Goal: Task Accomplishment & Management: Manage account settings

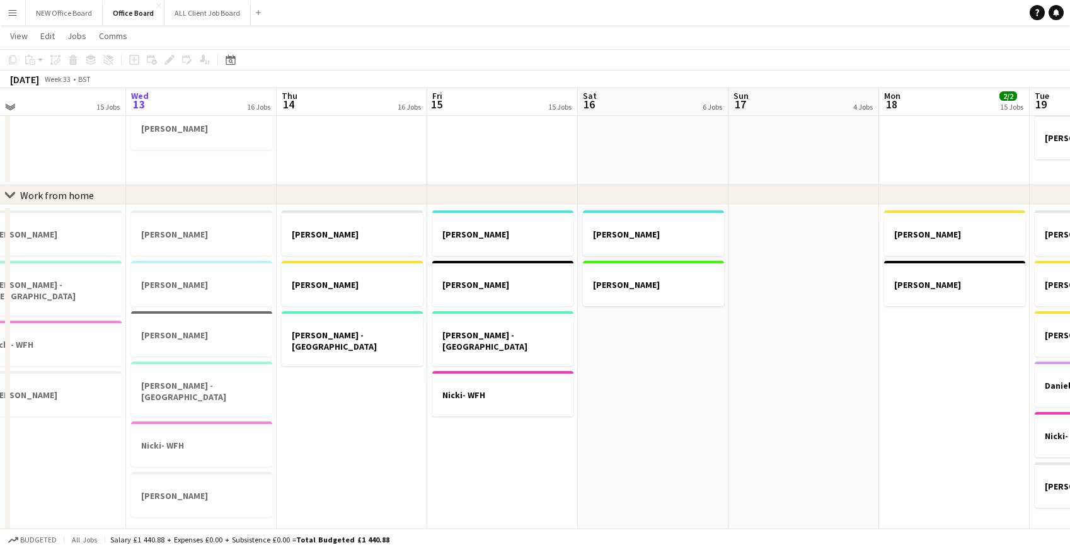
scroll to position [601, 0]
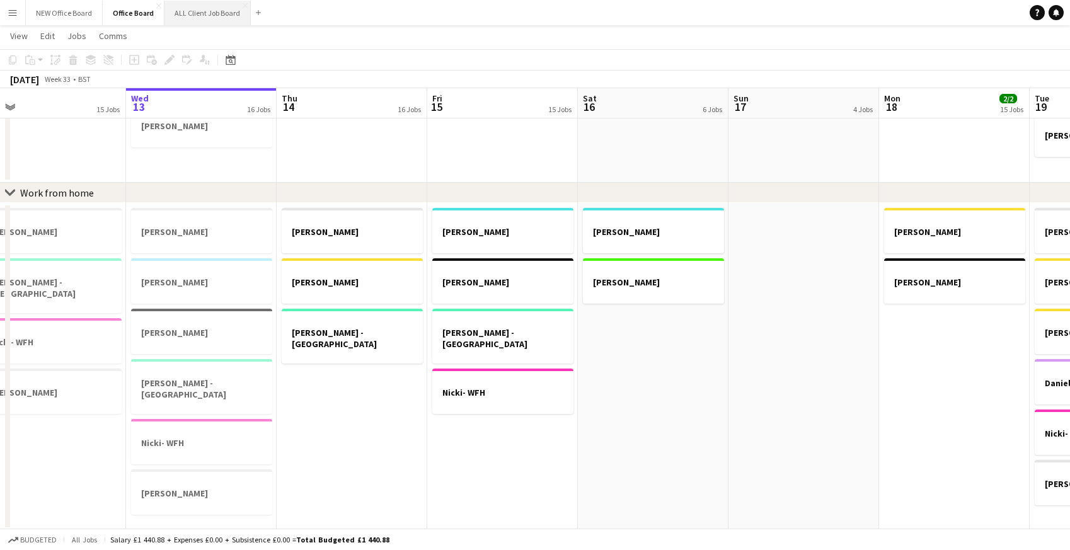
click at [210, 17] on button "ALL Client Job Board Close" at bounding box center [207, 13] width 86 height 25
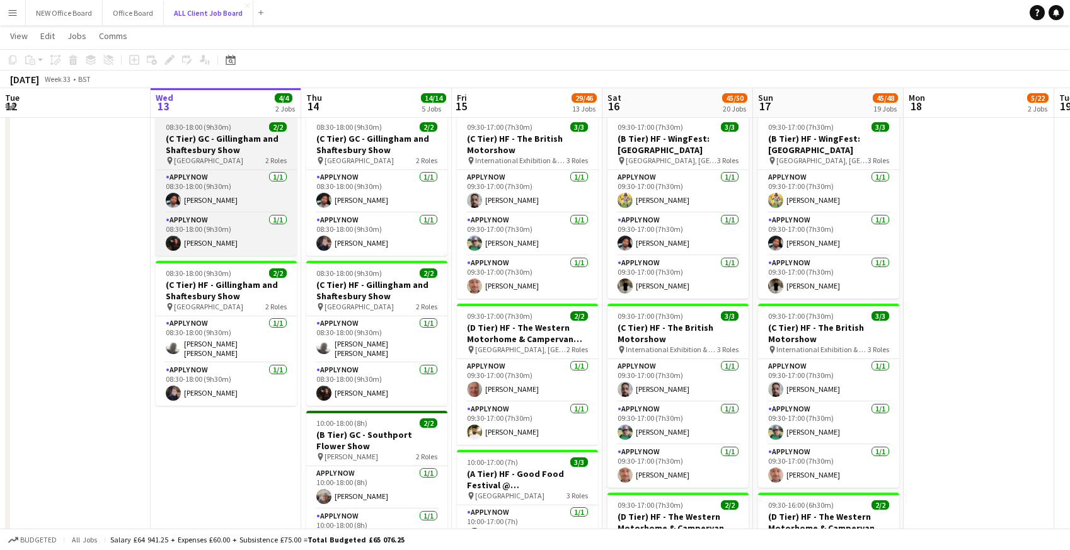
scroll to position [267, 0]
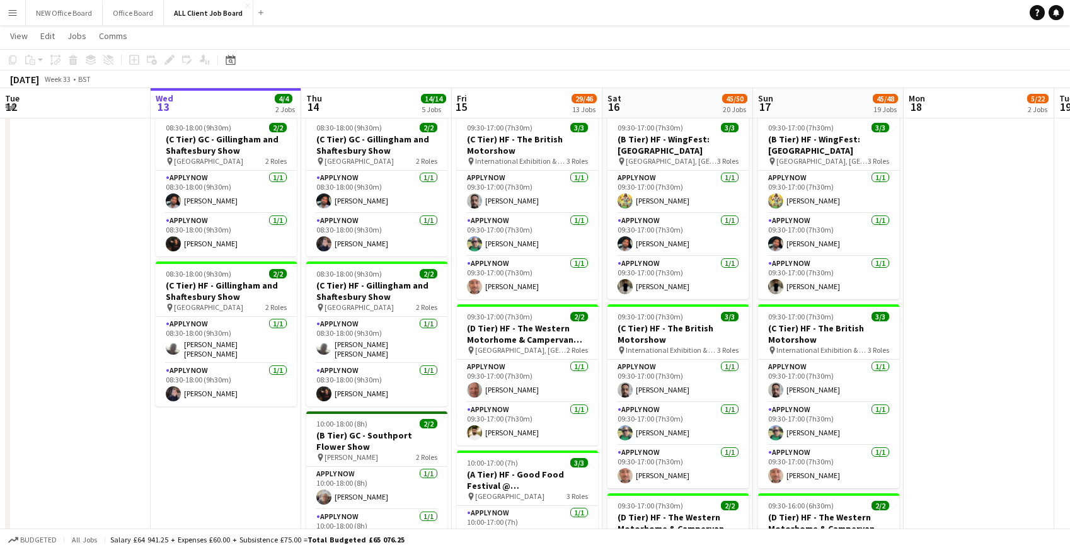
click at [12, 13] on app-icon "Menu" at bounding box center [13, 13] width 10 height 10
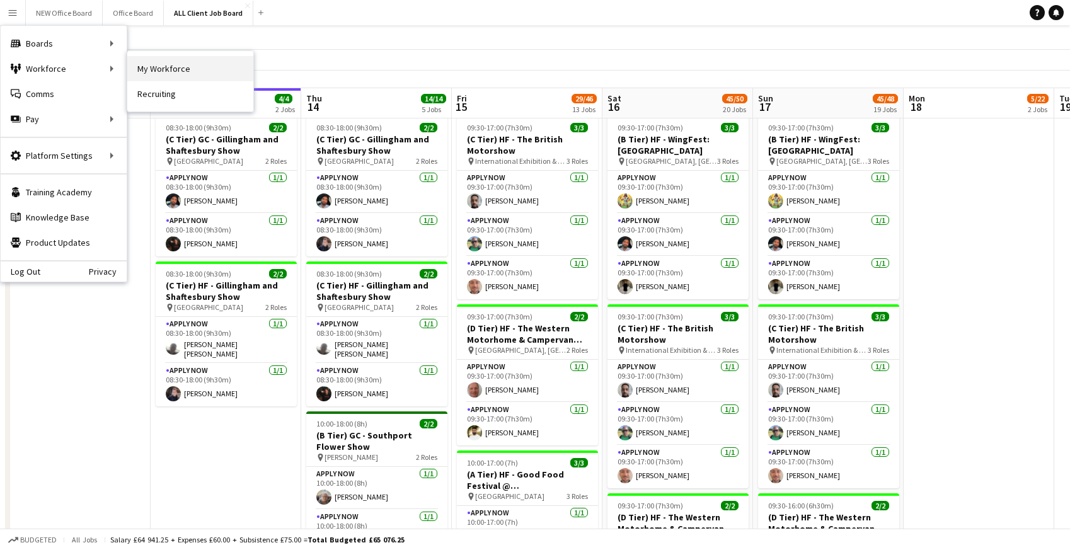
click at [164, 69] on link "My Workforce" at bounding box center [190, 68] width 126 height 25
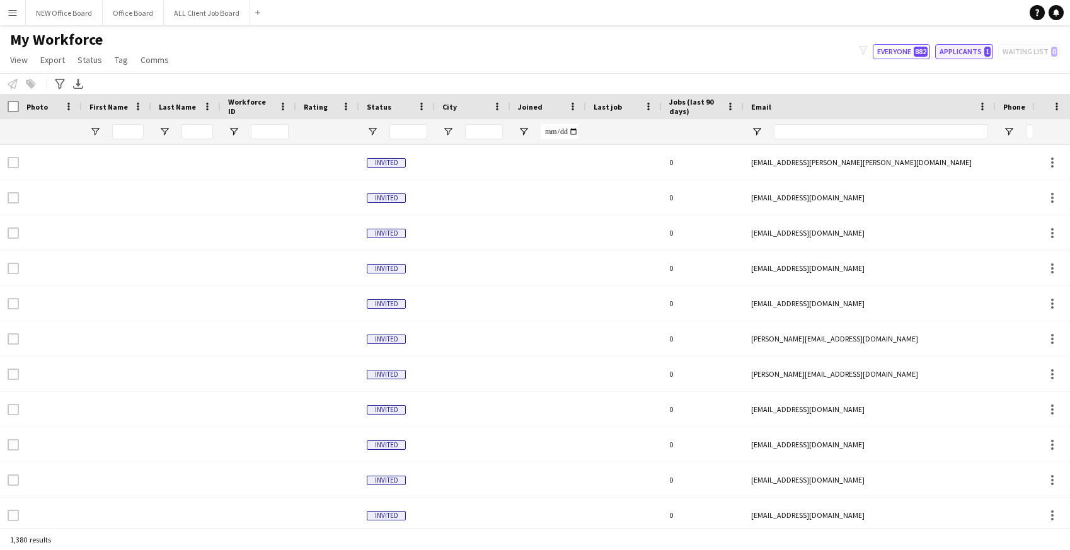
click at [954, 50] on button "Applicants 1" at bounding box center [964, 51] width 58 height 15
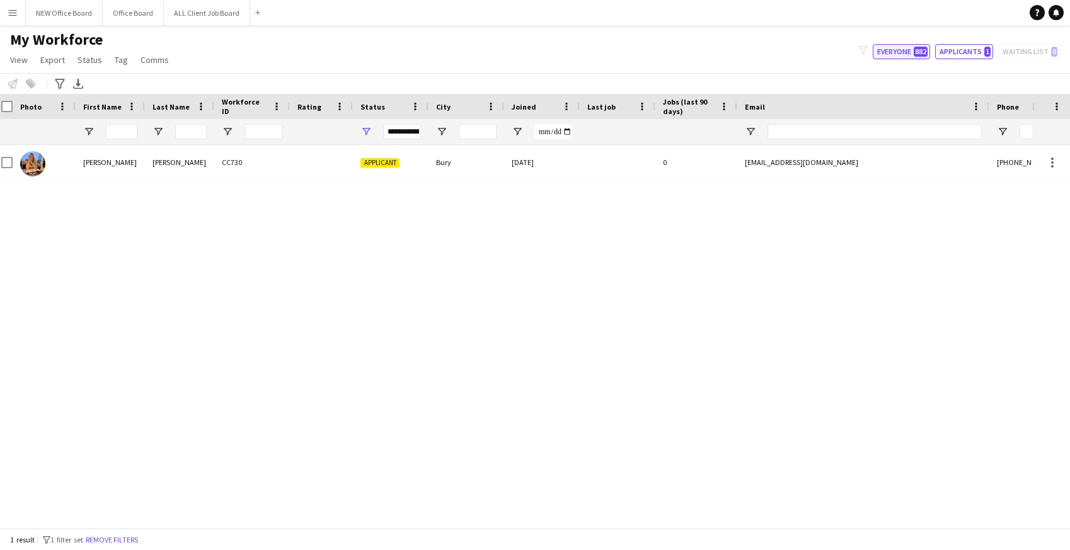
click at [896, 52] on button "Everyone 882" at bounding box center [901, 51] width 57 height 15
type input "**********"
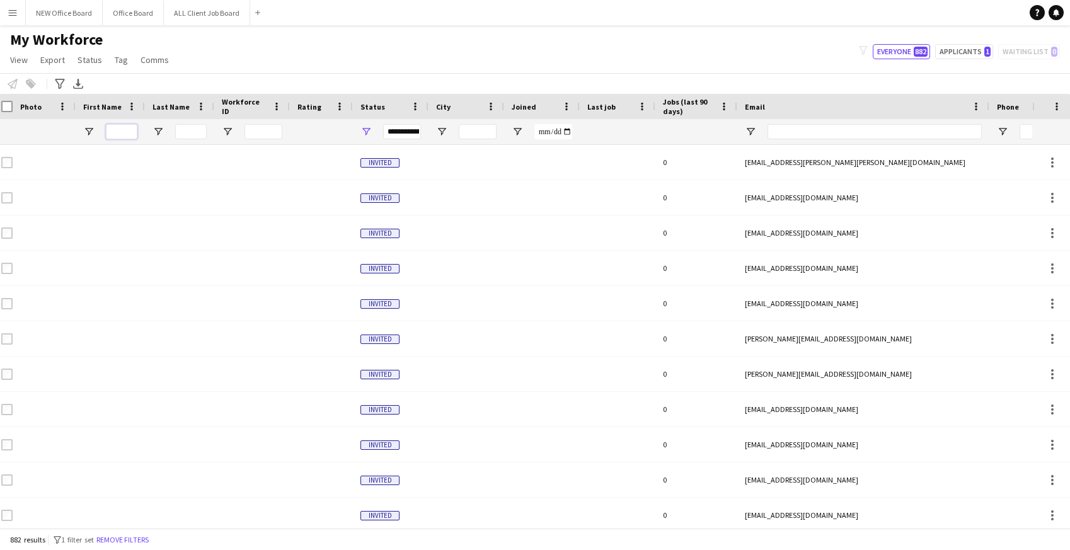
click at [124, 130] on input "First Name Filter Input" at bounding box center [122, 131] width 32 height 15
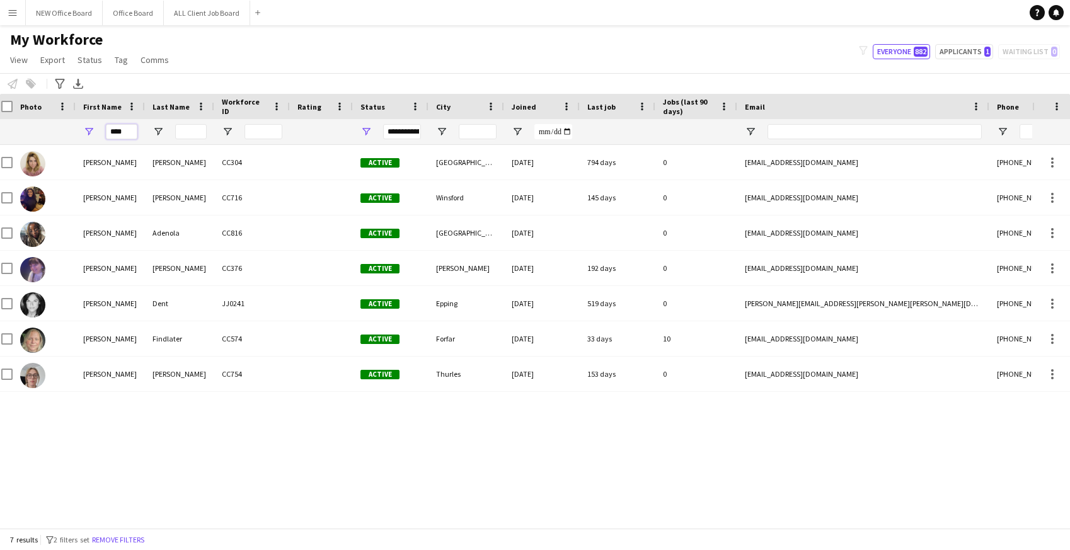
type input "*****"
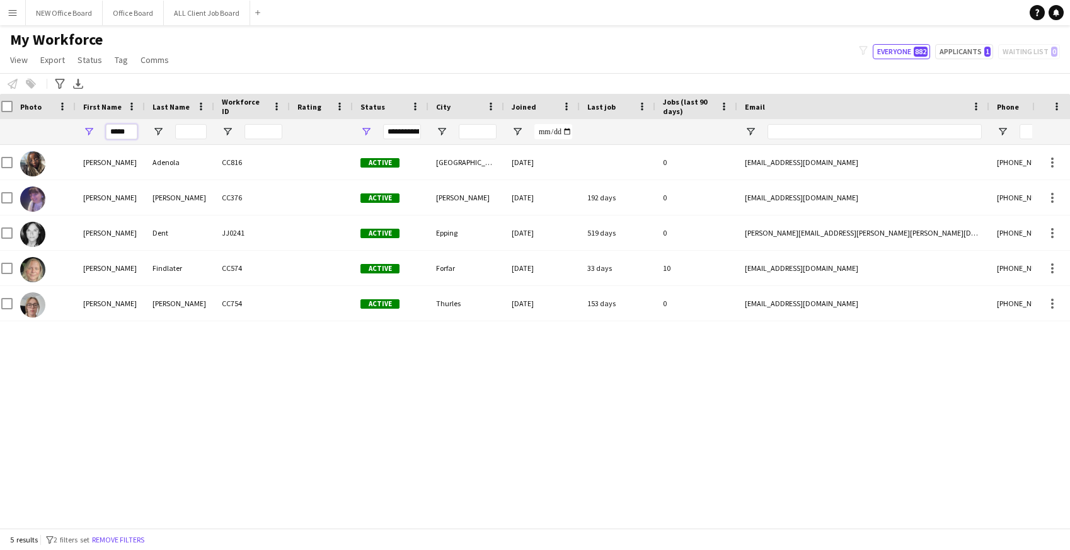
drag, startPoint x: 129, startPoint y: 130, endPoint x: 103, endPoint y: 131, distance: 25.2
click at [103, 132] on div "*****" at bounding box center [110, 131] width 69 height 25
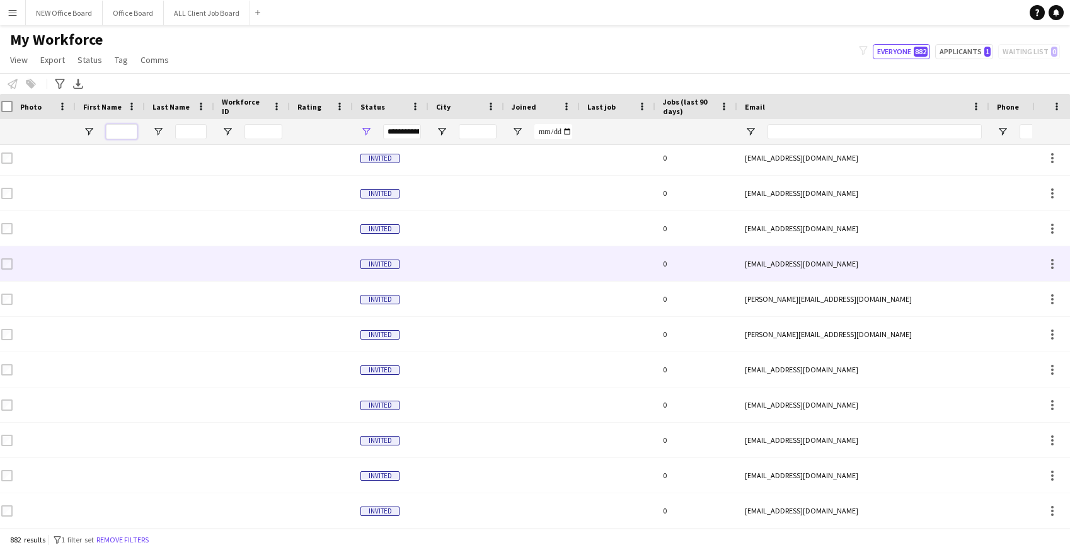
scroll to position [35, 0]
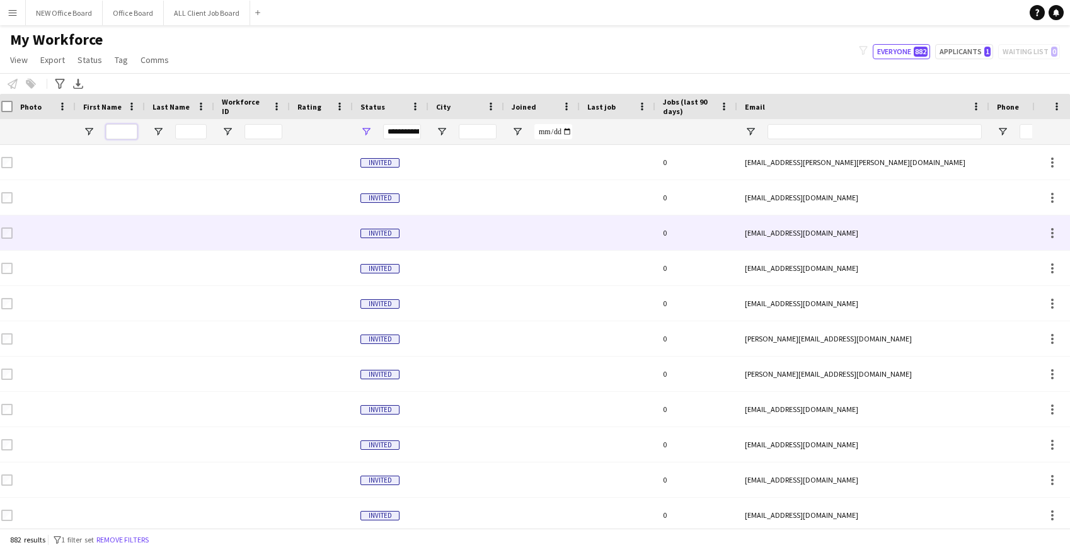
type input "*"
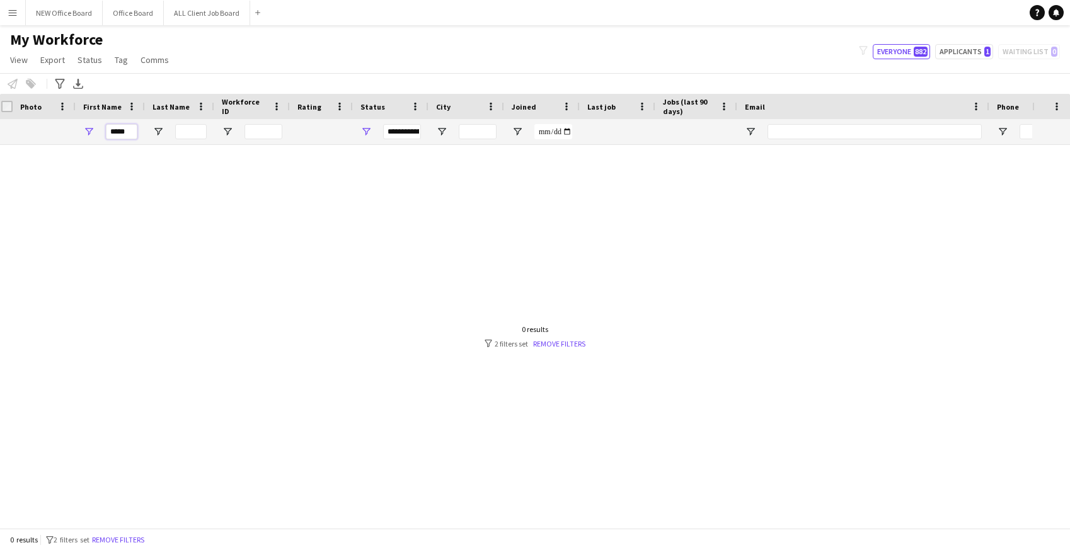
type input "*****"
click at [393, 134] on div "**********" at bounding box center [402, 131] width 38 height 15
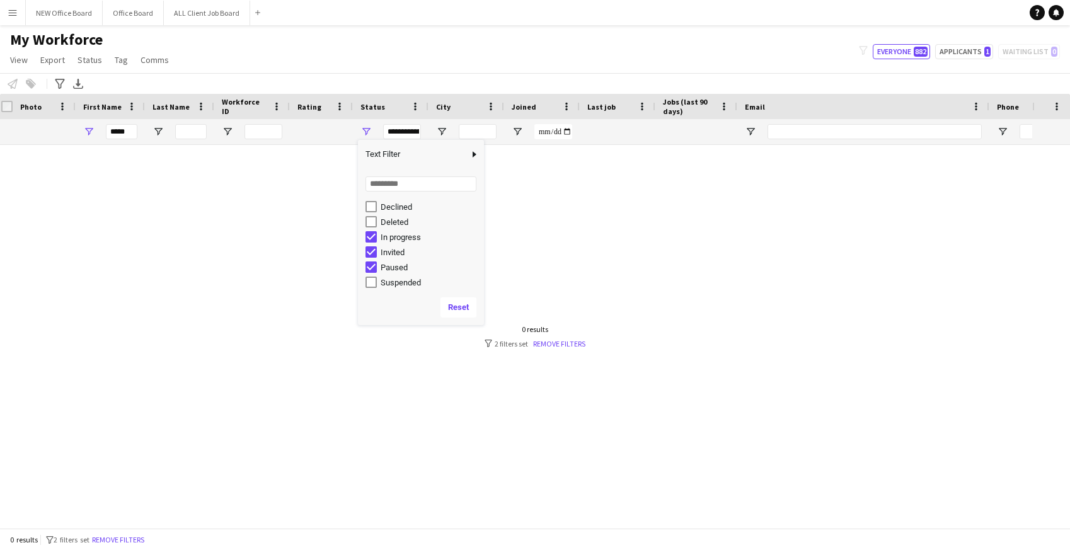
scroll to position [50, 0]
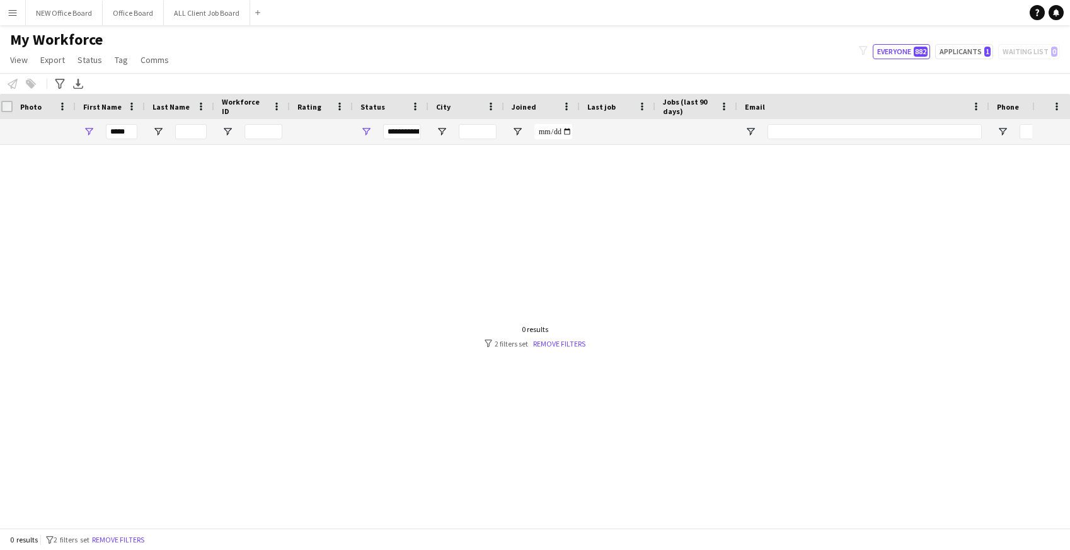
click at [554, 202] on div at bounding box center [516, 336] width 1032 height 383
drag, startPoint x: 132, startPoint y: 134, endPoint x: 96, endPoint y: 130, distance: 35.4
click at [96, 130] on div "*****" at bounding box center [110, 131] width 69 height 25
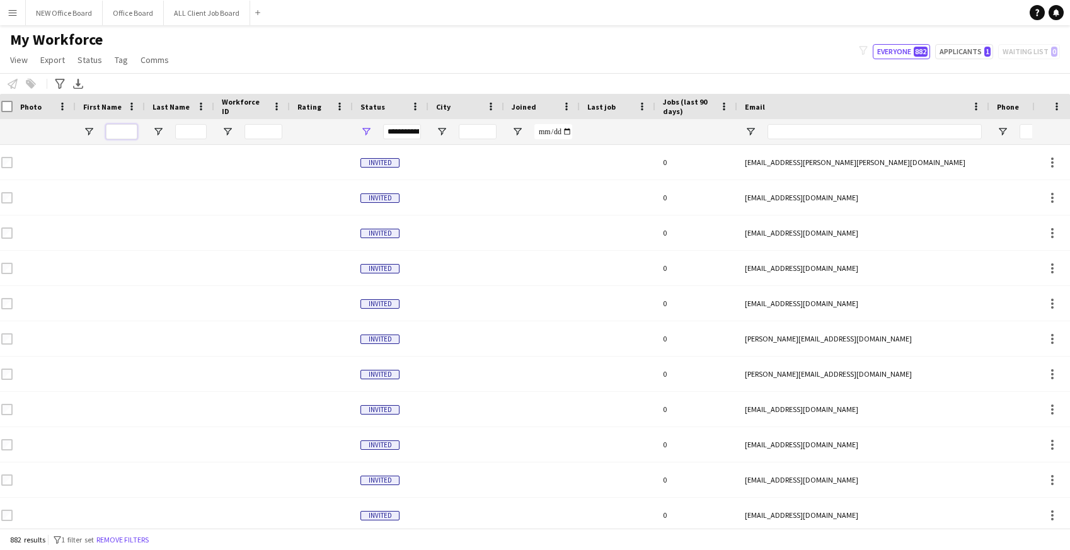
scroll to position [3, 0]
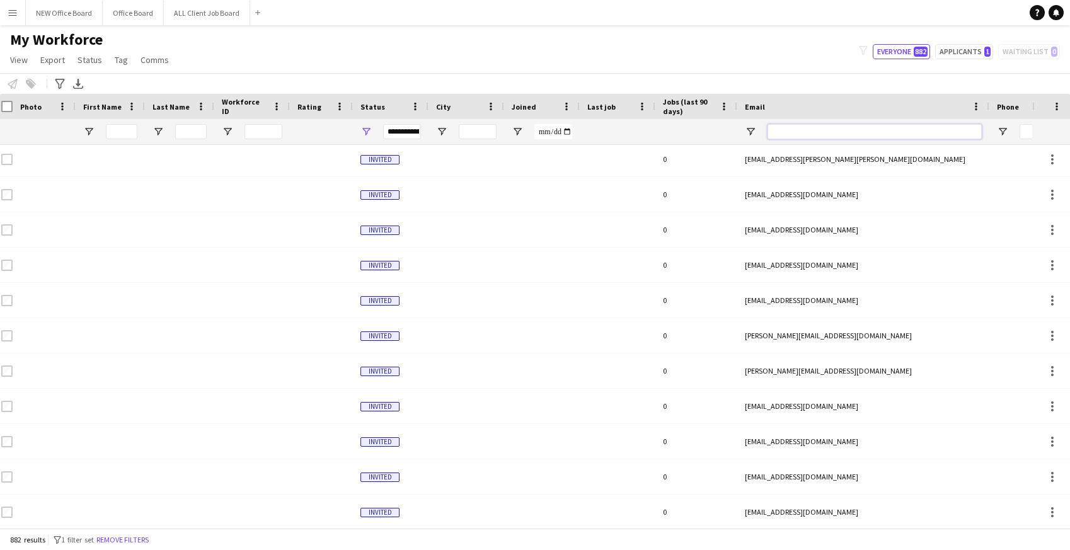
click at [788, 135] on input "Email Filter Input" at bounding box center [875, 131] width 214 height 15
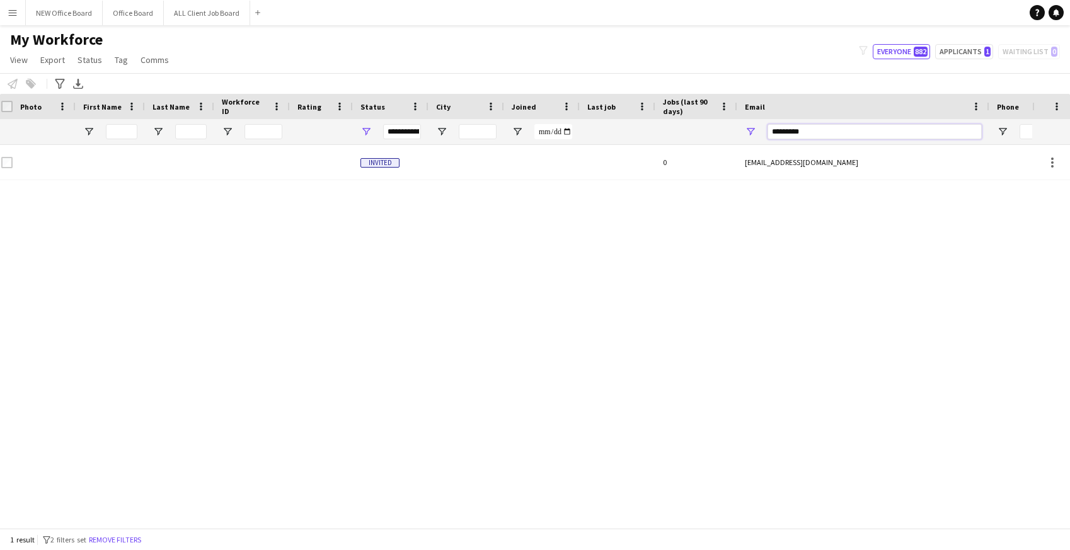
drag, startPoint x: 811, startPoint y: 129, endPoint x: 754, endPoint y: 131, distance: 57.4
click at [754, 131] on div "*********" at bounding box center [863, 131] width 252 height 25
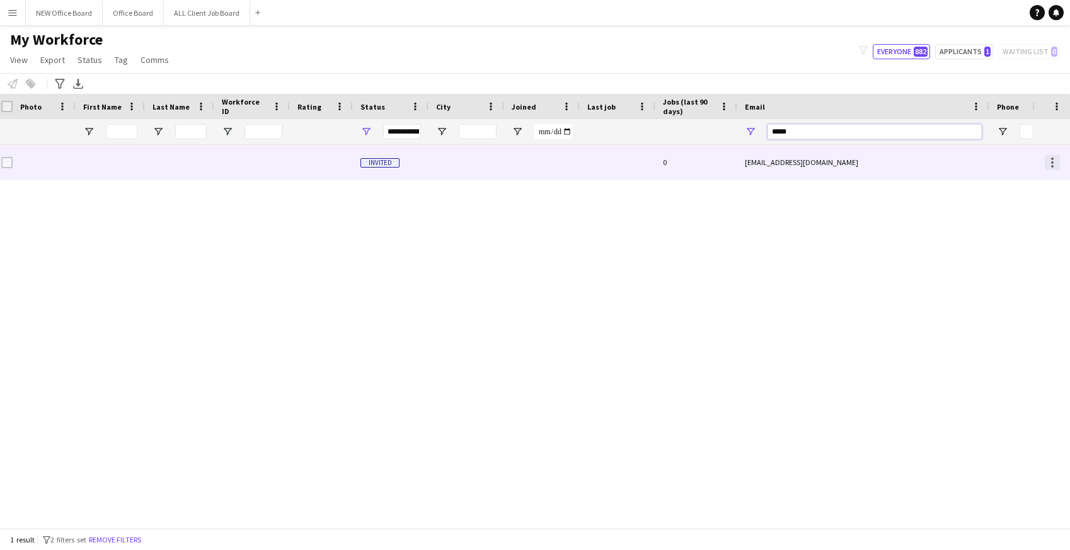
type input "*****"
click at [1054, 163] on div at bounding box center [1052, 162] width 15 height 15
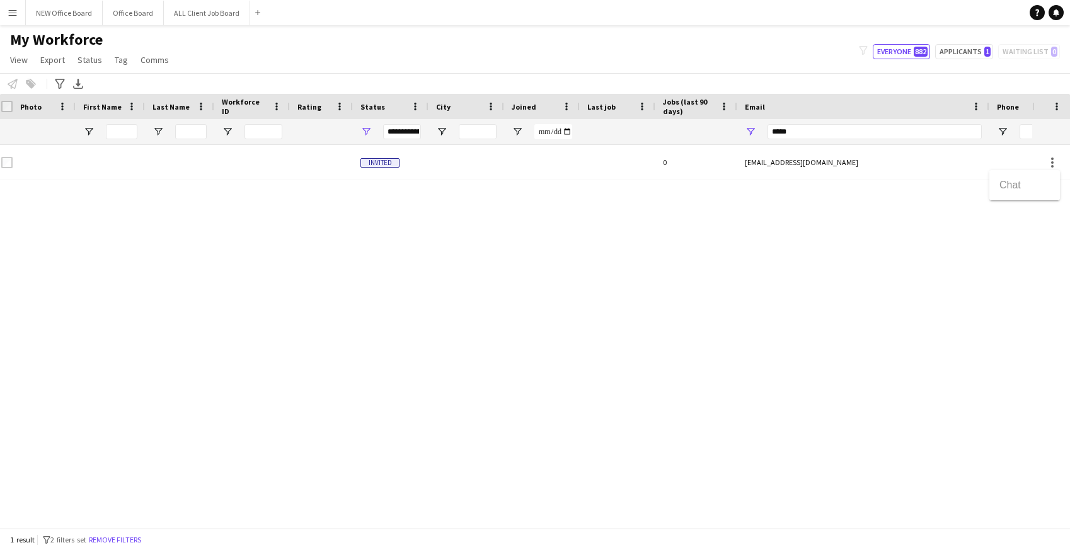
click at [849, 226] on div at bounding box center [535, 275] width 1070 height 550
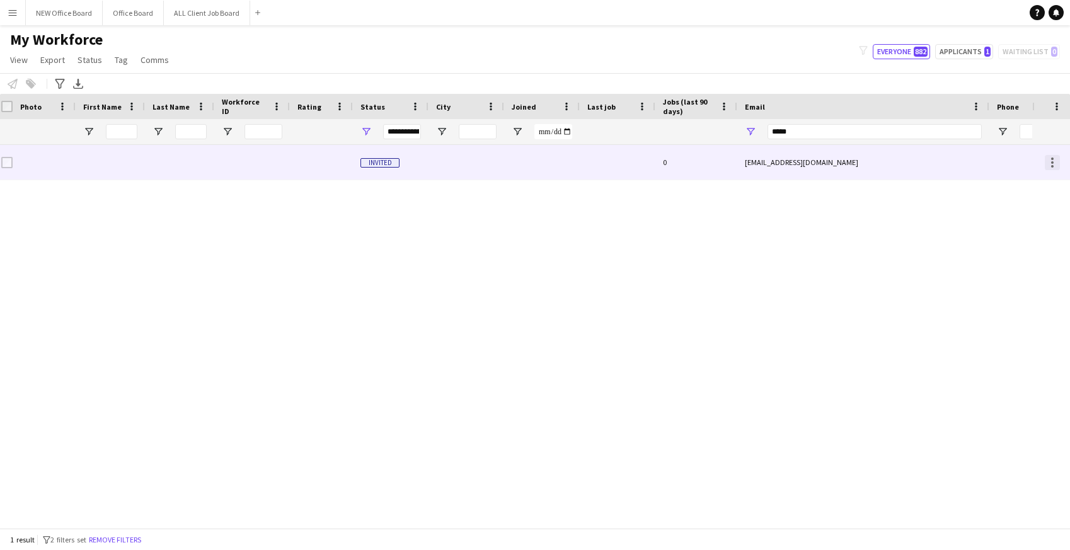
click at [1054, 164] on div at bounding box center [1052, 162] width 15 height 15
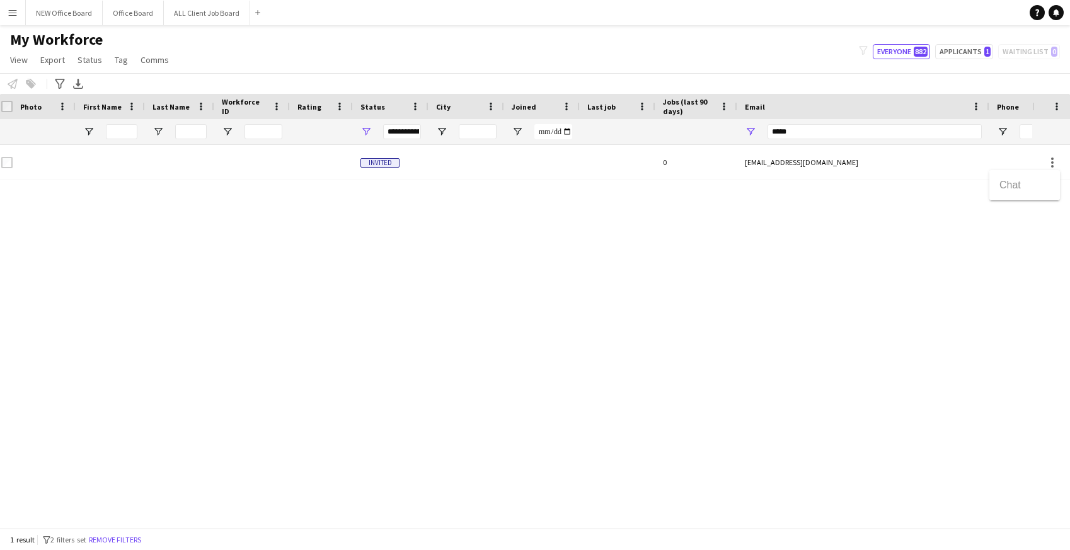
click at [11, 161] on div at bounding box center [535, 275] width 1070 height 550
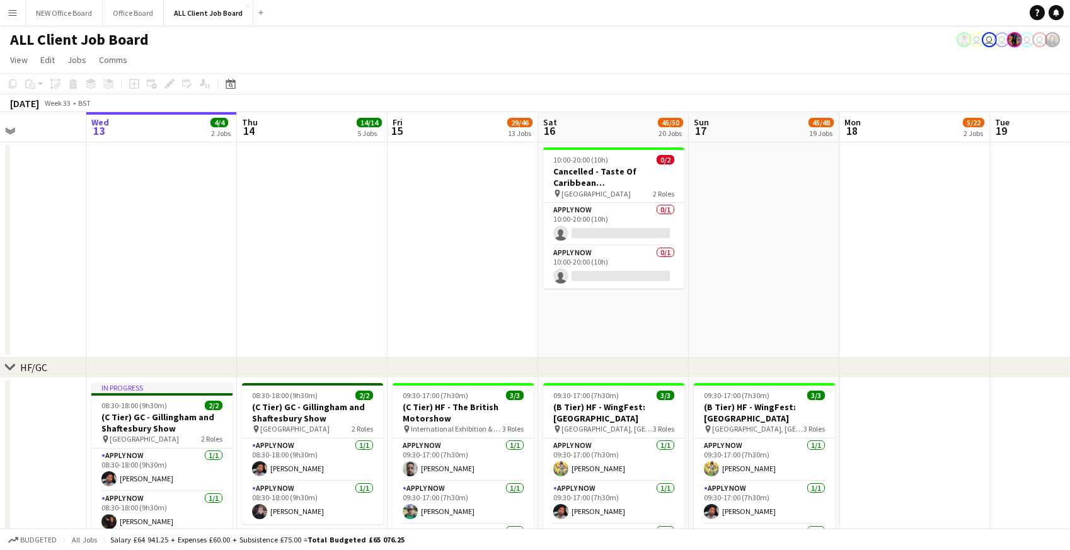
scroll to position [0, 364]
click at [14, 15] on app-icon "Menu" at bounding box center [13, 13] width 10 height 10
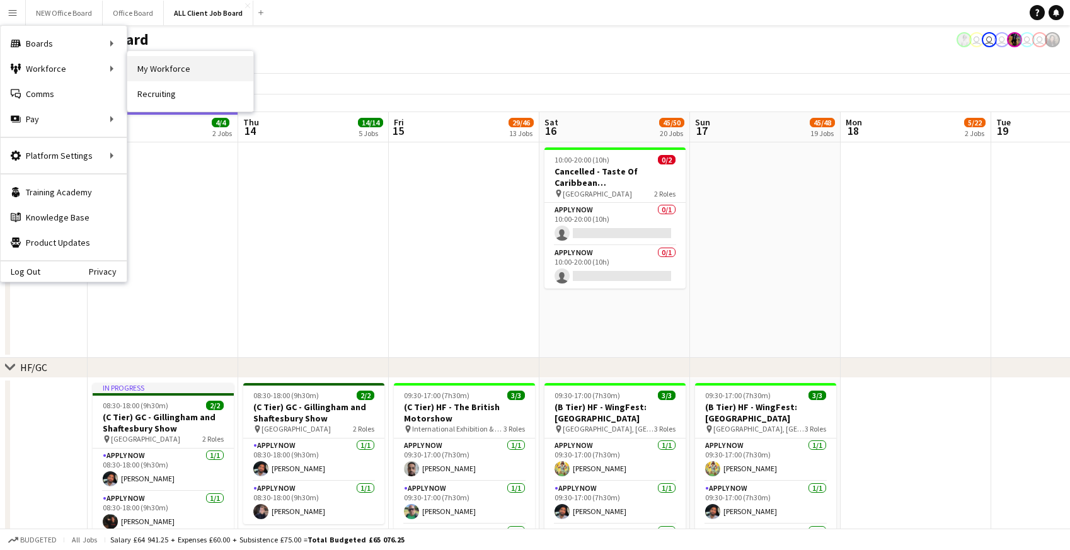
click at [195, 70] on link "My Workforce" at bounding box center [190, 68] width 126 height 25
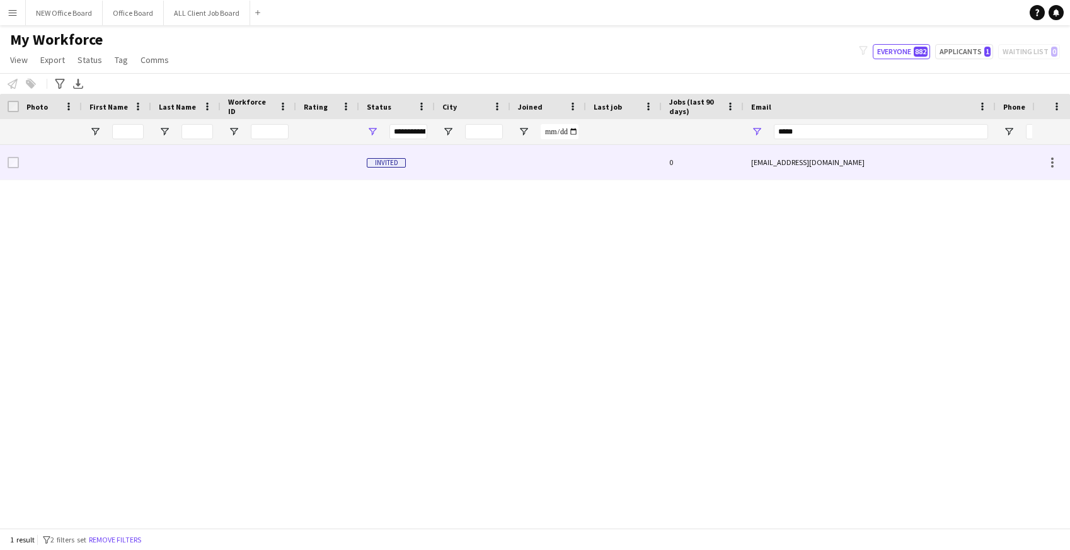
click at [713, 161] on div "0" at bounding box center [703, 162] width 82 height 35
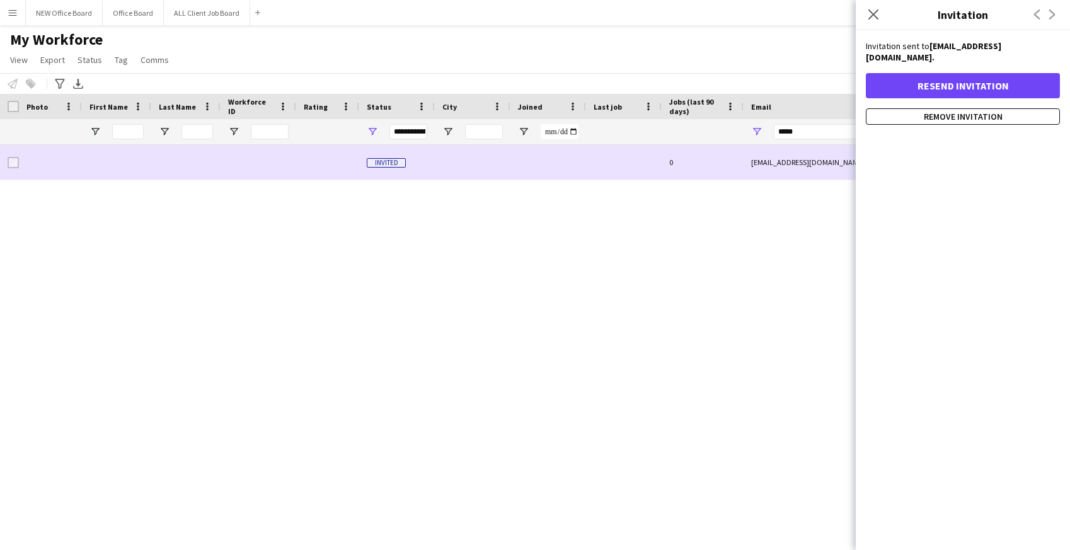
click at [713, 161] on div "0" at bounding box center [703, 162] width 82 height 35
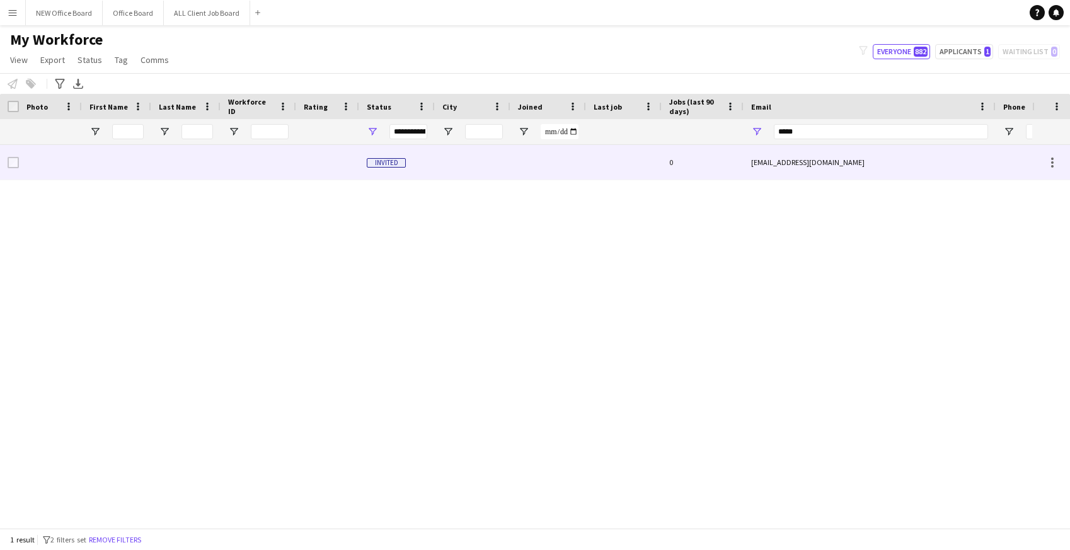
click at [713, 161] on div "0" at bounding box center [703, 162] width 82 height 35
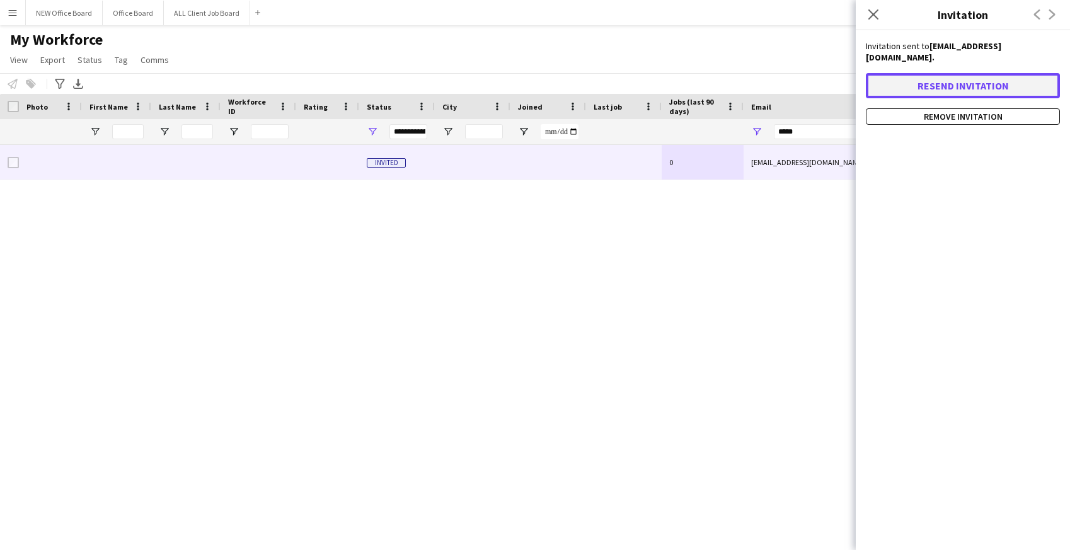
click at [993, 73] on button "Resend invitation" at bounding box center [963, 85] width 194 height 25
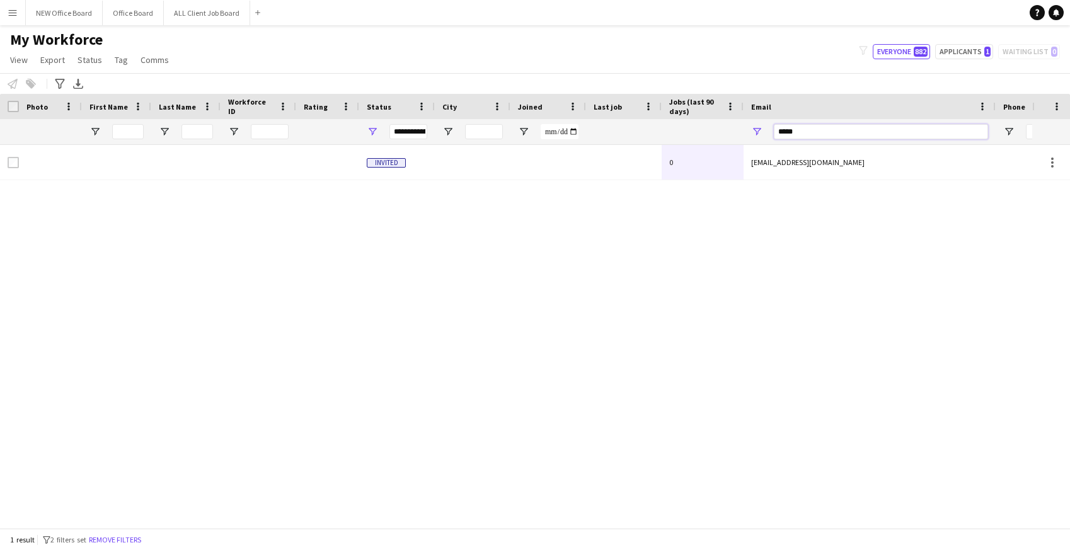
drag, startPoint x: 815, startPoint y: 132, endPoint x: 749, endPoint y: 134, distance: 66.2
click at [749, 134] on div "*****" at bounding box center [870, 131] width 252 height 25
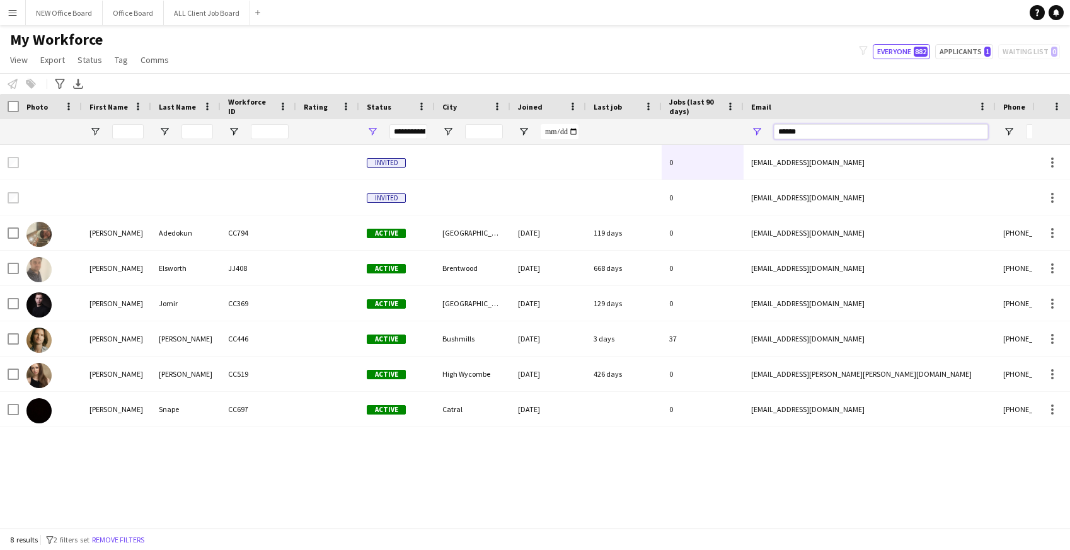
type input "******"
drag, startPoint x: 832, startPoint y: 135, endPoint x: 763, endPoint y: 136, distance: 70.0
click at [763, 136] on div "******" at bounding box center [870, 131] width 252 height 25
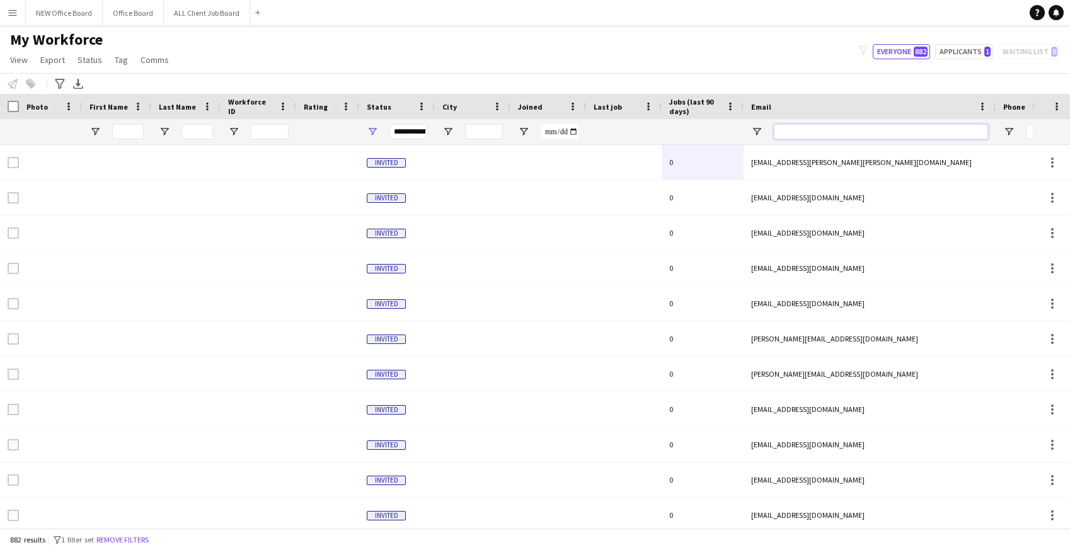
paste input "**********"
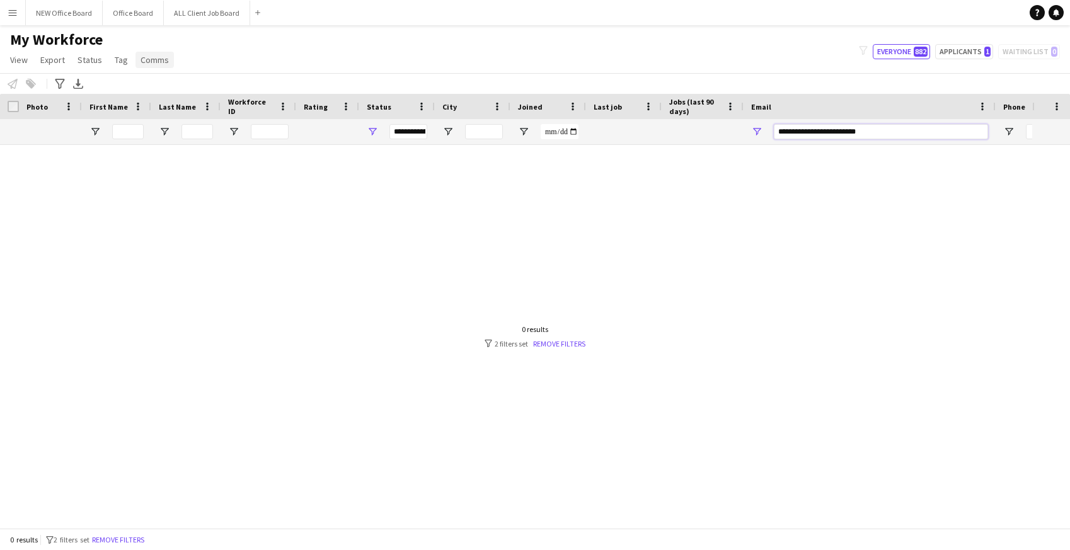
type input "**********"
click at [153, 62] on span "Comms" at bounding box center [155, 59] width 28 height 11
click at [121, 62] on span "Tag" at bounding box center [121, 59] width 13 height 11
click at [86, 63] on span "Status" at bounding box center [90, 59] width 25 height 11
click at [56, 62] on span "Export" at bounding box center [52, 59] width 25 height 11
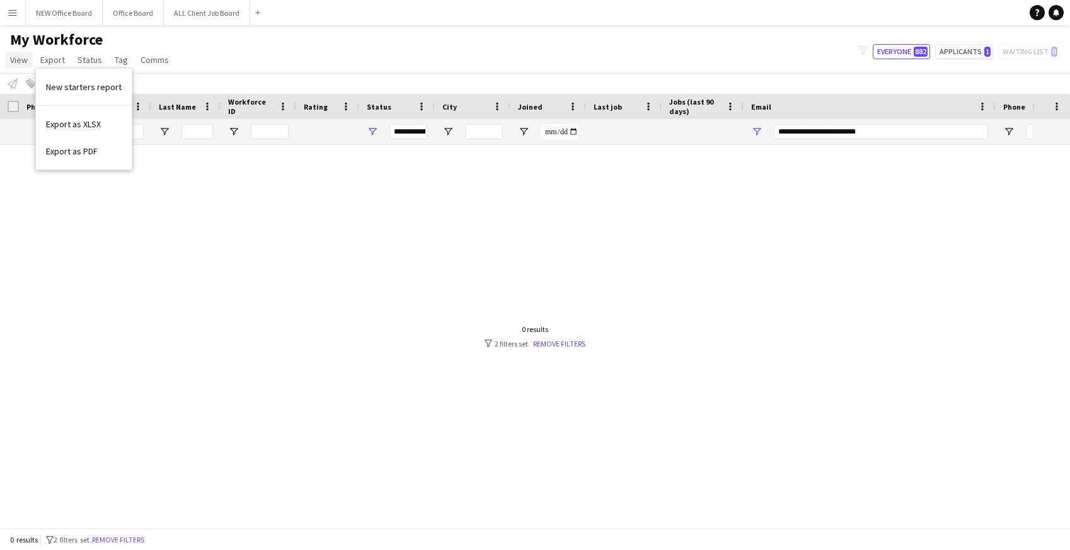
click at [18, 62] on span "View" at bounding box center [19, 59] width 18 height 11
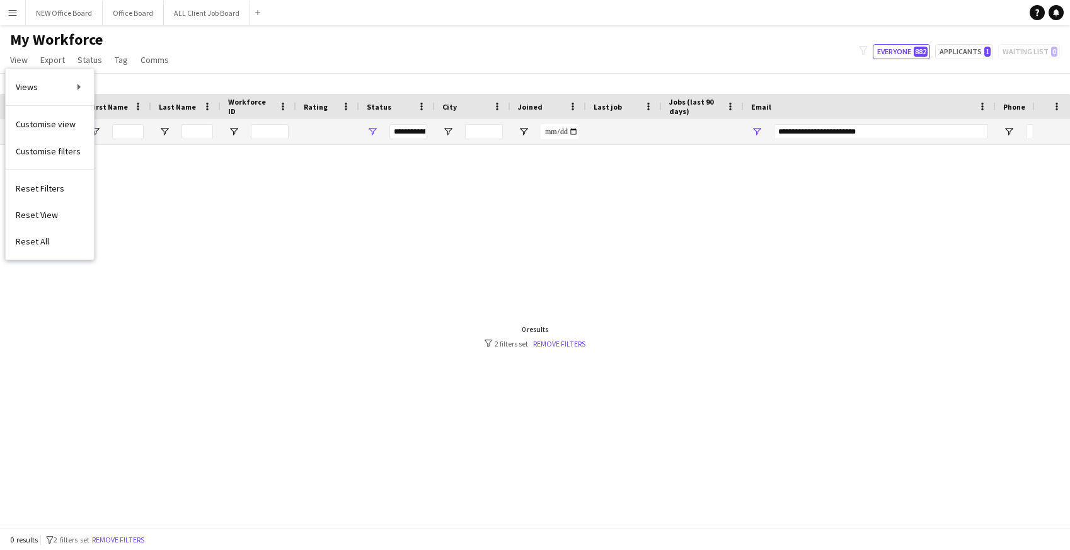
click at [118, 220] on div at bounding box center [516, 336] width 1032 height 383
drag, startPoint x: 874, startPoint y: 129, endPoint x: 762, endPoint y: 134, distance: 112.3
click at [762, 134] on div "**********" at bounding box center [870, 131] width 252 height 25
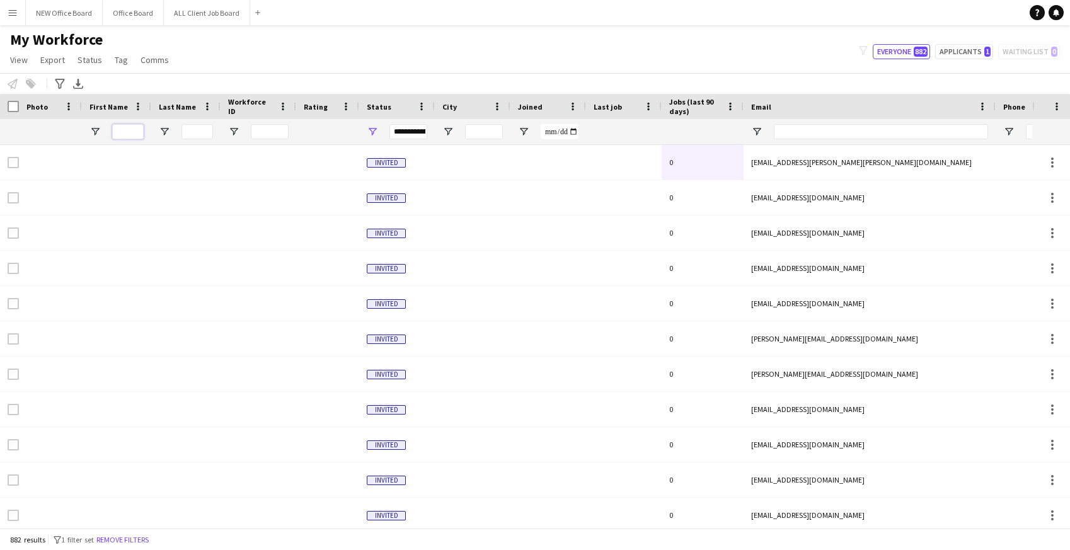
click at [122, 139] on input "First Name Filter Input" at bounding box center [128, 131] width 32 height 15
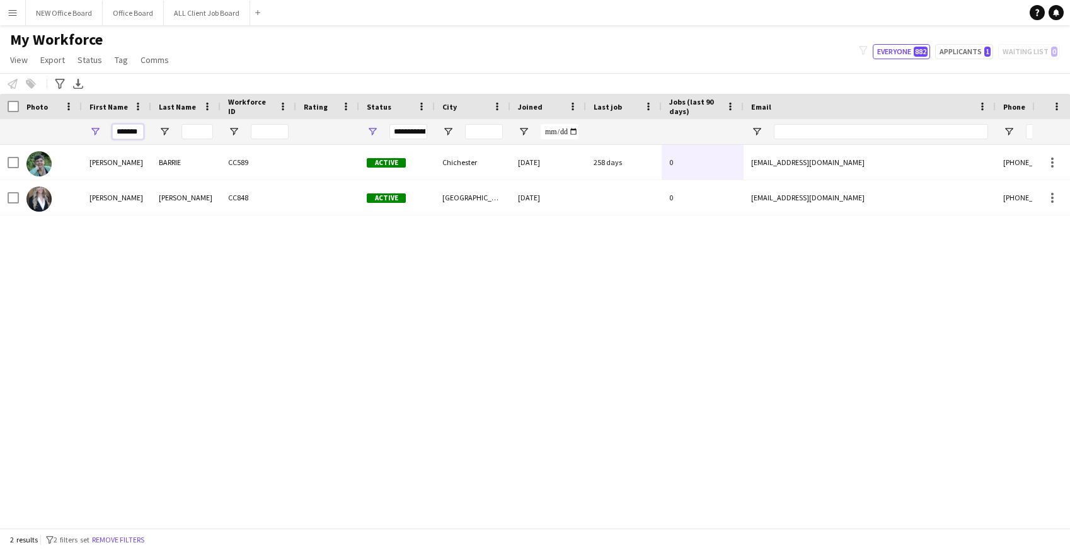
type input "*******"
click at [180, 18] on button "ALL Client Job Board Close" at bounding box center [207, 13] width 86 height 25
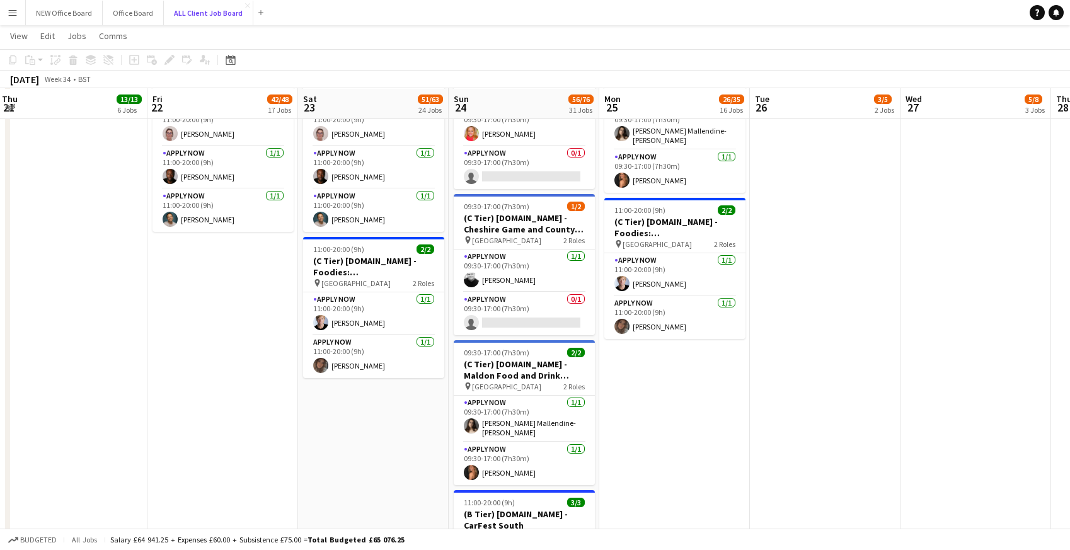
scroll to position [4866, 0]
click at [492, 452] on app-card-role "APPLY NOW 1/1 09:30-17:00 (7h30m) Kiera Spearing" at bounding box center [524, 463] width 141 height 43
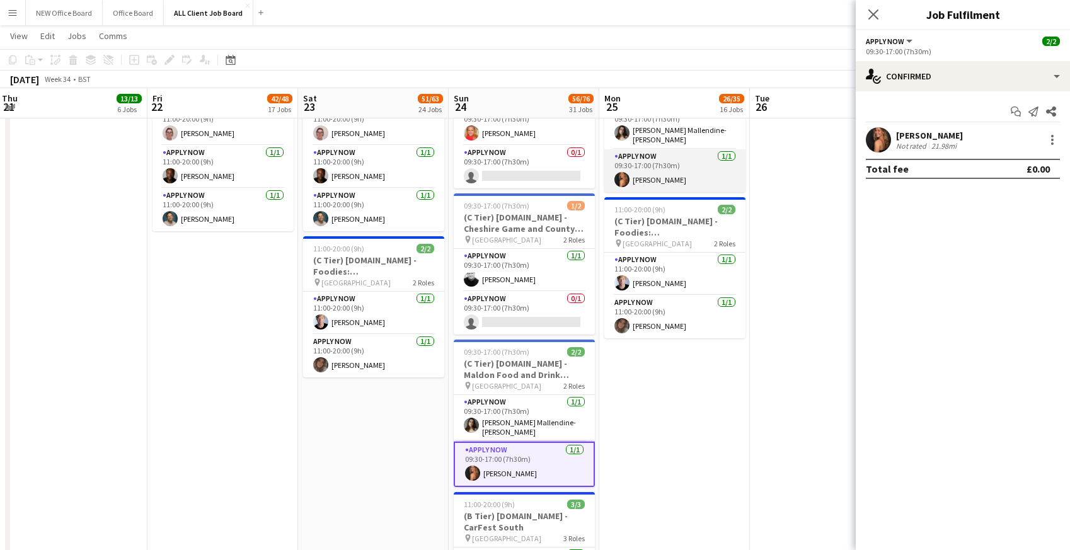
click at [659, 173] on app-card-role "APPLY NOW 1/1 09:30-17:00 (7h30m) Kiera Spearing" at bounding box center [674, 170] width 141 height 43
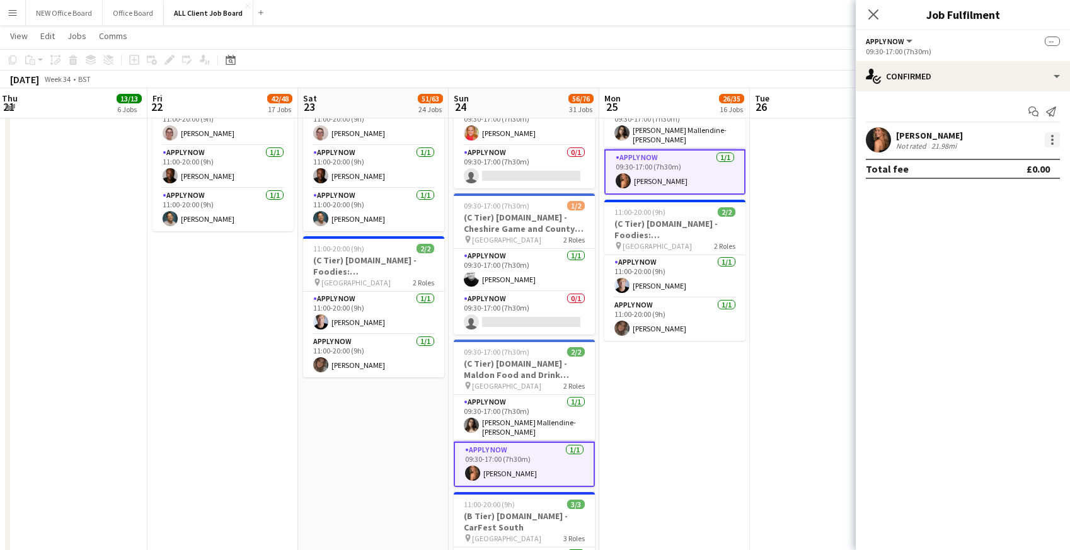
click at [1056, 138] on div at bounding box center [1052, 139] width 15 height 15
click at [996, 250] on span "Remove" at bounding box center [991, 253] width 38 height 11
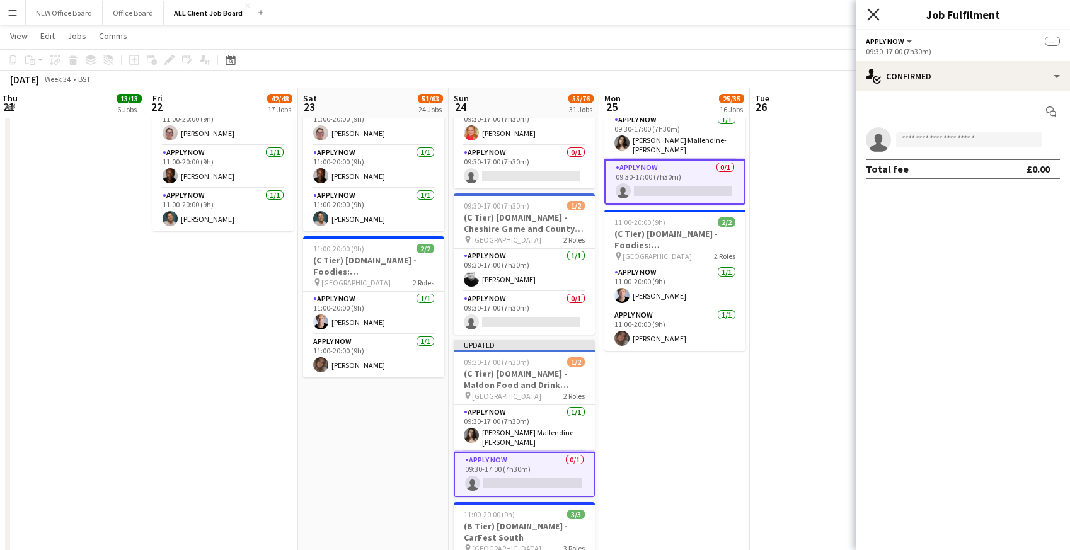
click at [870, 15] on icon "Close pop-in" at bounding box center [873, 14] width 12 height 12
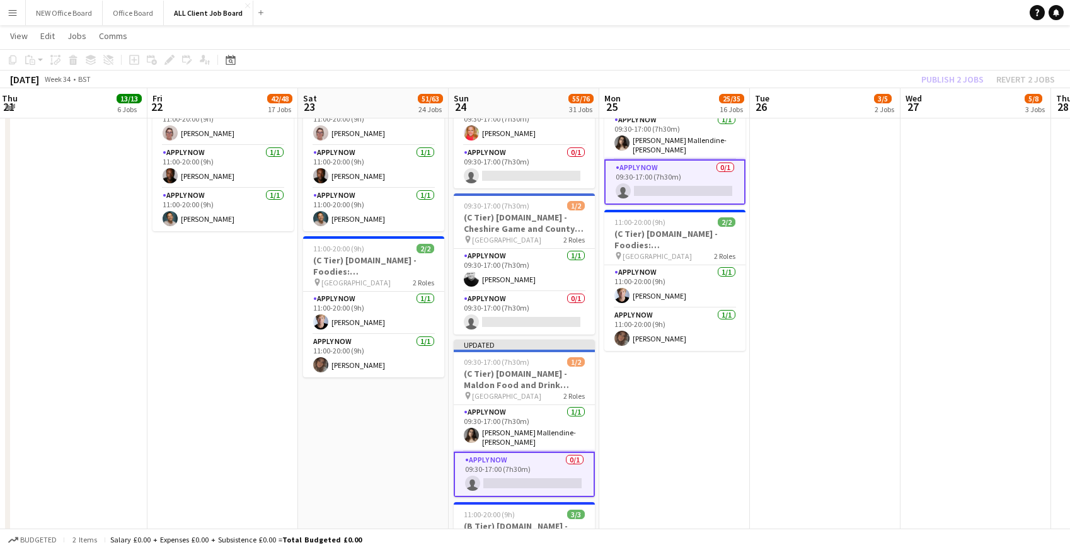
click at [856, 36] on app-page-menu "View Day view expanded Day view collapsed Month view Date picker Jump to today …" at bounding box center [535, 37] width 1070 height 24
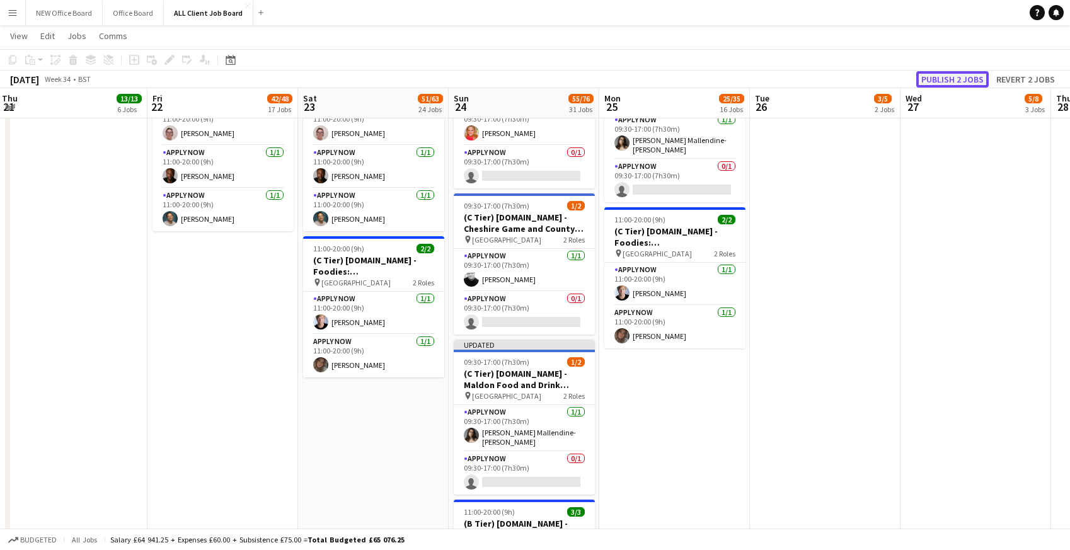
click at [937, 78] on button "Publish 2 jobs" at bounding box center [952, 79] width 72 height 16
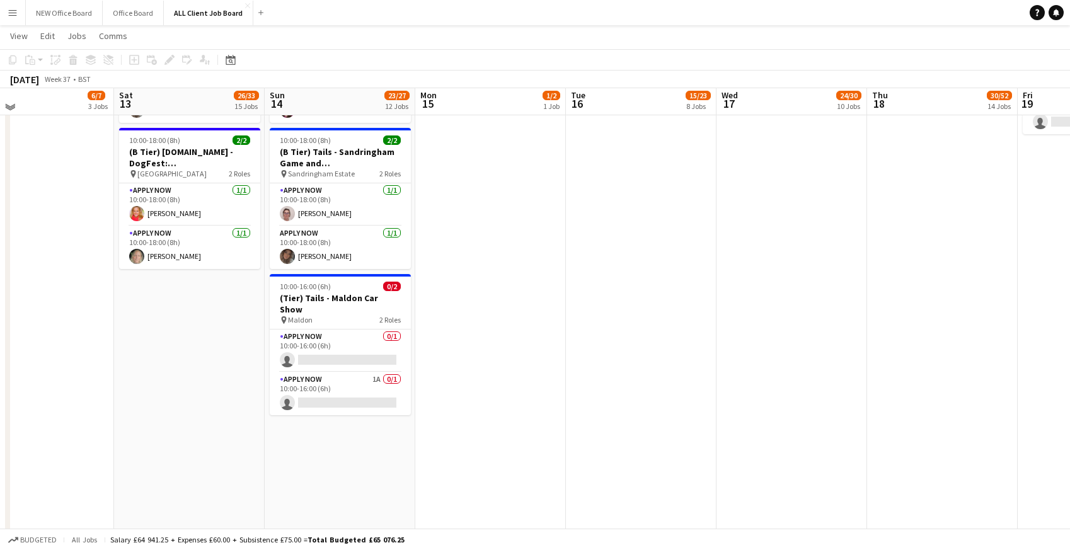
scroll to position [4965, 0]
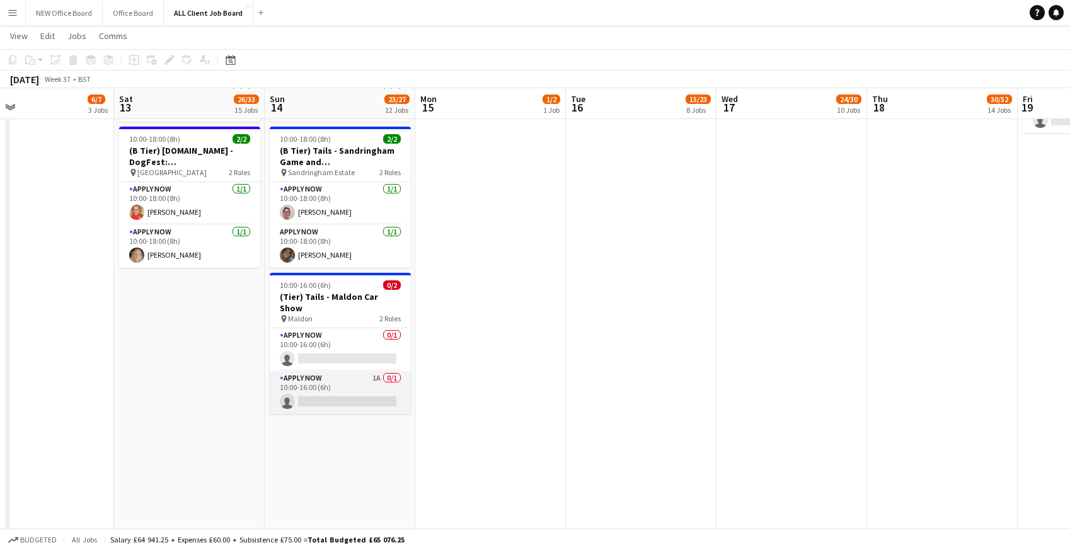
click at [323, 379] on app-card-role "APPLY NOW 1A 0/1 10:00-16:00 (6h) single-neutral-actions" at bounding box center [340, 392] width 141 height 43
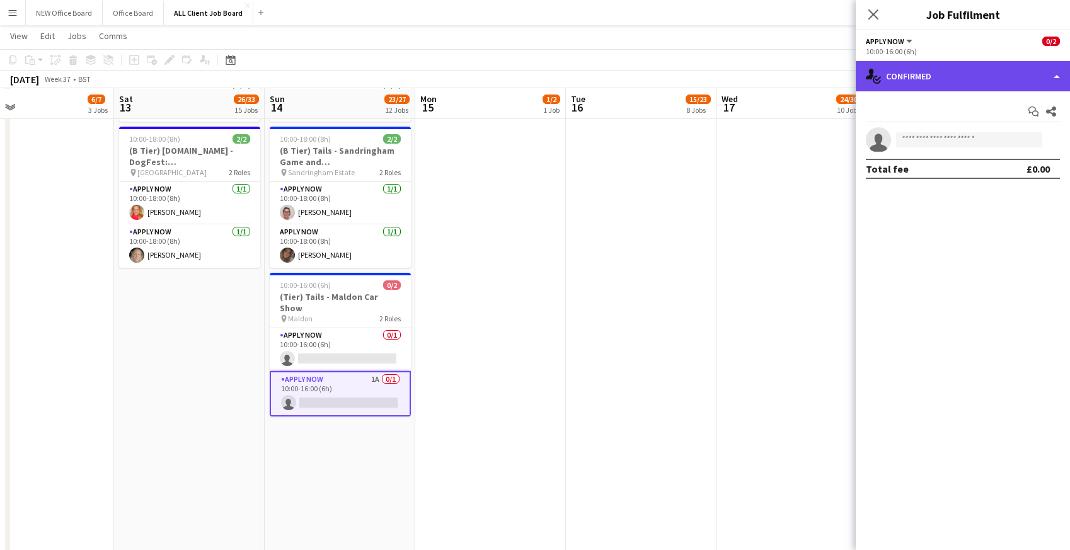
click at [963, 82] on div "single-neutral-actions-check-2 Confirmed" at bounding box center [963, 76] width 214 height 30
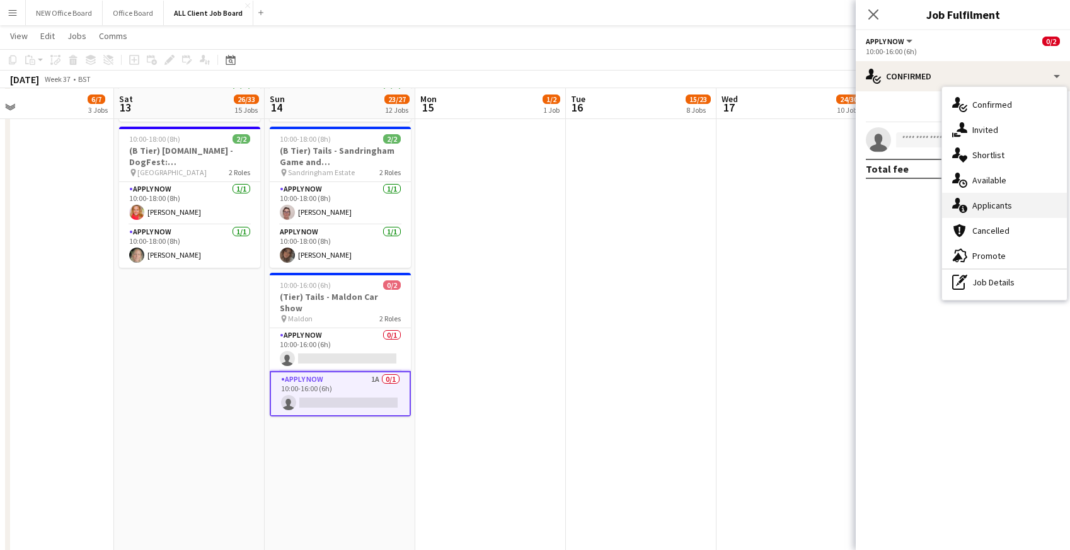
click at [981, 201] on div "single-neutral-actions-information Applicants" at bounding box center [1004, 205] width 125 height 25
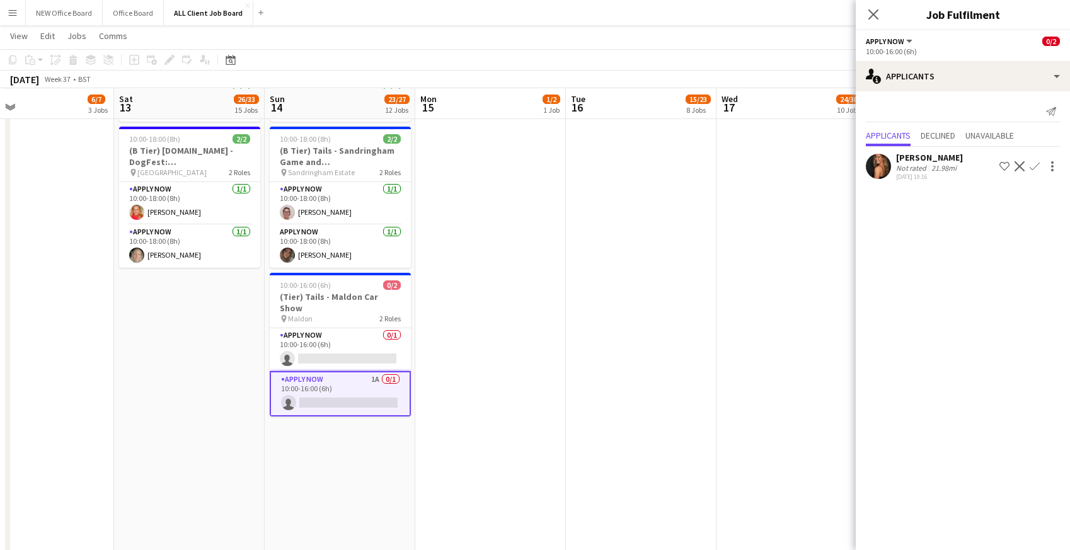
click at [1040, 164] on button "Confirm" at bounding box center [1034, 166] width 15 height 15
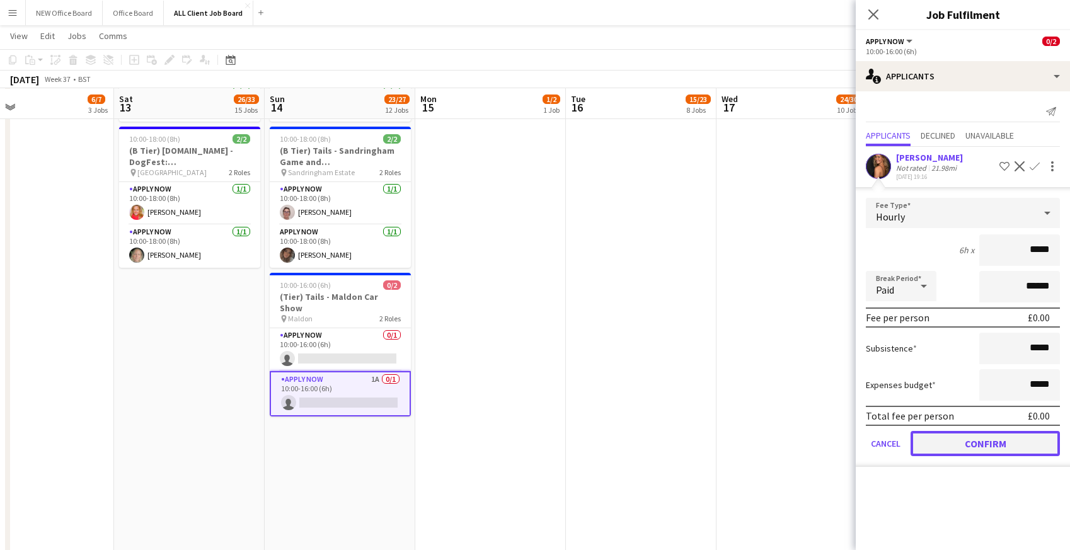
click at [972, 440] on button "Confirm" at bounding box center [985, 443] width 149 height 25
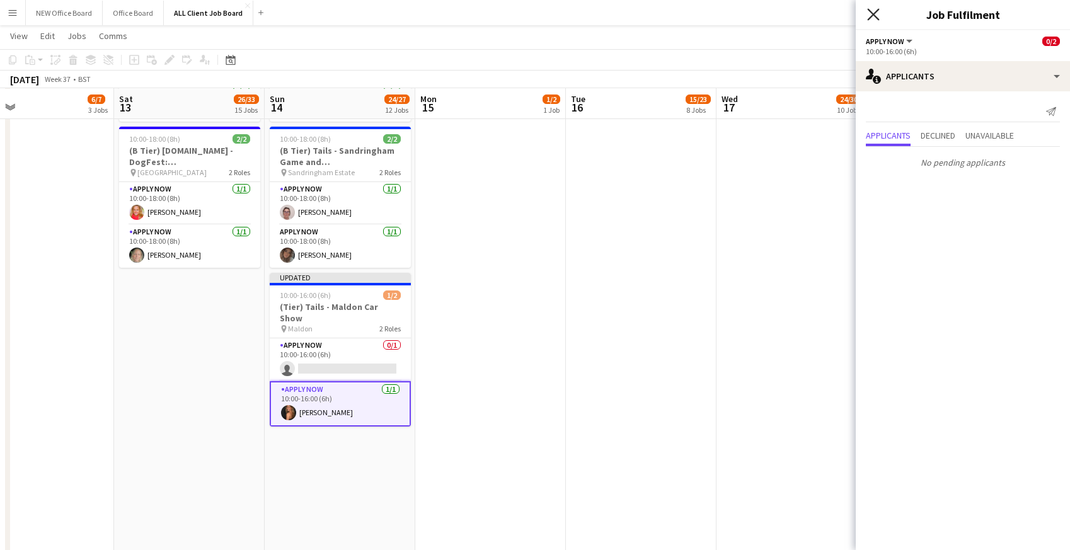
click at [872, 12] on icon at bounding box center [873, 14] width 12 height 12
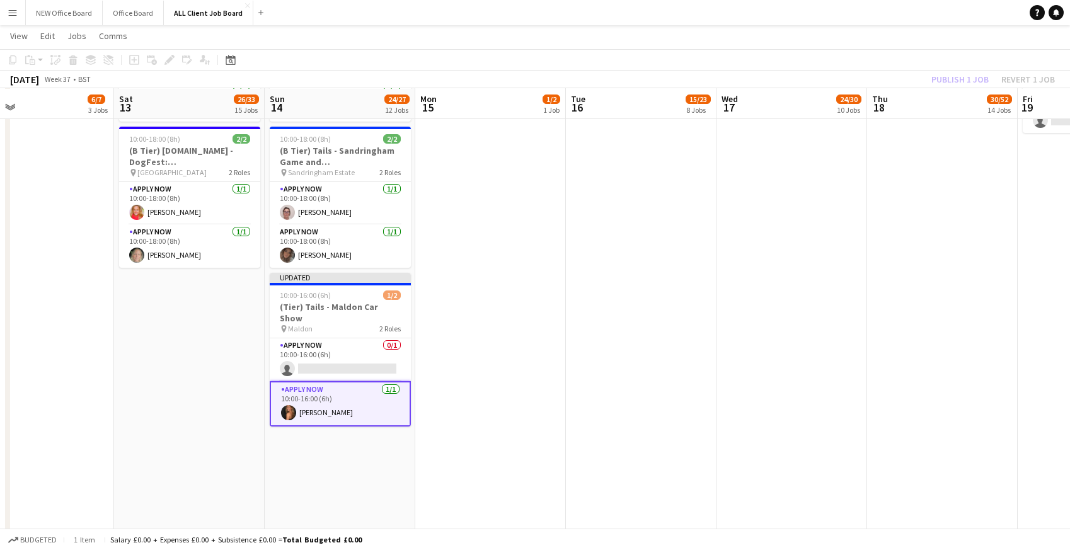
click at [927, 74] on div "Publish 1 job Revert 1 job" at bounding box center [993, 79] width 154 height 16
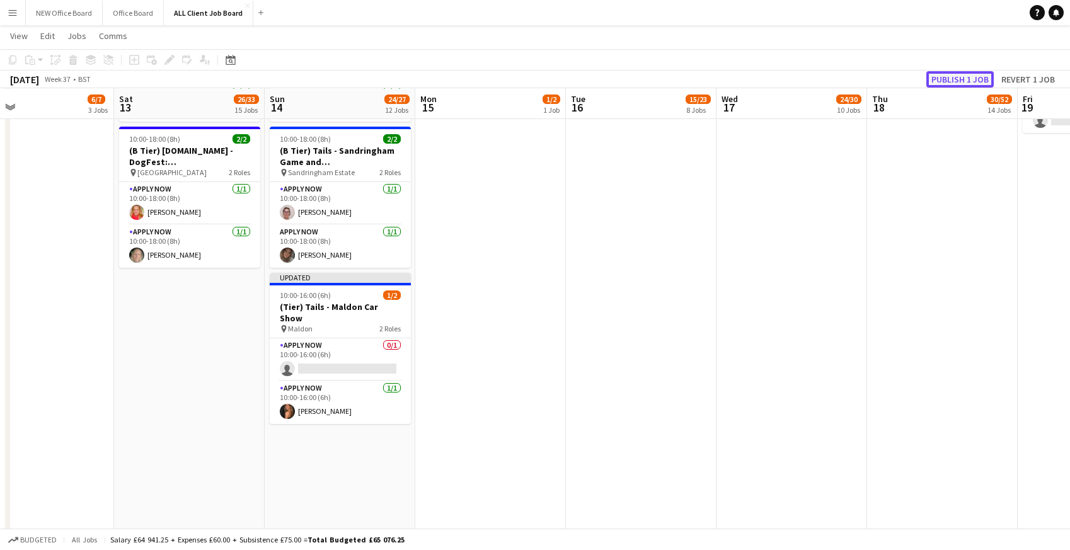
click at [941, 78] on button "Publish 1 job" at bounding box center [959, 79] width 67 height 16
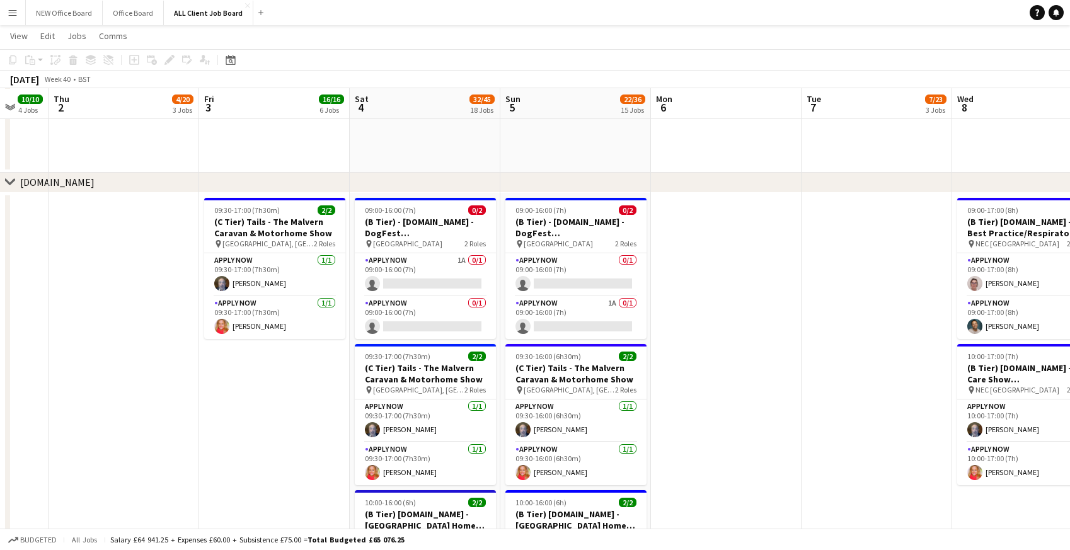
scroll to position [0, 406]
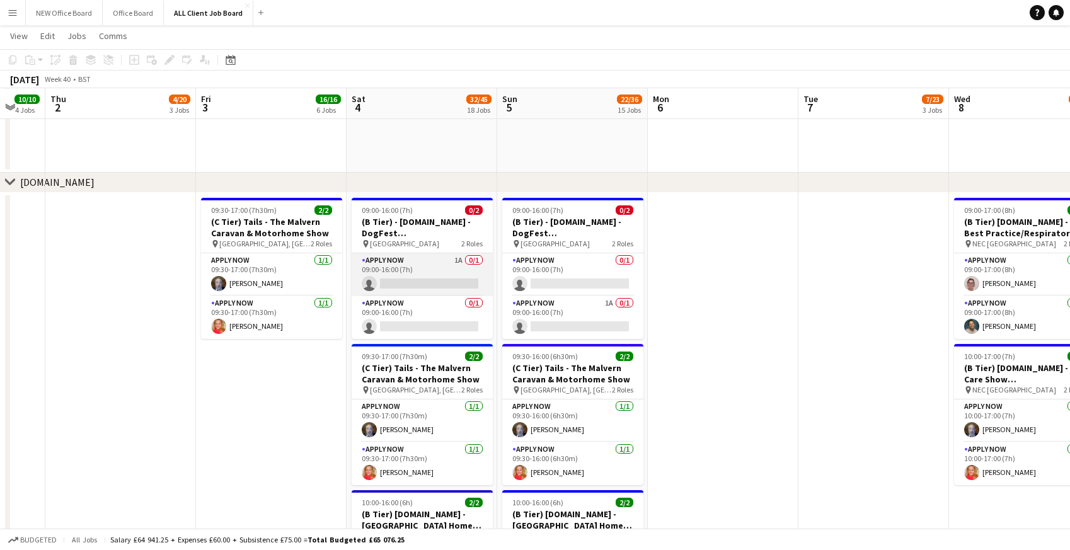
click at [406, 273] on app-card-role "APPLY NOW 1A 0/1 09:00-16:00 (7h) single-neutral-actions" at bounding box center [422, 274] width 141 height 43
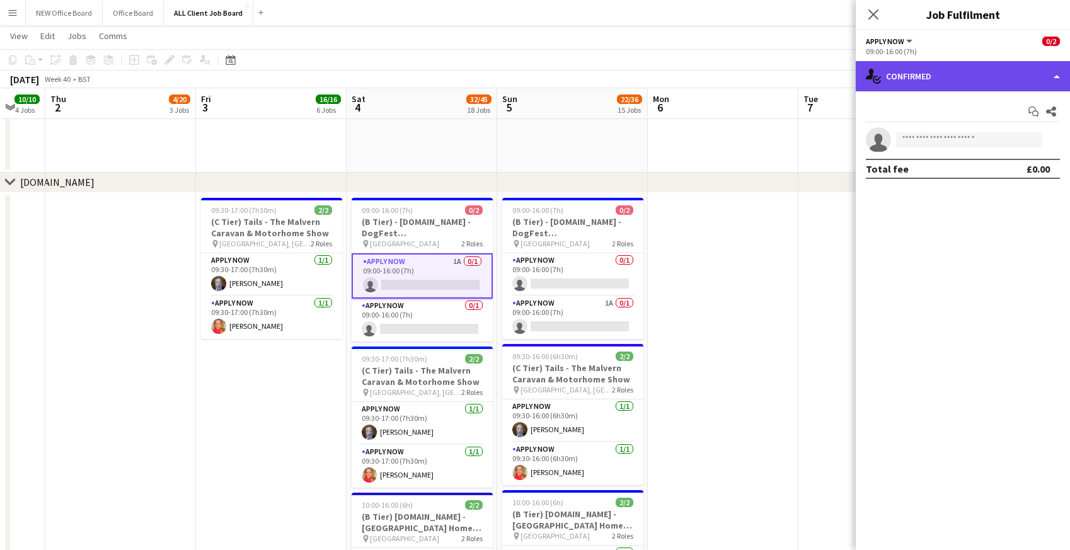
click at [941, 78] on div "single-neutral-actions-check-2 Confirmed" at bounding box center [963, 76] width 214 height 30
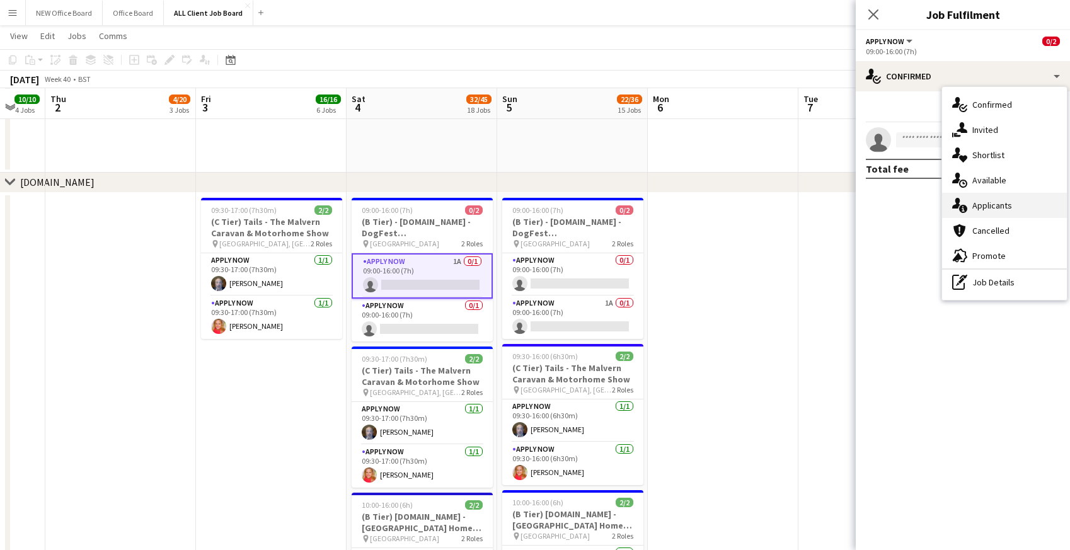
click at [960, 212] on icon "single-neutral-actions-information" at bounding box center [959, 205] width 15 height 15
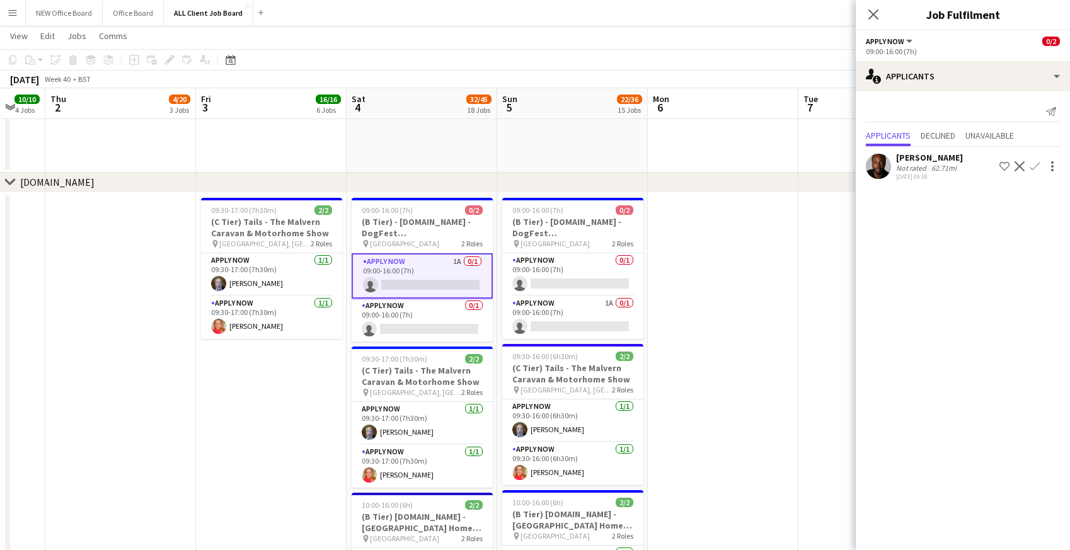
click at [1039, 167] on app-icon "Confirm" at bounding box center [1035, 166] width 10 height 10
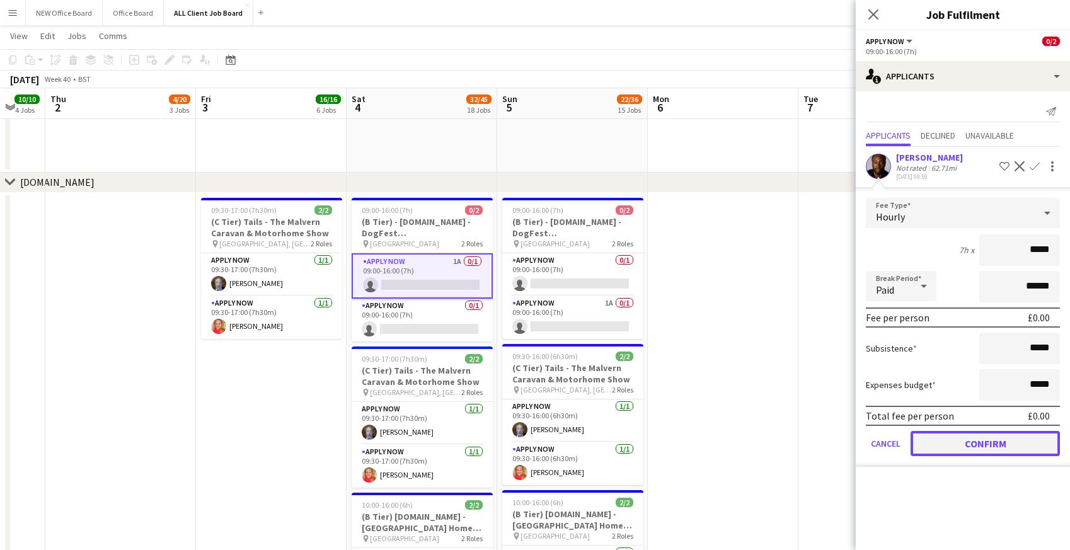
click at [966, 442] on button "Confirm" at bounding box center [985, 443] width 149 height 25
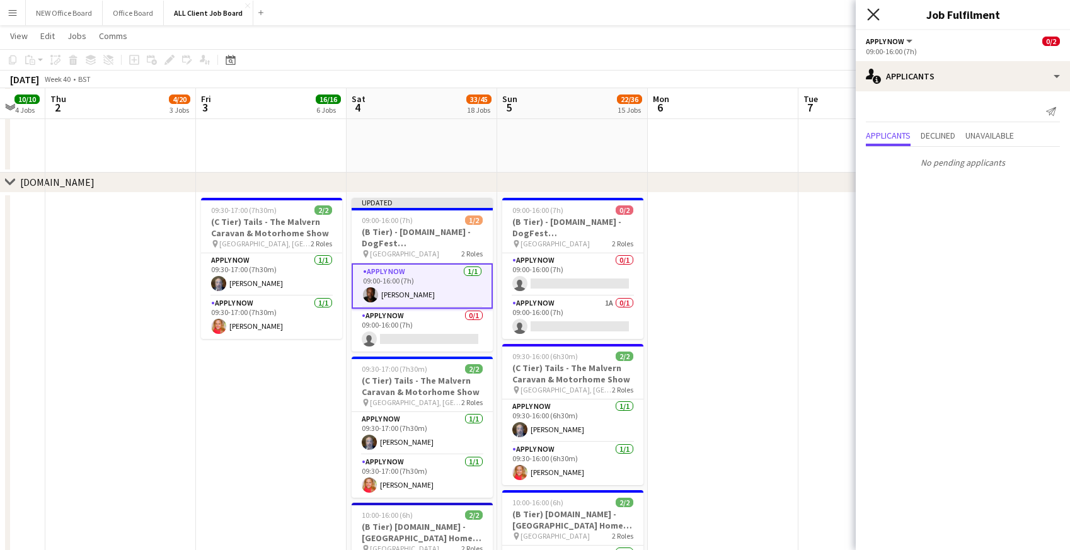
click at [870, 12] on icon "Close pop-in" at bounding box center [873, 14] width 12 height 12
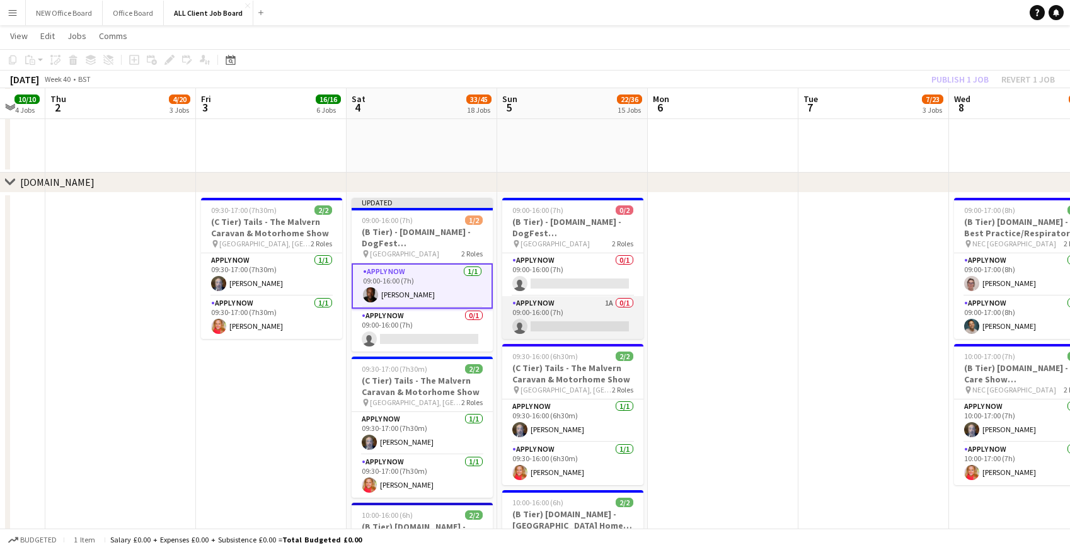
click at [546, 315] on app-card-role "APPLY NOW 1A 0/1 09:00-16:00 (7h) single-neutral-actions" at bounding box center [572, 317] width 141 height 43
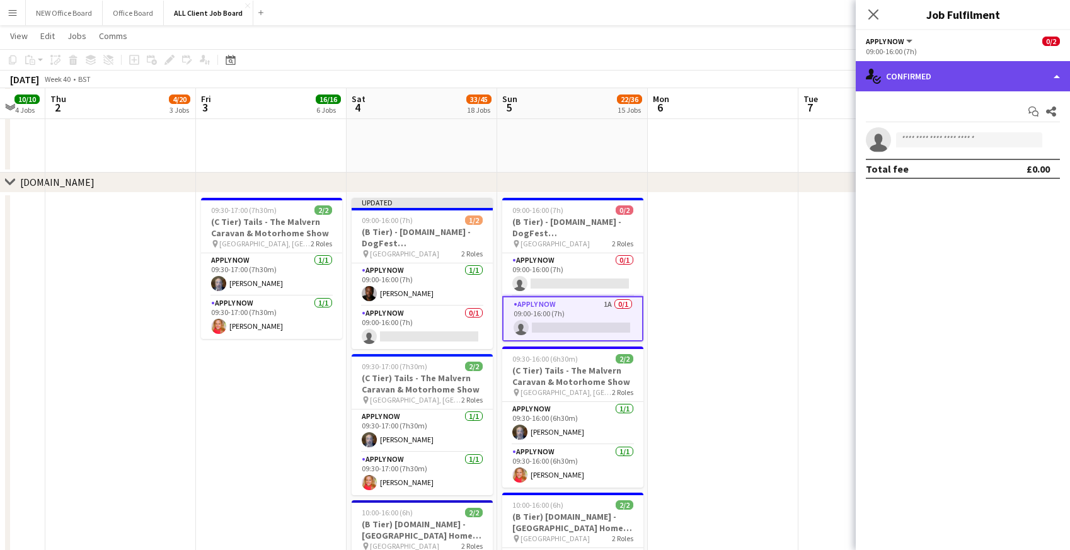
click at [928, 67] on div "single-neutral-actions-check-2 Confirmed" at bounding box center [963, 76] width 214 height 30
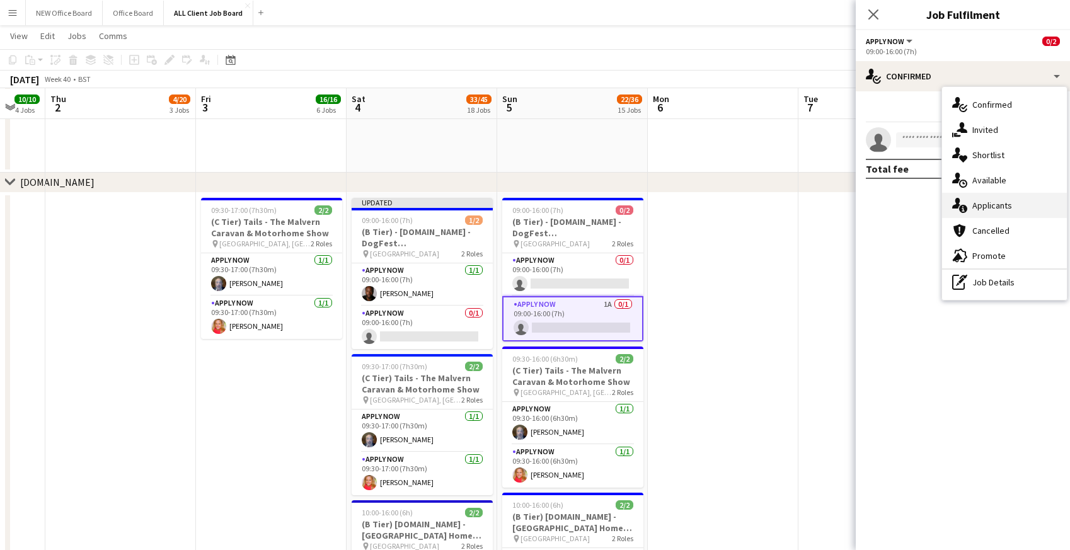
click at [993, 205] on div "single-neutral-actions-information Applicants" at bounding box center [1004, 205] width 125 height 25
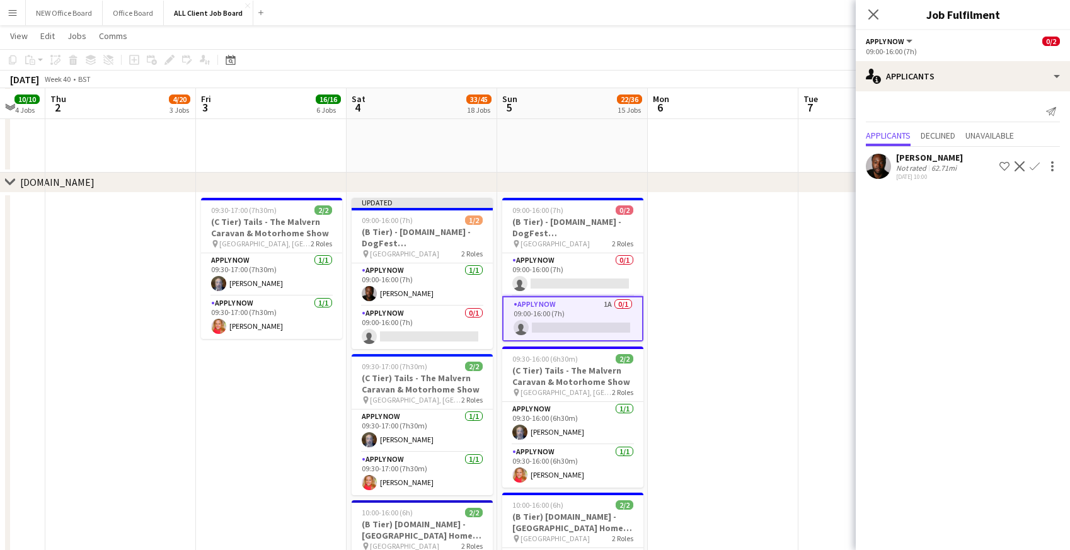
click at [1036, 170] on app-icon "Confirm" at bounding box center [1035, 166] width 10 height 10
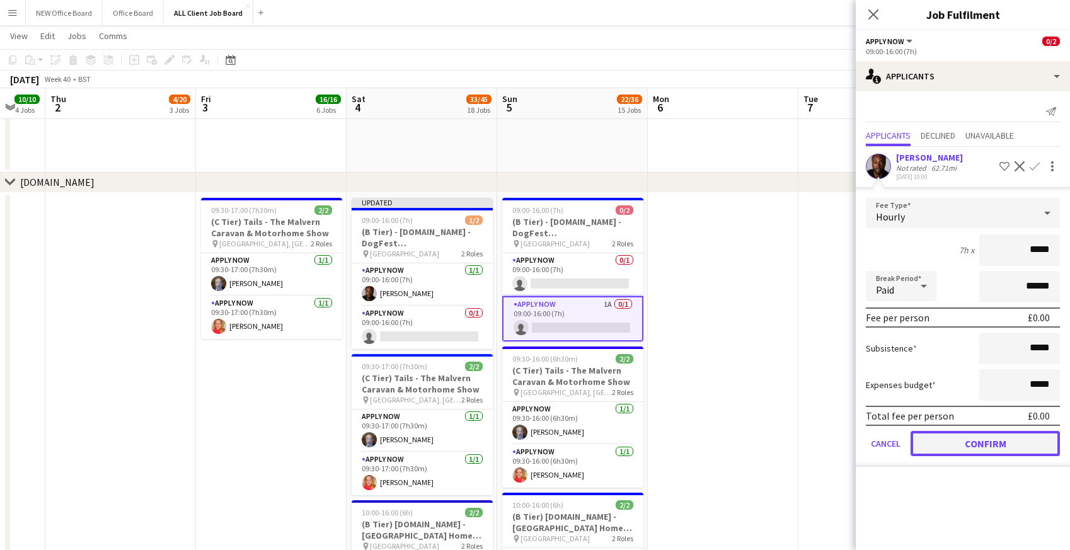
click at [974, 450] on button "Confirm" at bounding box center [985, 443] width 149 height 25
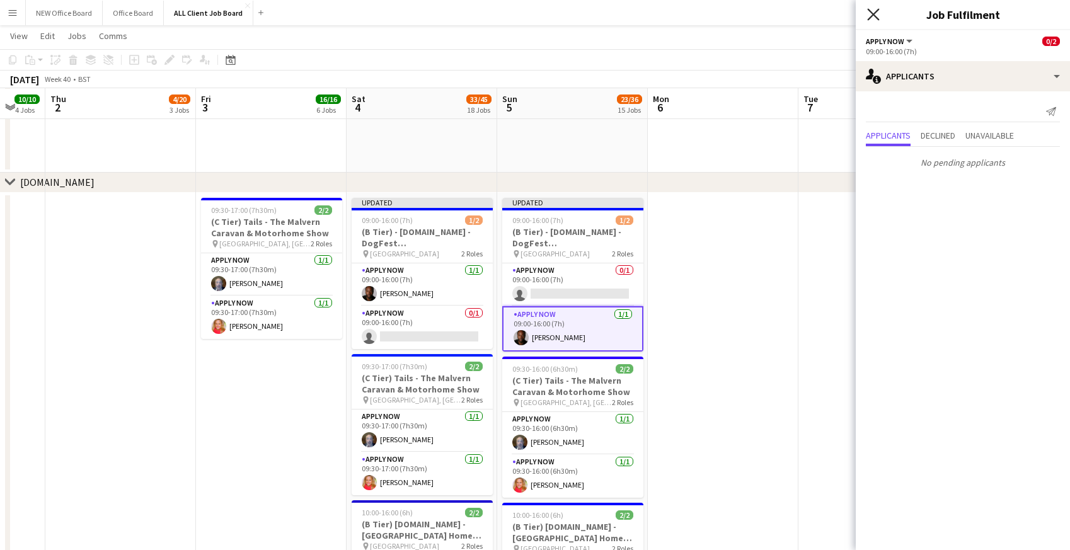
click at [874, 12] on icon "Close pop-in" at bounding box center [873, 14] width 12 height 12
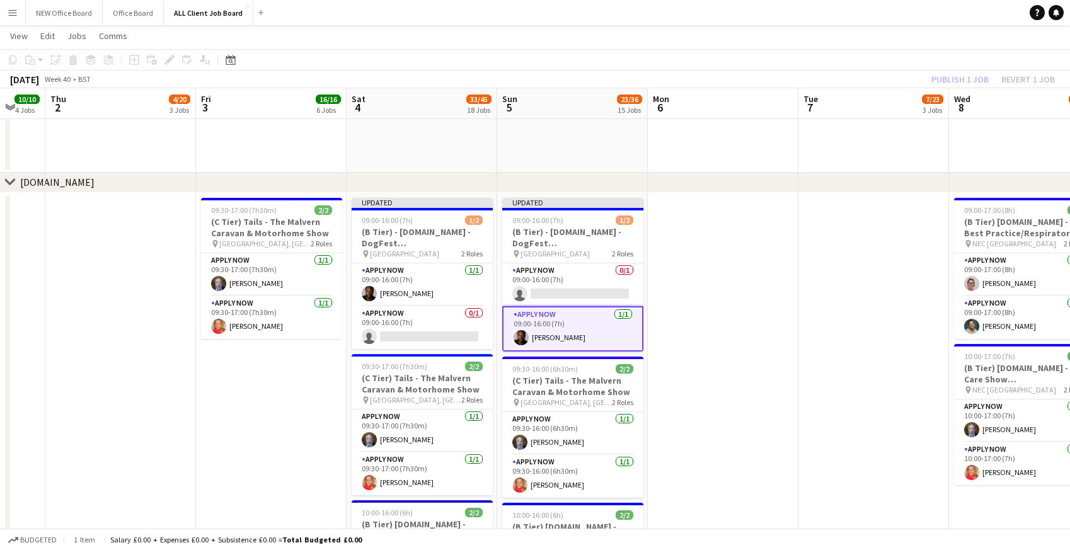
click at [911, 78] on div "October 2025 Week 40 • BST Publish 1 job Revert 1 job" at bounding box center [535, 80] width 1070 height 18
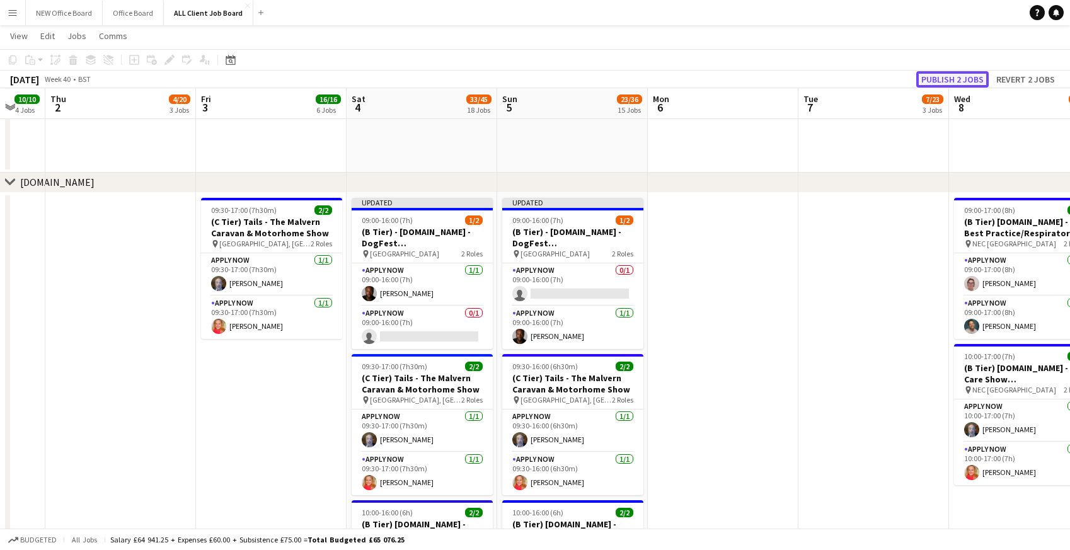
click at [941, 78] on button "Publish 2 jobs" at bounding box center [952, 79] width 72 height 16
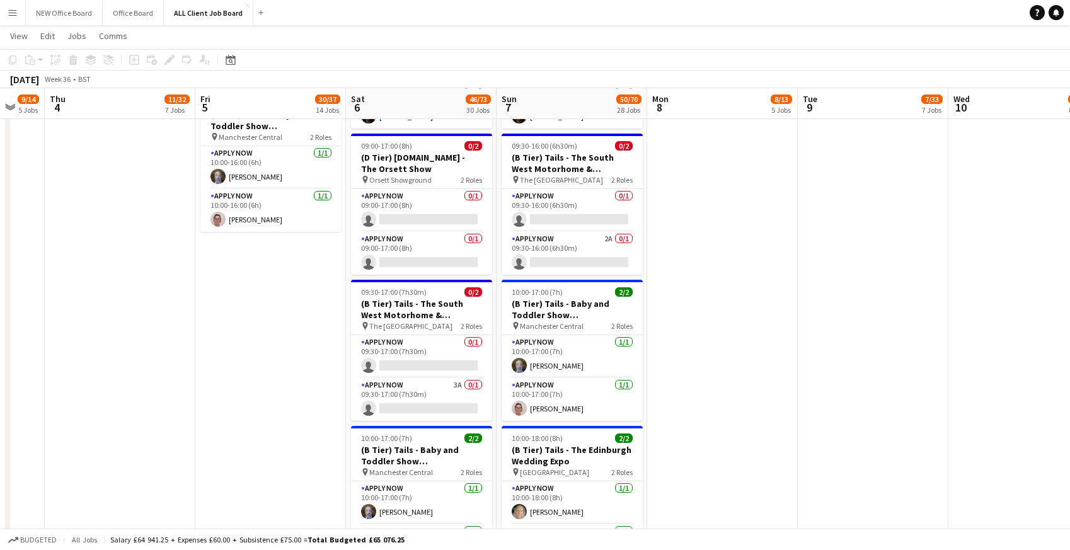
scroll to position [4881, 0]
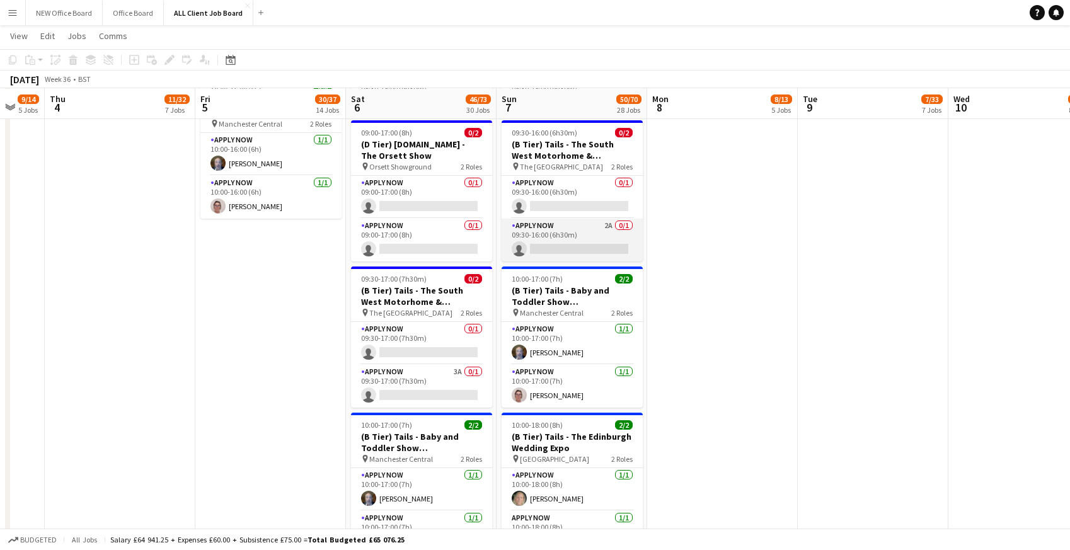
click at [583, 234] on app-card-role "APPLY NOW 2A 0/1 09:30-16:00 (6h30m) single-neutral-actions" at bounding box center [572, 240] width 141 height 43
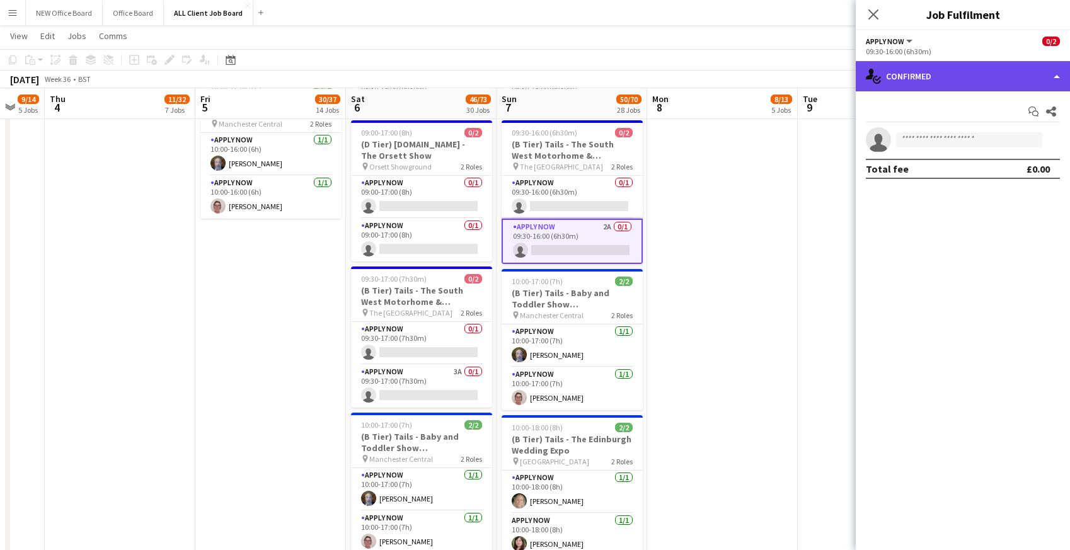
click at [979, 77] on div "single-neutral-actions-check-2 Confirmed" at bounding box center [963, 76] width 214 height 30
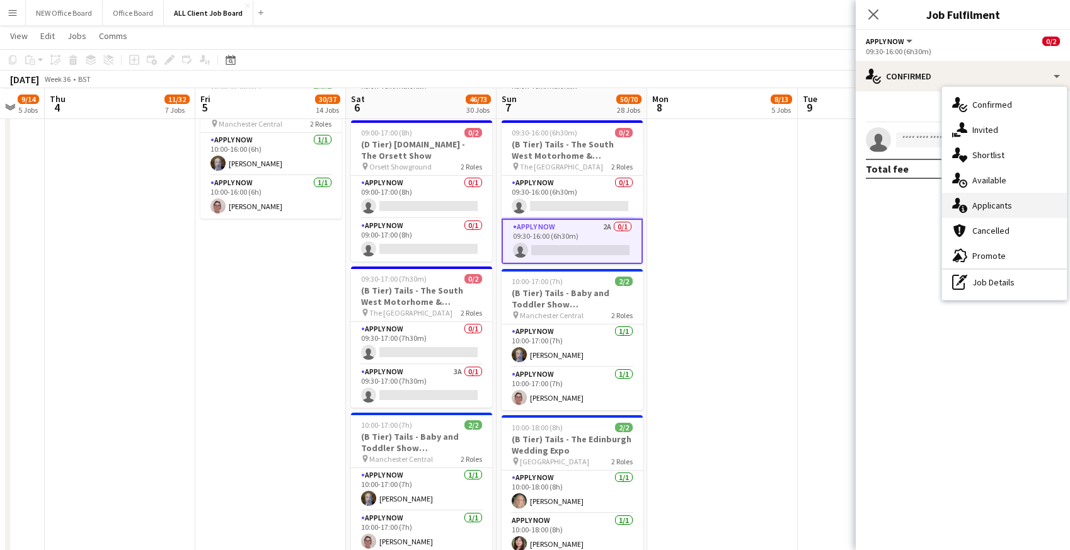
click at [990, 204] on div "single-neutral-actions-information Applicants" at bounding box center [1004, 205] width 125 height 25
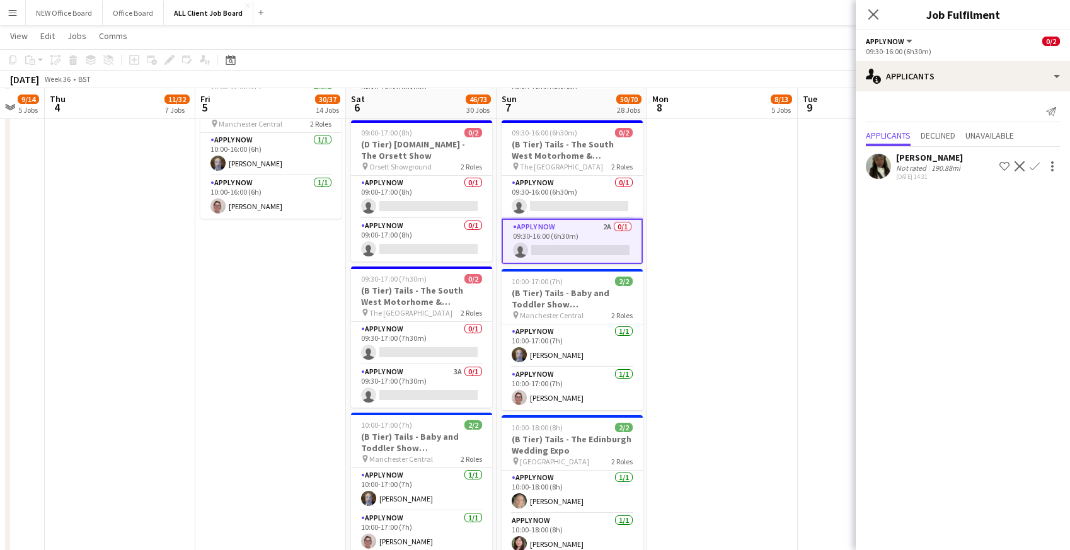
click at [1021, 166] on app-icon "Decline" at bounding box center [1020, 166] width 10 height 10
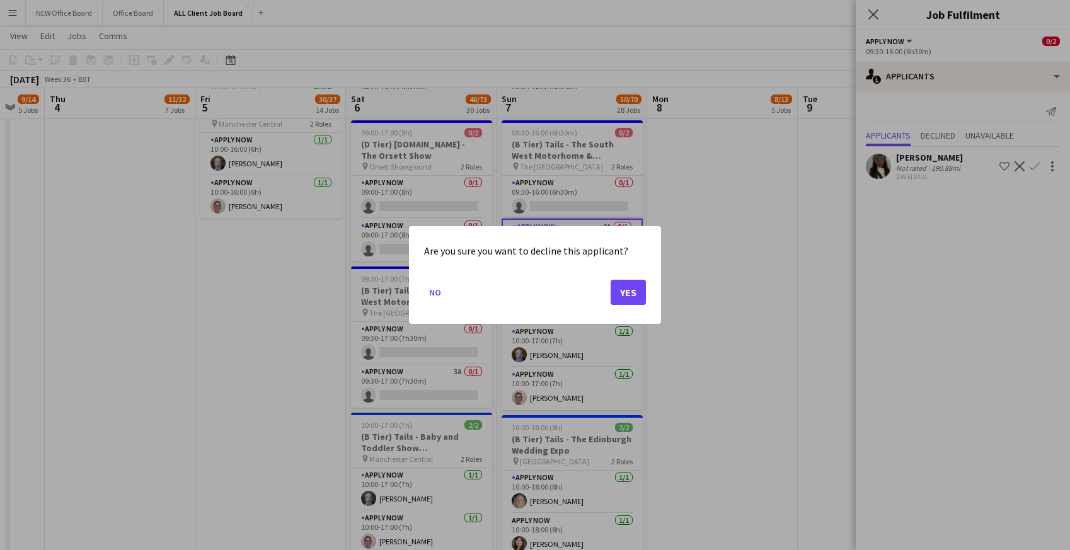
scroll to position [0, 0]
click at [642, 287] on button "Yes" at bounding box center [628, 292] width 35 height 25
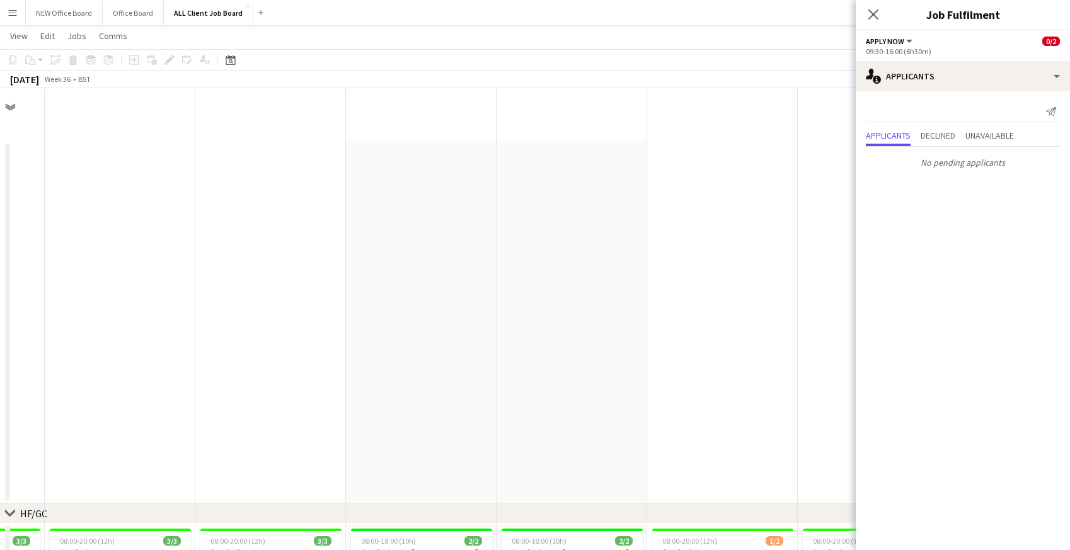
scroll to position [4881, 0]
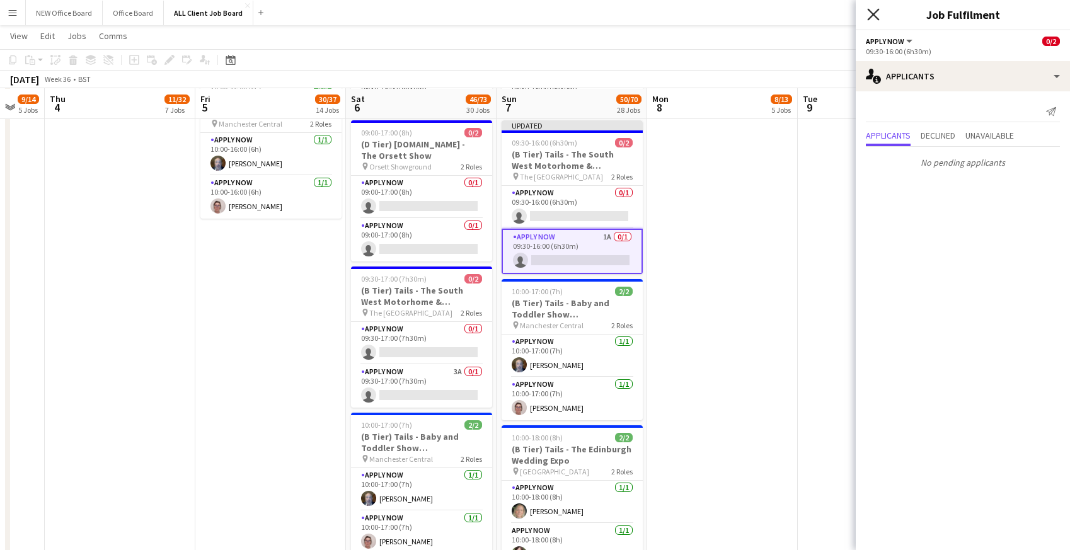
click at [875, 17] on icon at bounding box center [873, 14] width 12 height 12
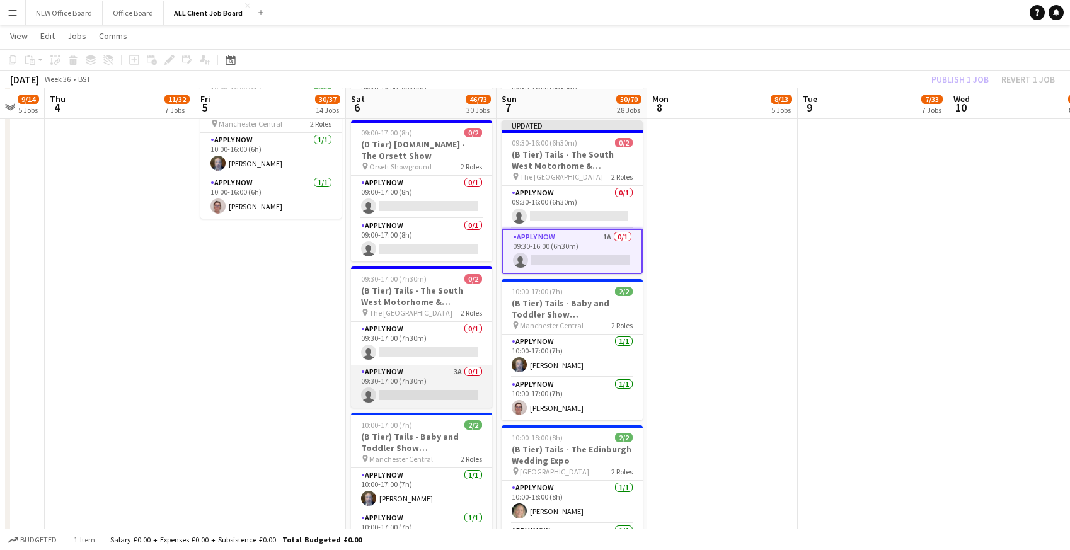
click at [414, 377] on app-card-role "APPLY NOW 3A 0/1 09:30-17:00 (7h30m) single-neutral-actions" at bounding box center [421, 386] width 141 height 43
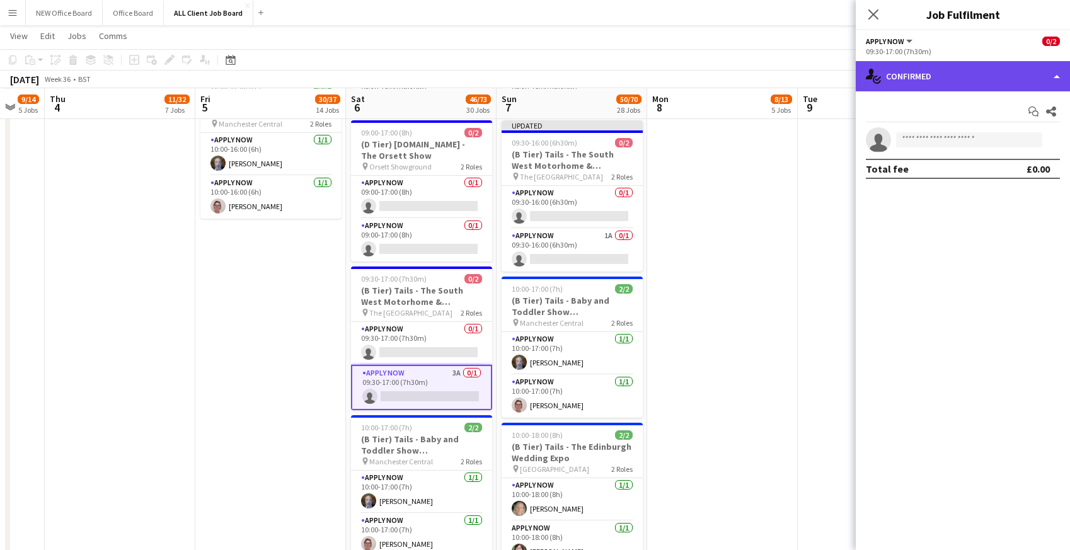
click at [928, 77] on div "single-neutral-actions-check-2 Confirmed" at bounding box center [963, 76] width 214 height 30
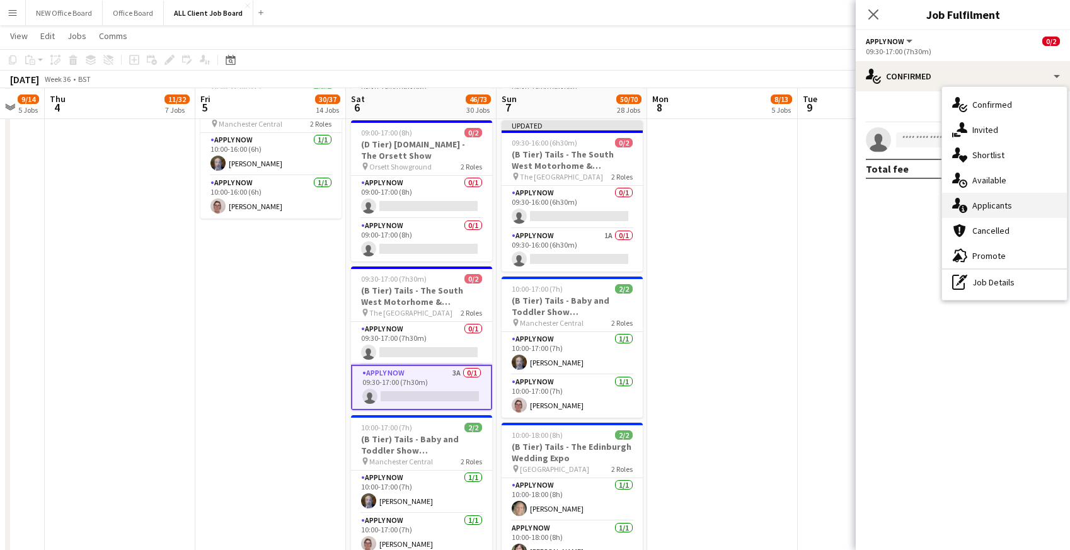
click at [964, 212] on icon at bounding box center [963, 209] width 8 height 8
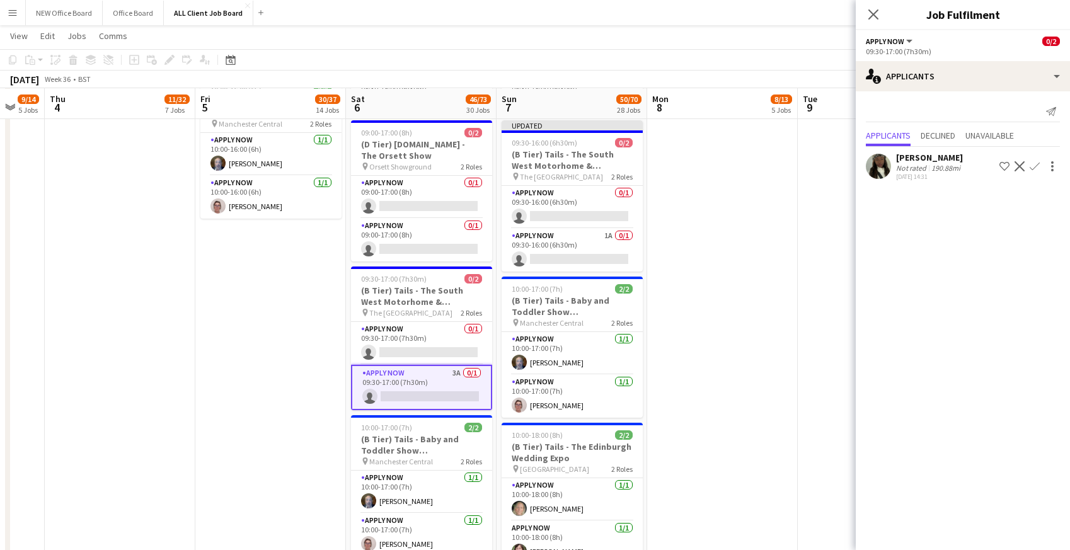
click at [1022, 165] on app-icon "Decline" at bounding box center [1020, 166] width 10 height 10
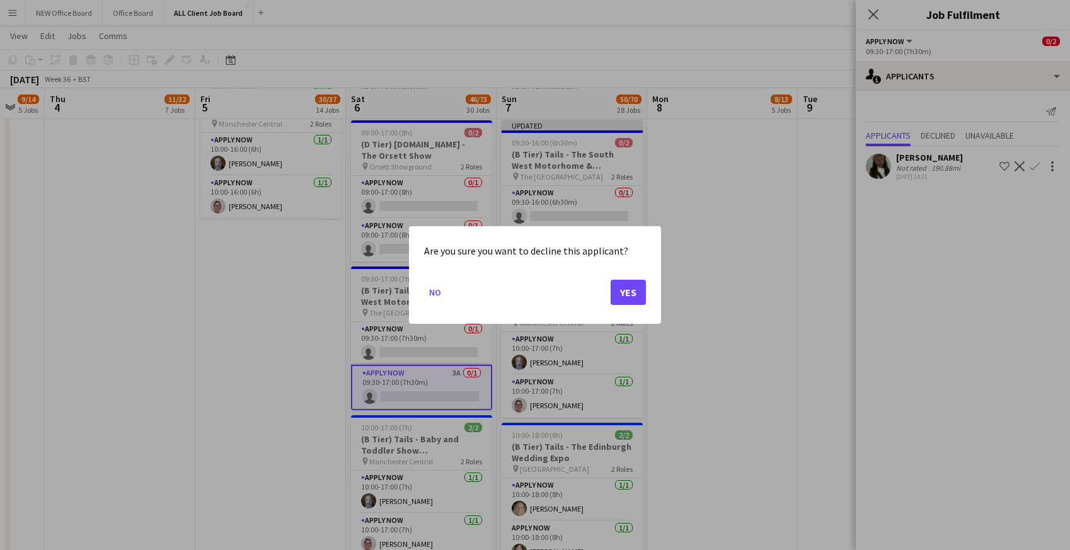
scroll to position [0, 0]
click at [631, 289] on button "Yes" at bounding box center [628, 292] width 35 height 25
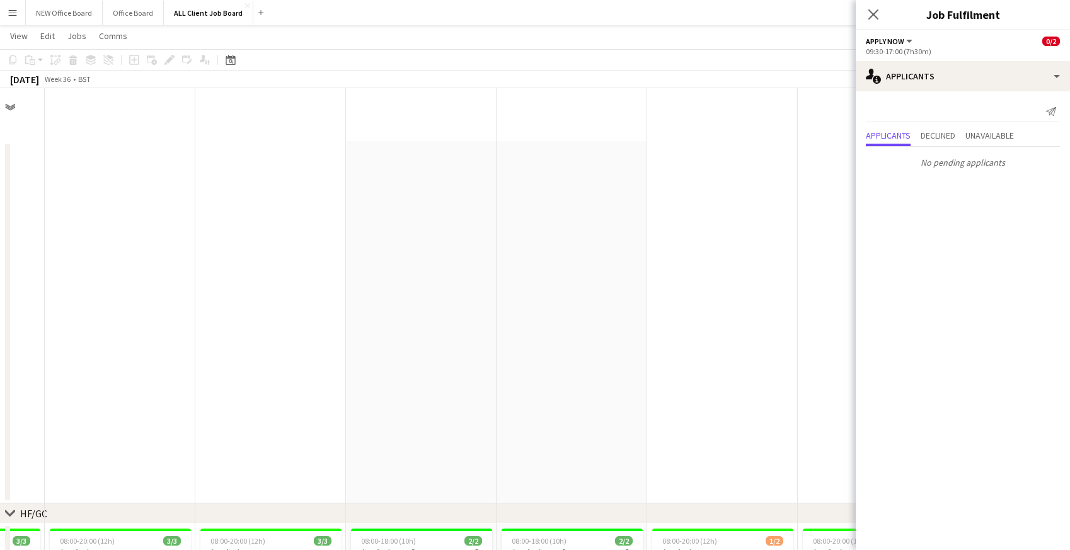
scroll to position [4881, 0]
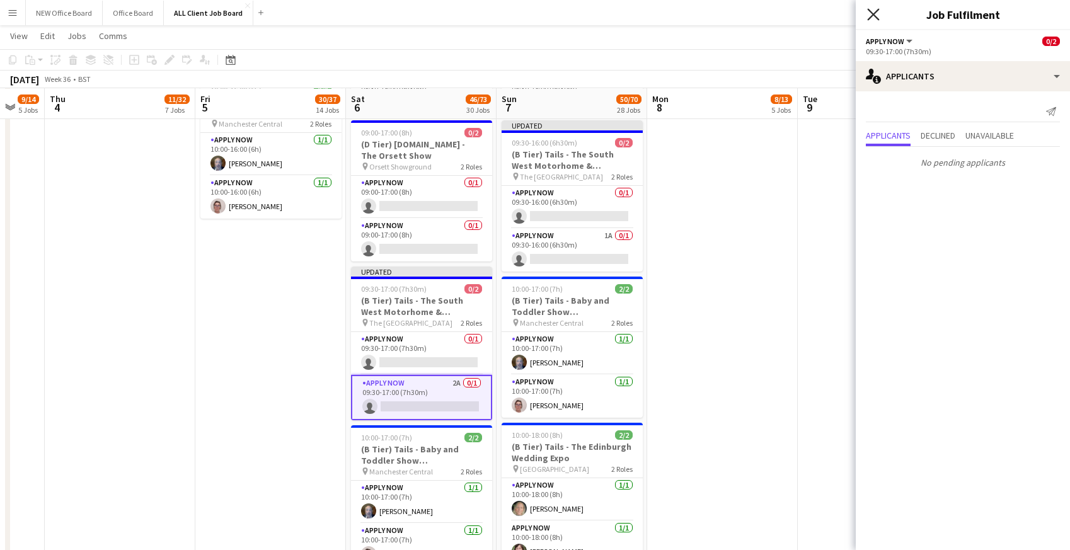
click at [875, 16] on icon at bounding box center [873, 14] width 12 height 12
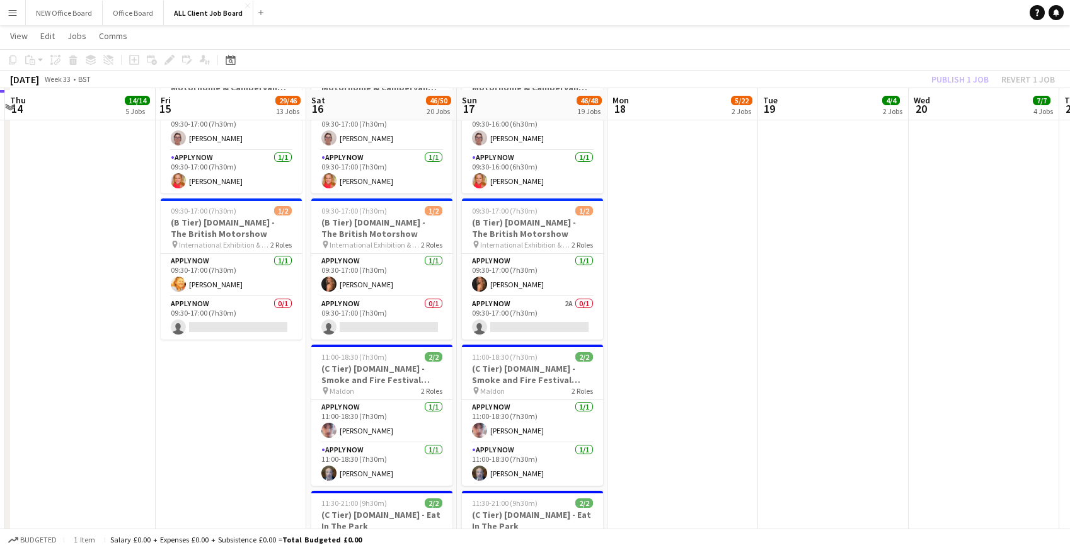
scroll to position [4953, 0]
click at [541, 299] on app-card-role "APPLY NOW 2A 0/1 09:30-17:00 (7h30m) single-neutral-actions" at bounding box center [532, 317] width 141 height 43
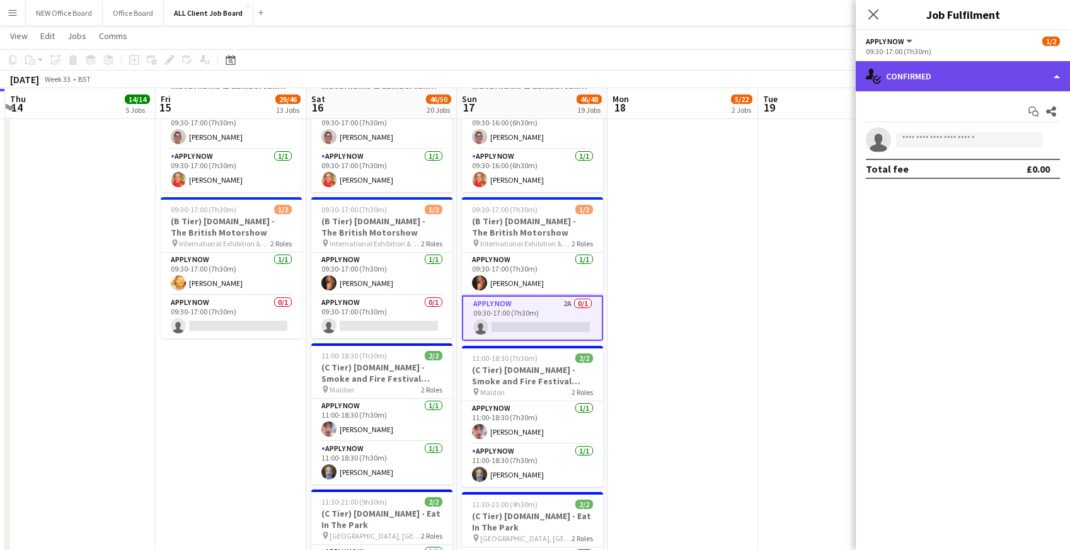
click at [1015, 79] on div "single-neutral-actions-check-2 Confirmed" at bounding box center [963, 76] width 214 height 30
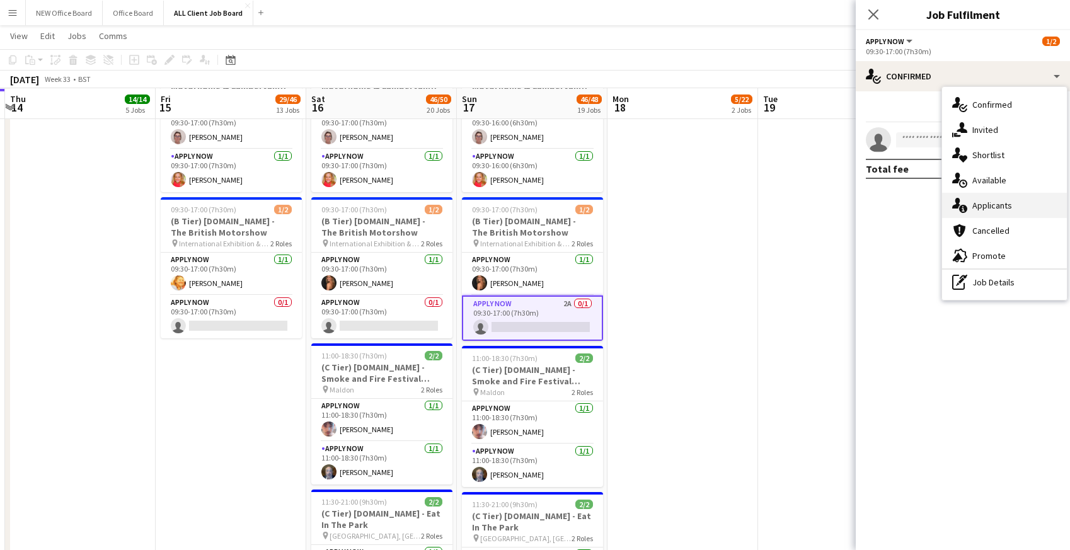
click at [1013, 204] on div "single-neutral-actions-information Applicants" at bounding box center [1004, 205] width 125 height 25
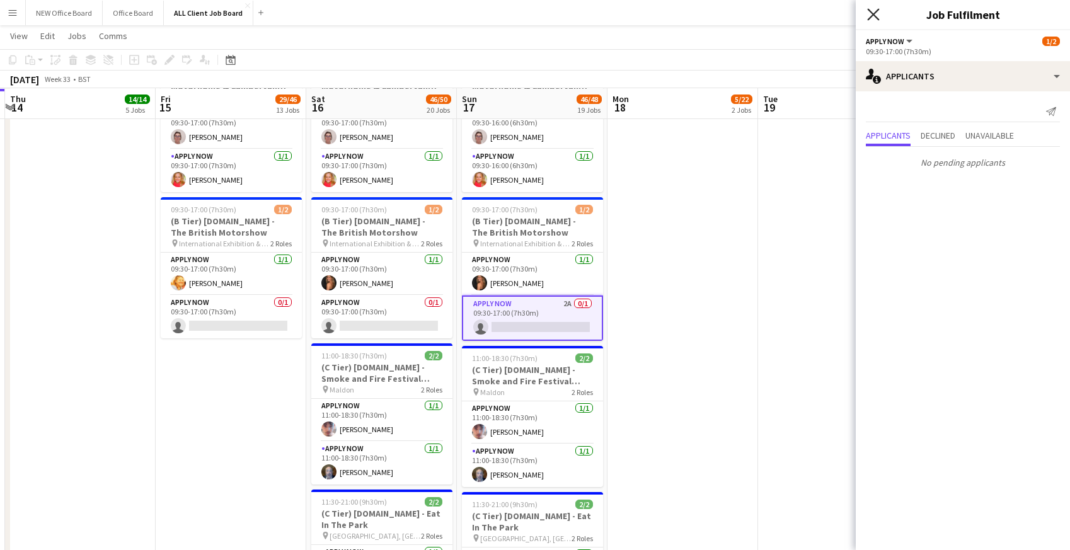
click at [872, 19] on icon "Close pop-in" at bounding box center [873, 14] width 12 height 12
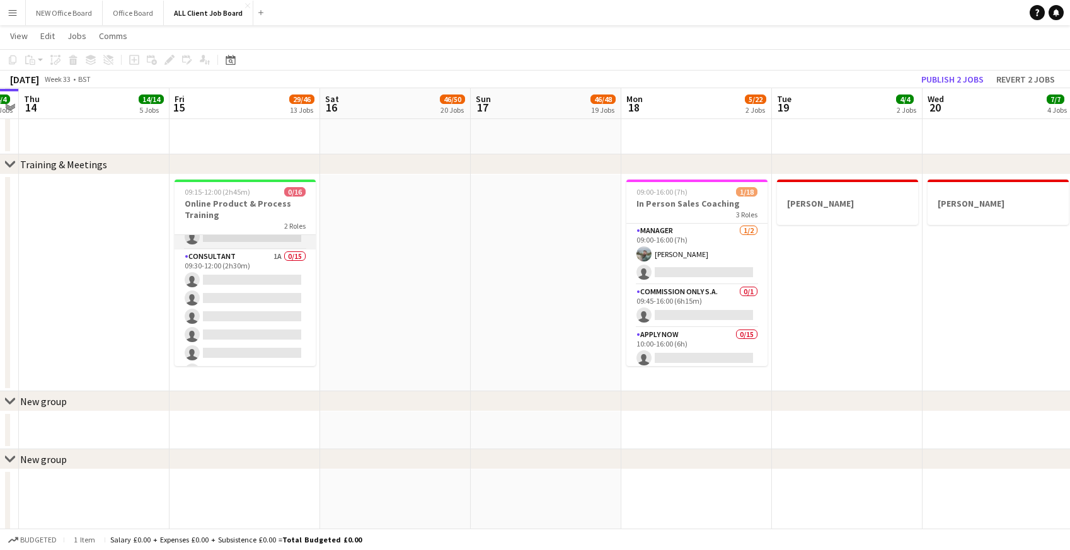
scroll to position [0, 0]
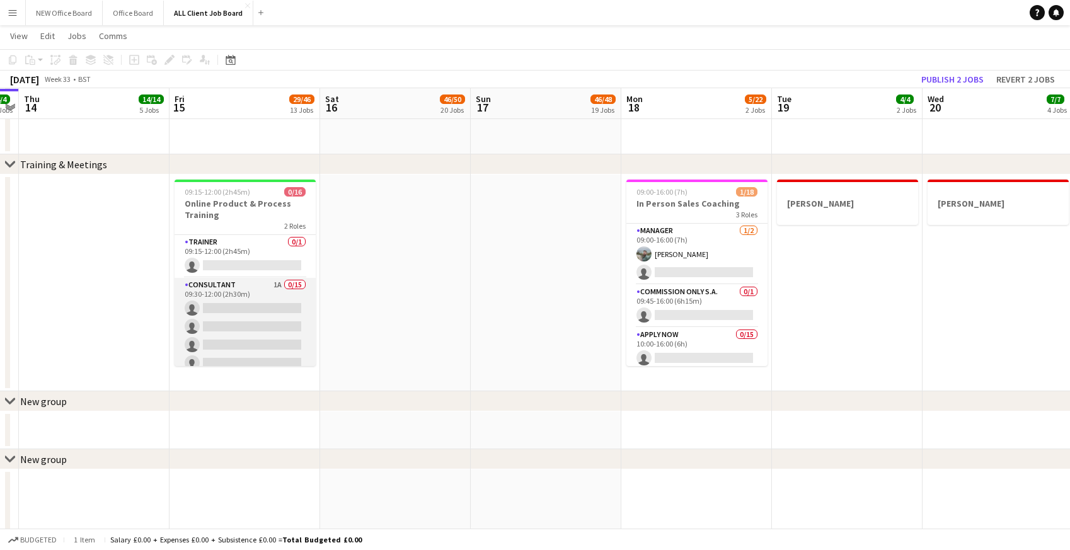
click at [265, 287] on app-card-role "Consultant 1A 0/15 09:30-12:00 (2h30m) single-neutral-actions single-neutral-ac…" at bounding box center [245, 427] width 141 height 299
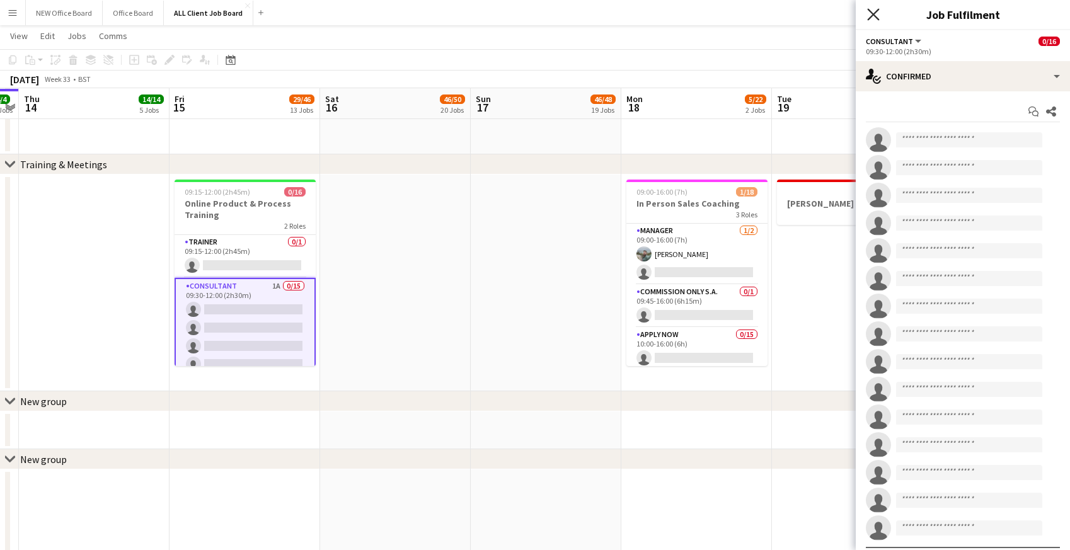
click at [873, 18] on icon "Close pop-in" at bounding box center [873, 14] width 12 height 12
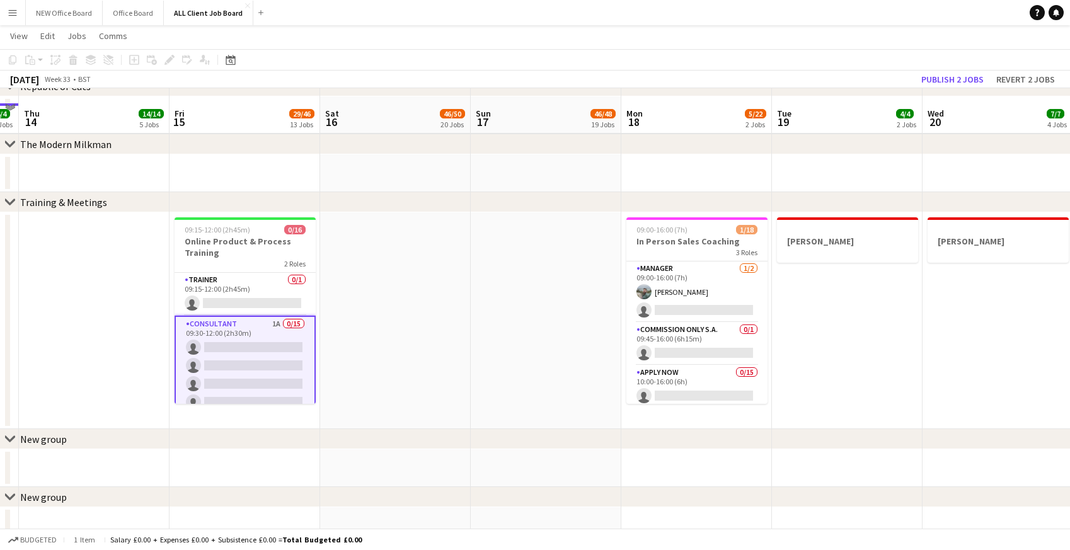
scroll to position [6383, 0]
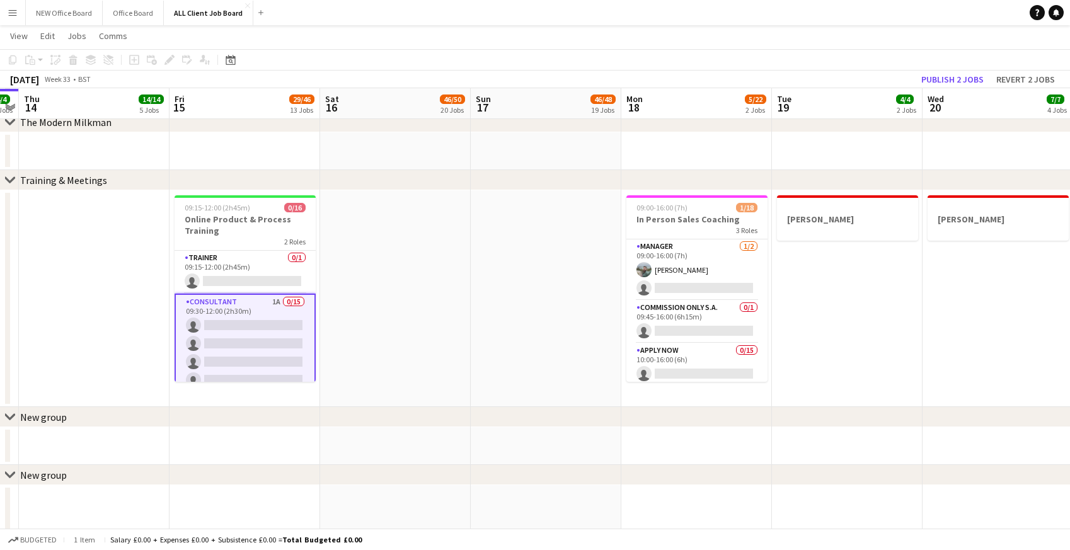
click at [14, 12] on app-icon "Menu" at bounding box center [13, 13] width 10 height 10
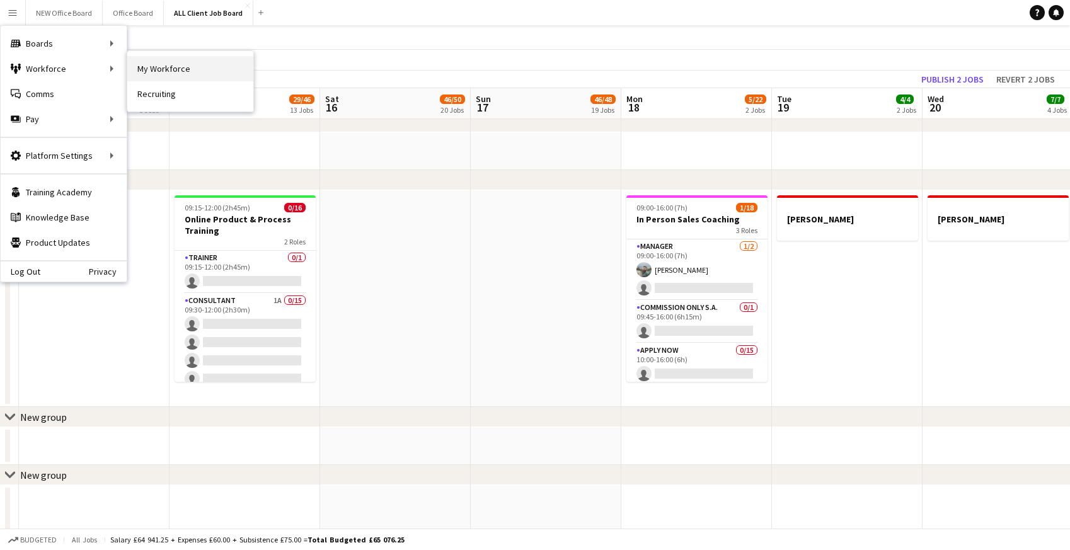
click at [172, 70] on link "My Workforce" at bounding box center [190, 68] width 126 height 25
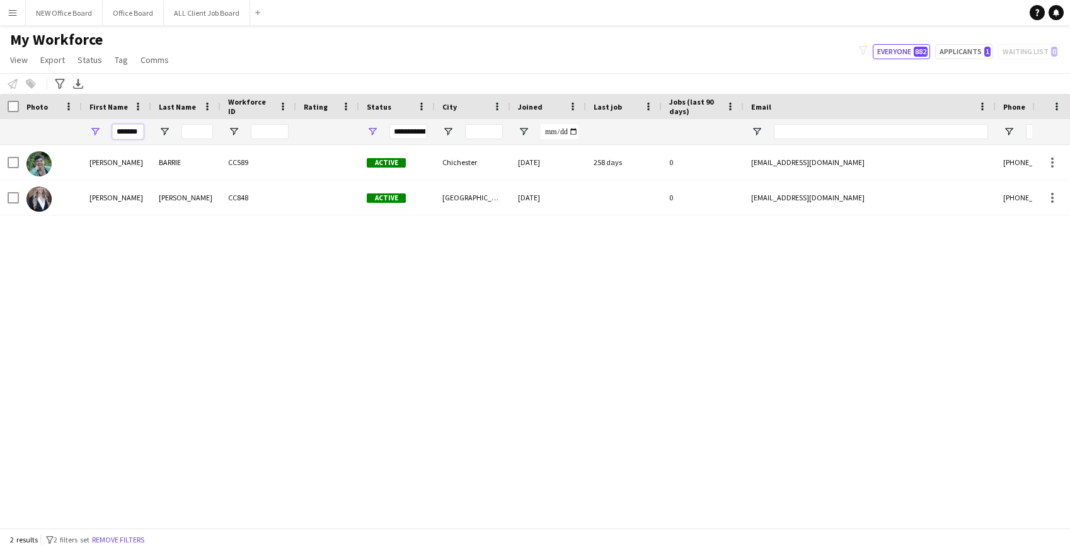
drag, startPoint x: 117, startPoint y: 131, endPoint x: 158, endPoint y: 134, distance: 41.0
click at [158, 134] on div "*******" at bounding box center [683, 131] width 1366 height 25
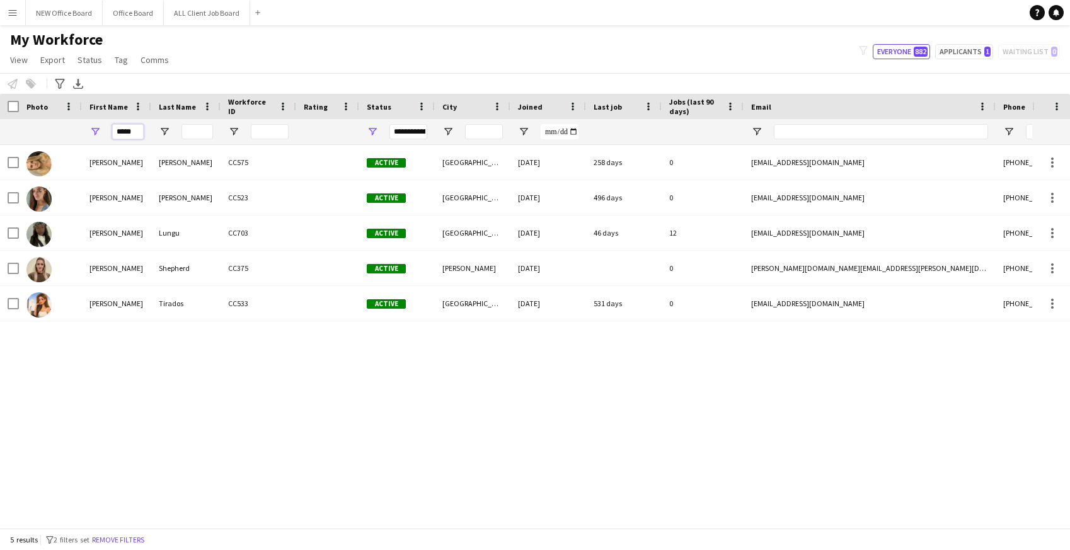
type input "*****"
drag, startPoint x: 134, startPoint y: 132, endPoint x: 104, endPoint y: 127, distance: 30.0
click at [104, 127] on div "*****" at bounding box center [116, 131] width 69 height 25
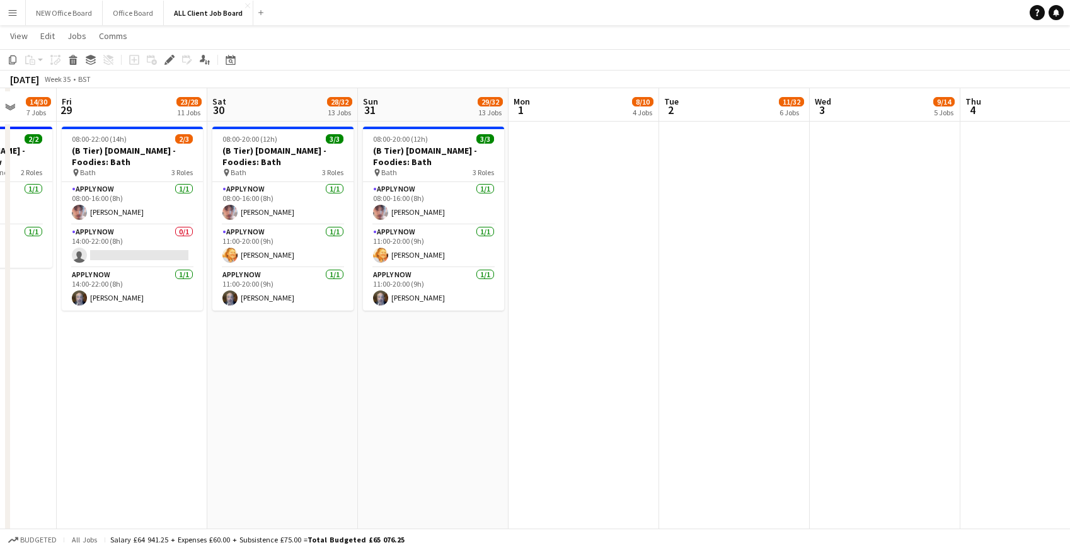
scroll to position [4414, 0]
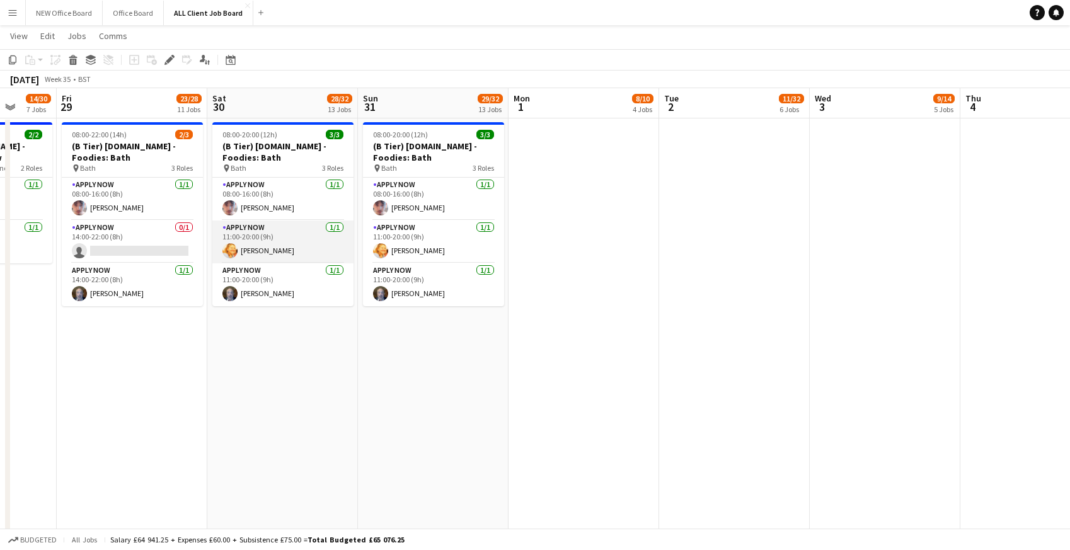
click at [277, 248] on app-card-role "APPLY NOW [DATE] 11:00-20:00 (9h) [PERSON_NAME]" at bounding box center [282, 242] width 141 height 43
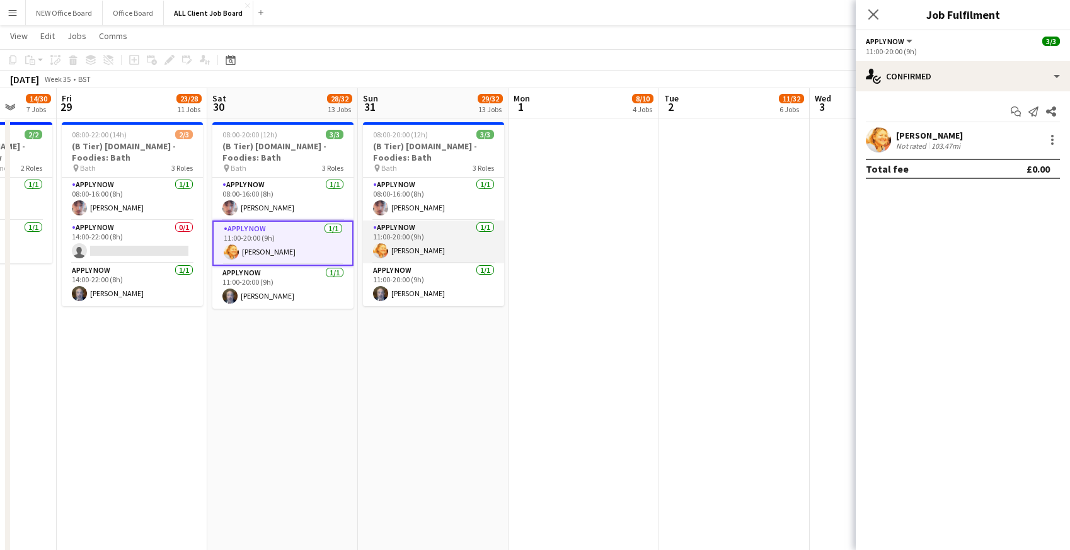
click at [417, 227] on app-card-role "APPLY NOW [DATE] 11:00-20:00 (9h) [PERSON_NAME]" at bounding box center [433, 242] width 141 height 43
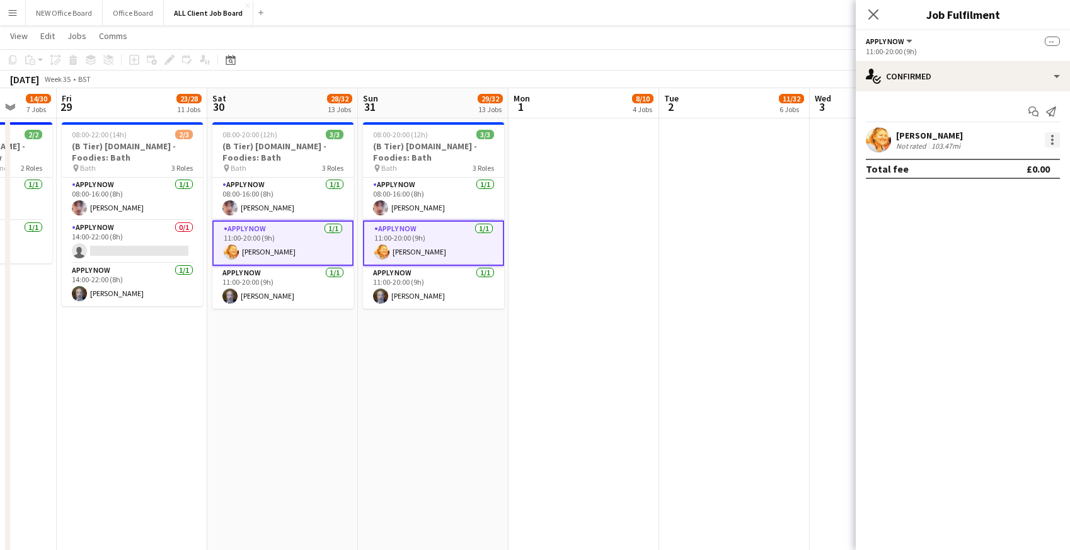
click at [1052, 139] on div at bounding box center [1052, 140] width 3 height 3
click at [983, 249] on span "Remove" at bounding box center [991, 253] width 38 height 11
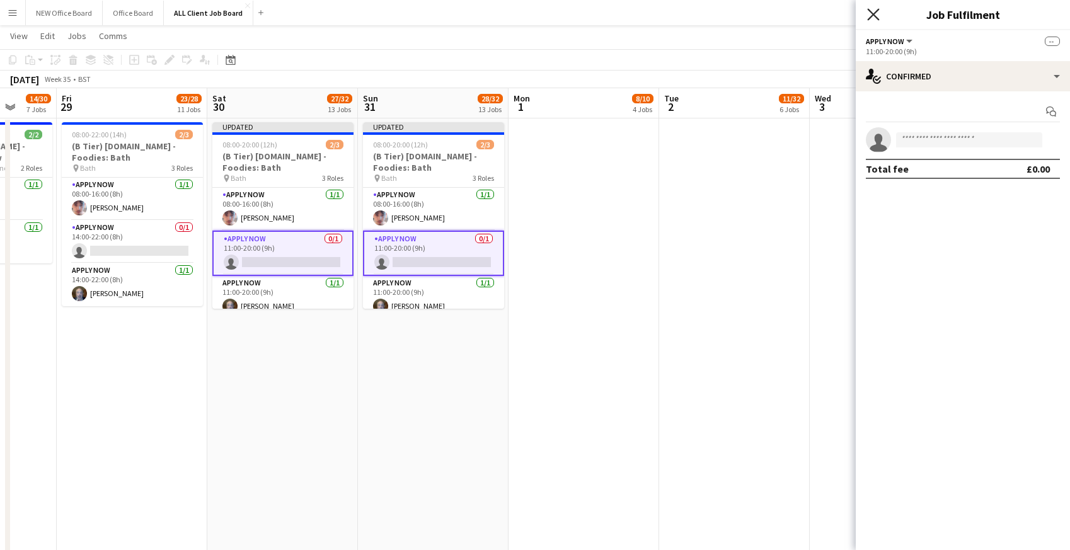
click at [875, 20] on icon "Close pop-in" at bounding box center [873, 14] width 12 height 12
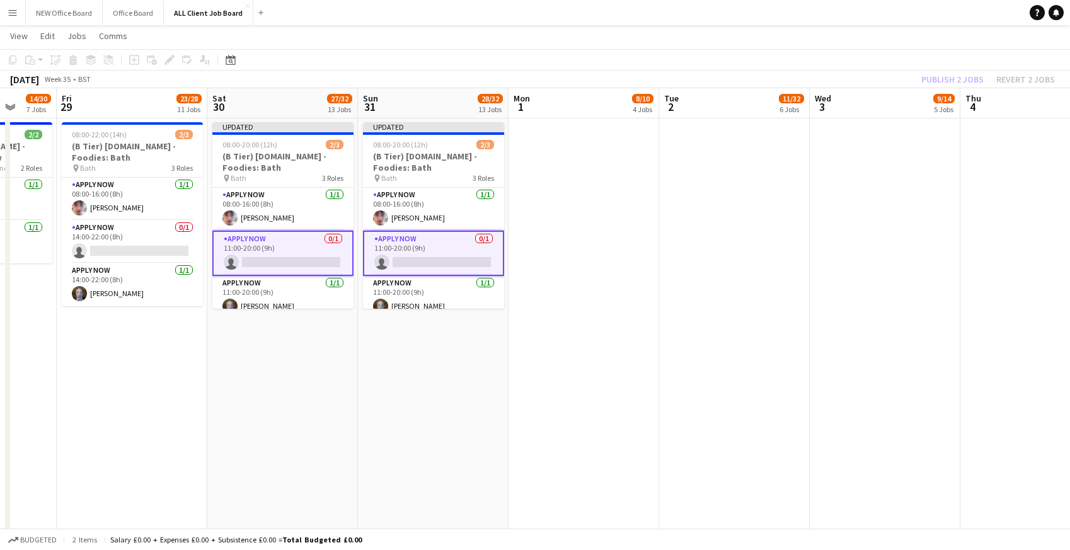
click at [861, 54] on app-toolbar "Copy Paste Paste Command V Paste with crew Command Shift V Paste linked Job [GE…" at bounding box center [535, 59] width 1070 height 21
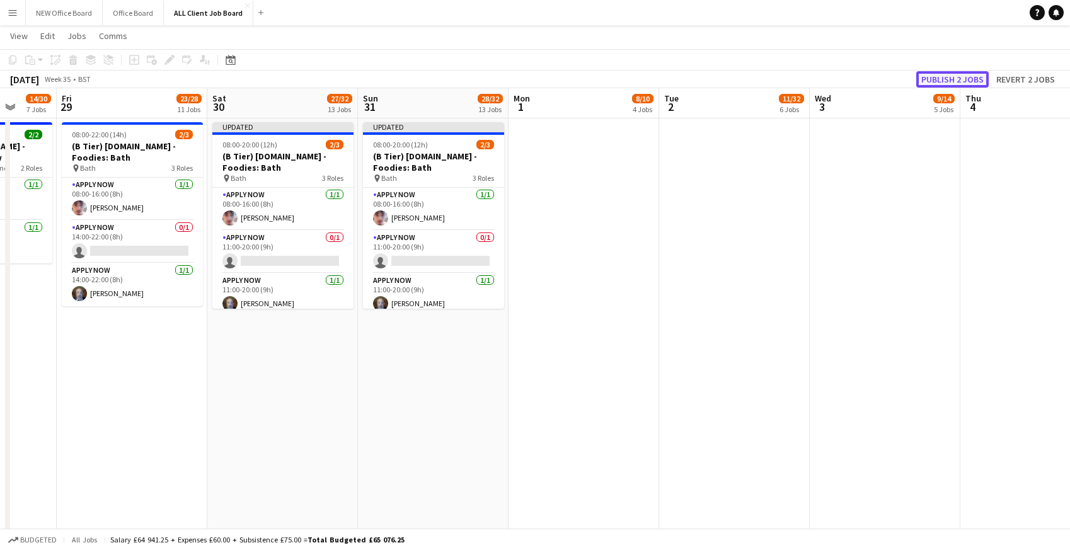
click at [936, 81] on button "Publish 2 jobs" at bounding box center [952, 79] width 72 height 16
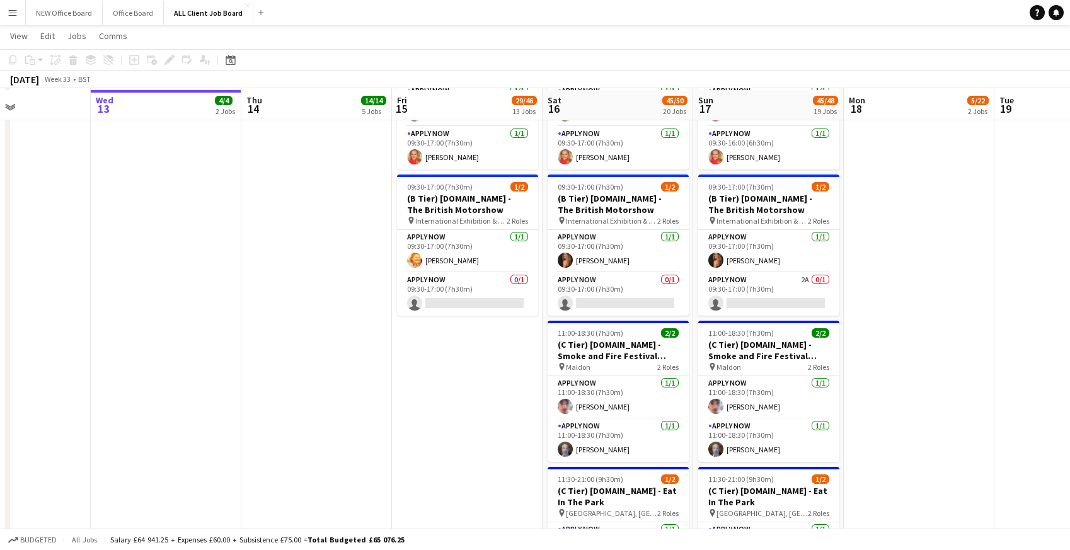
scroll to position [4977, 0]
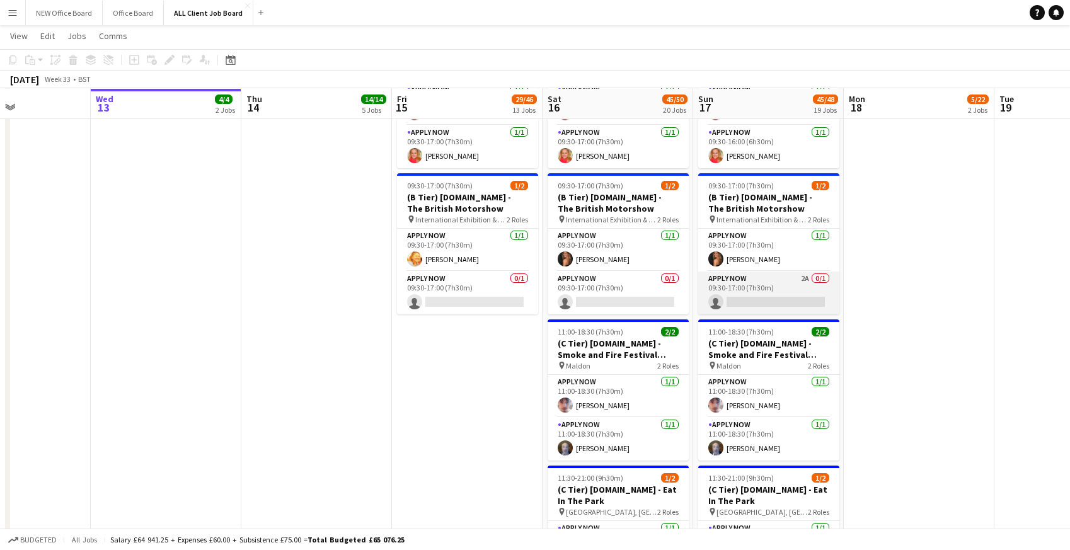
click at [773, 284] on app-card-role "APPLY NOW 2A 0/1 09:30-17:00 (7h30m) single-neutral-actions" at bounding box center [768, 293] width 141 height 43
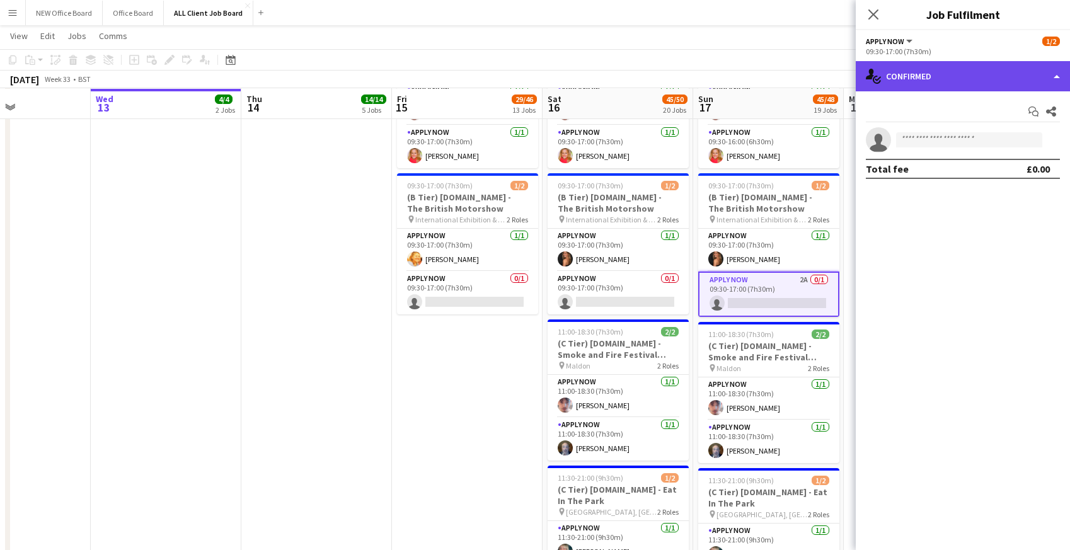
click at [952, 76] on div "single-neutral-actions-check-2 Confirmed" at bounding box center [963, 76] width 214 height 30
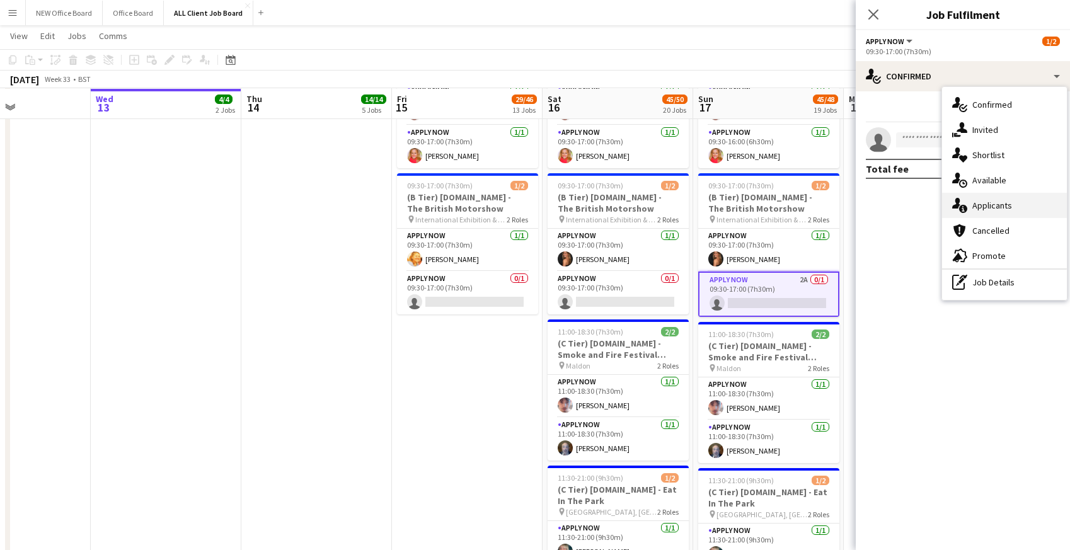
click at [975, 207] on div "single-neutral-actions-information Applicants" at bounding box center [1004, 205] width 125 height 25
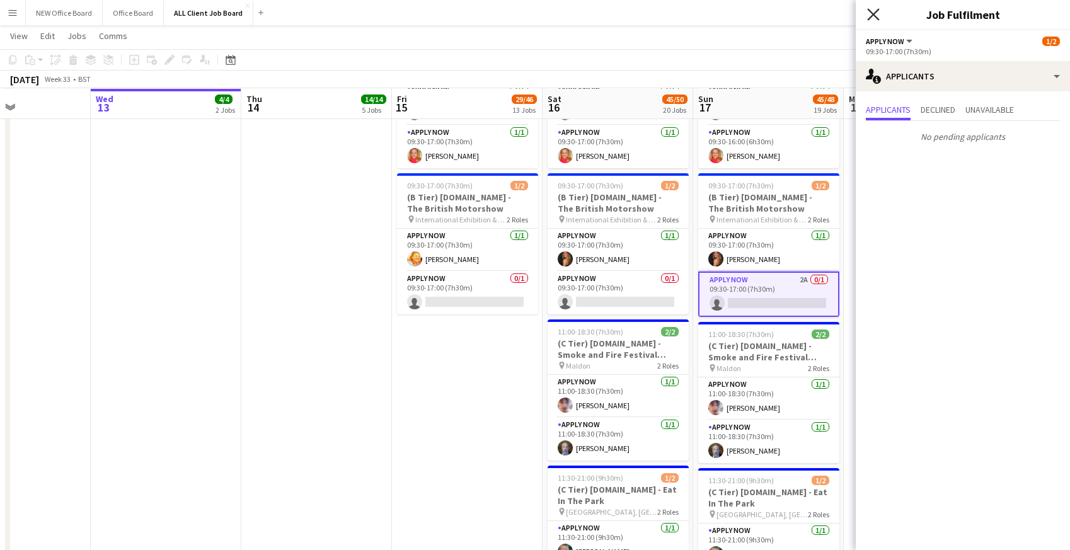
click at [875, 16] on icon at bounding box center [873, 14] width 12 height 12
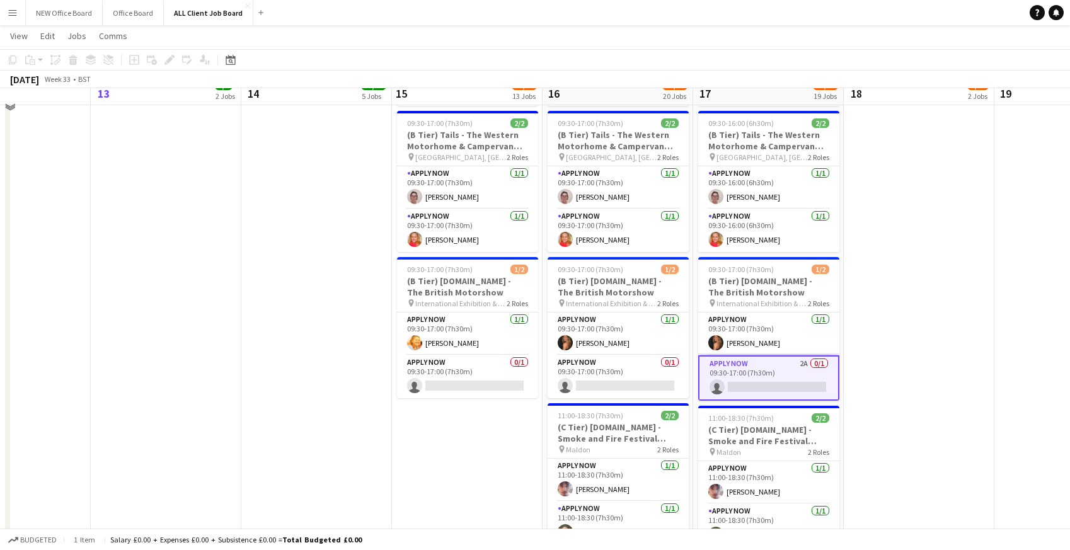
scroll to position [4879, 0]
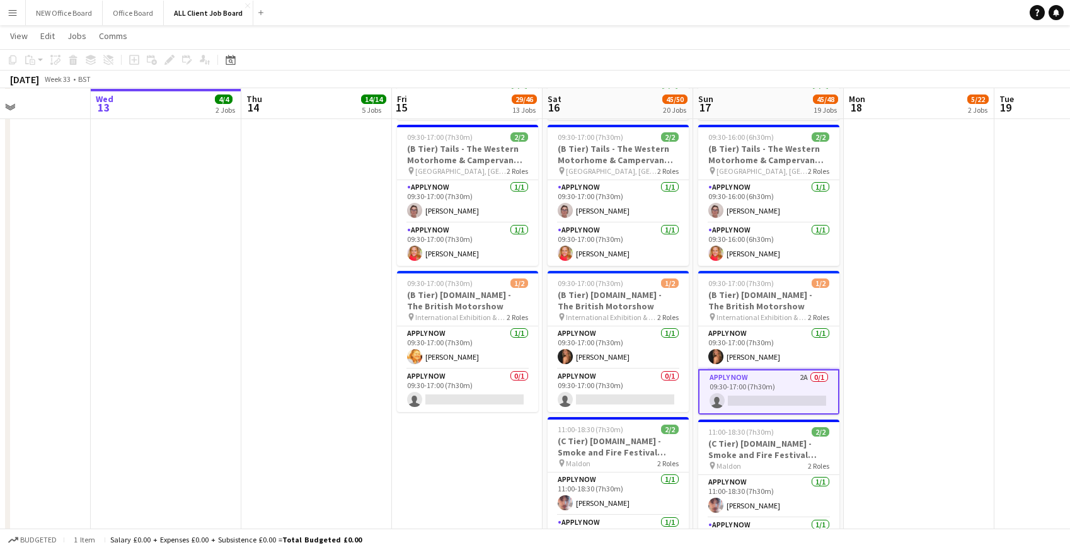
click at [10, 14] on app-icon "Menu" at bounding box center [13, 13] width 10 height 10
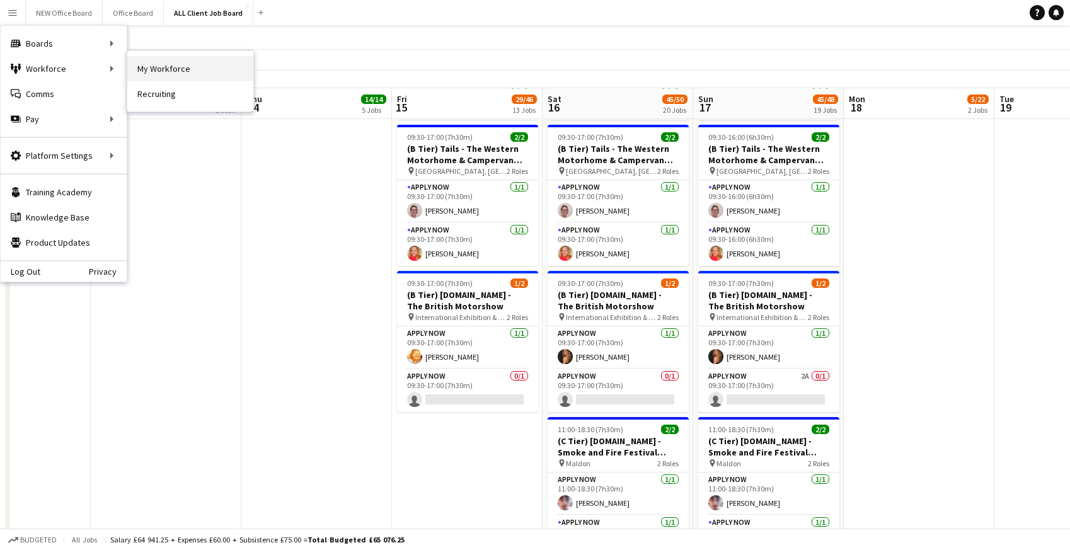
click at [173, 74] on link "My Workforce" at bounding box center [190, 68] width 126 height 25
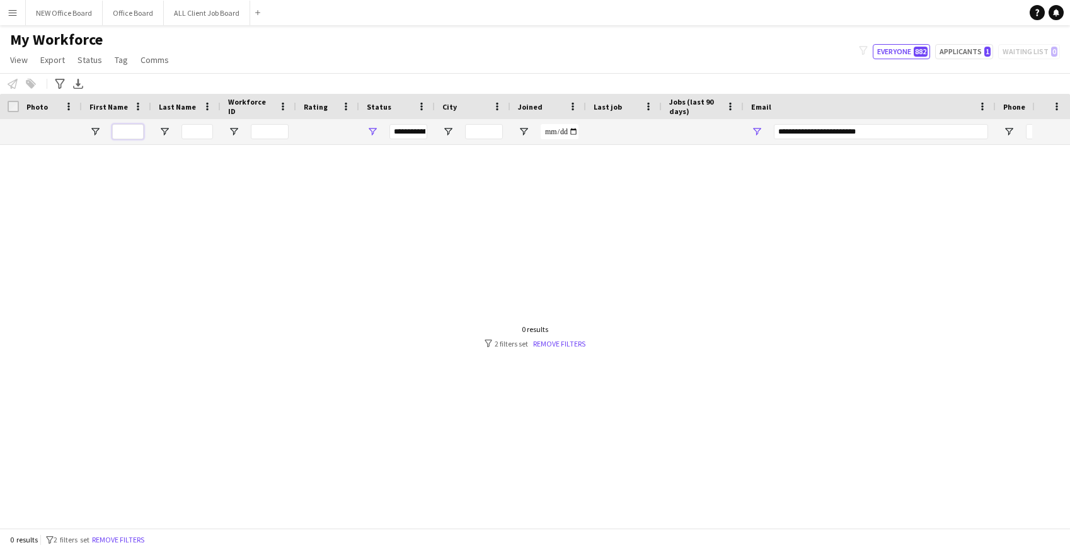
click at [126, 131] on input "First Name Filter Input" at bounding box center [128, 131] width 32 height 15
type input "*****"
drag, startPoint x: 877, startPoint y: 131, endPoint x: 765, endPoint y: 135, distance: 111.6
click at [765, 135] on div "**********" at bounding box center [870, 131] width 252 height 25
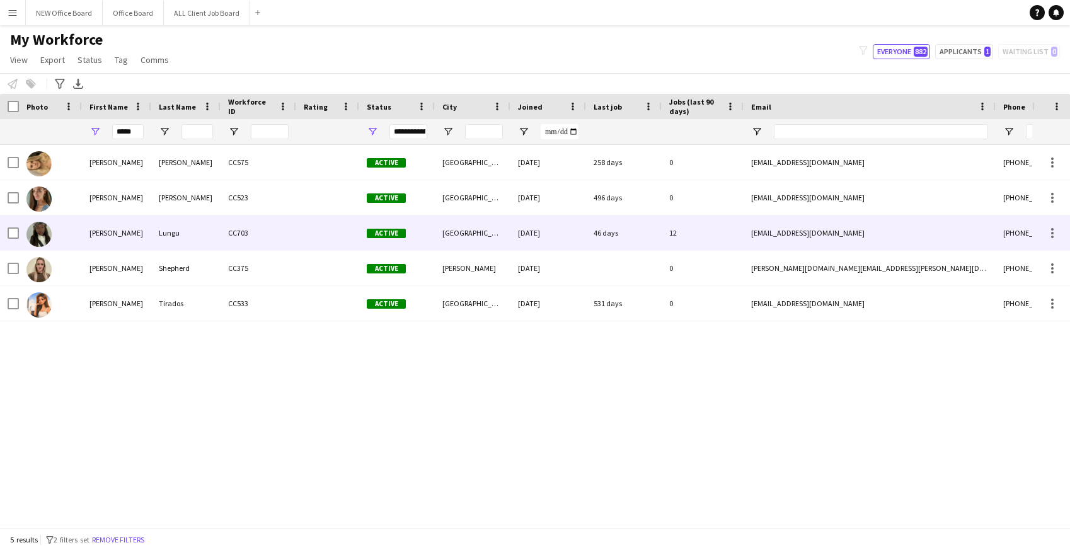
click at [728, 231] on div "12" at bounding box center [703, 233] width 82 height 35
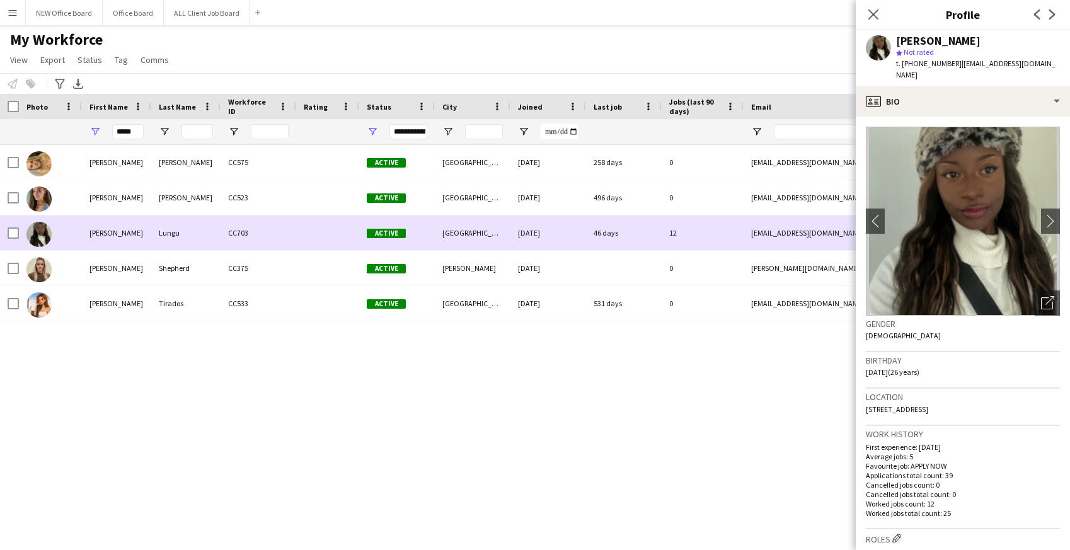
scroll to position [0, 125]
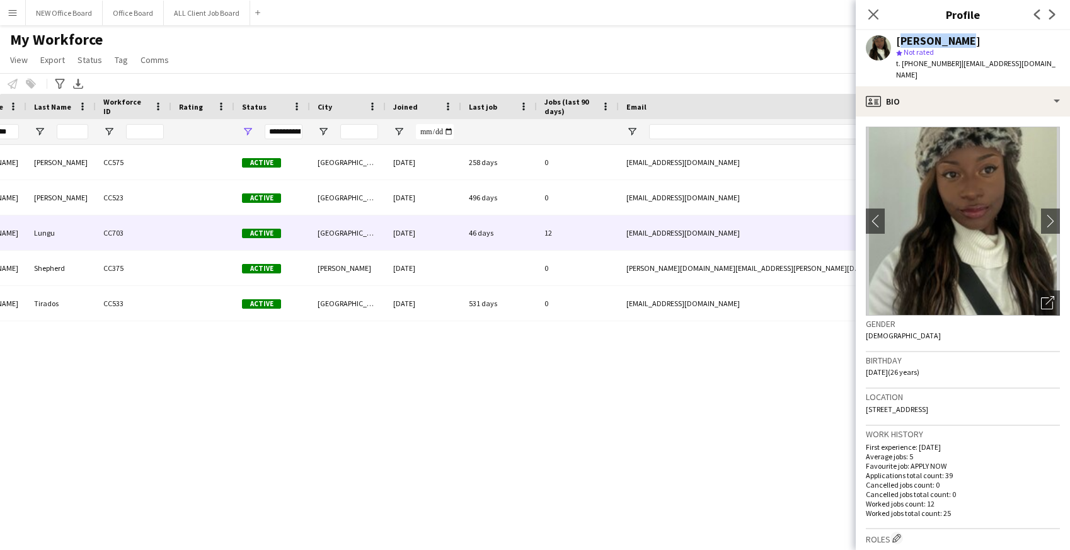
drag, startPoint x: 896, startPoint y: 42, endPoint x: 970, endPoint y: 41, distance: 73.7
click at [970, 41] on div "[PERSON_NAME]" at bounding box center [978, 40] width 164 height 11
copy div "[PERSON_NAME]"
click at [655, 348] on div "[PERSON_NAME] CC575 Active [GEOGRAPHIC_DATA] [DATE] 258 days 0 [EMAIL_ADDRESS][…" at bounding box center [516, 336] width 1032 height 383
click at [877, 15] on icon "Close pop-in" at bounding box center [873, 14] width 12 height 12
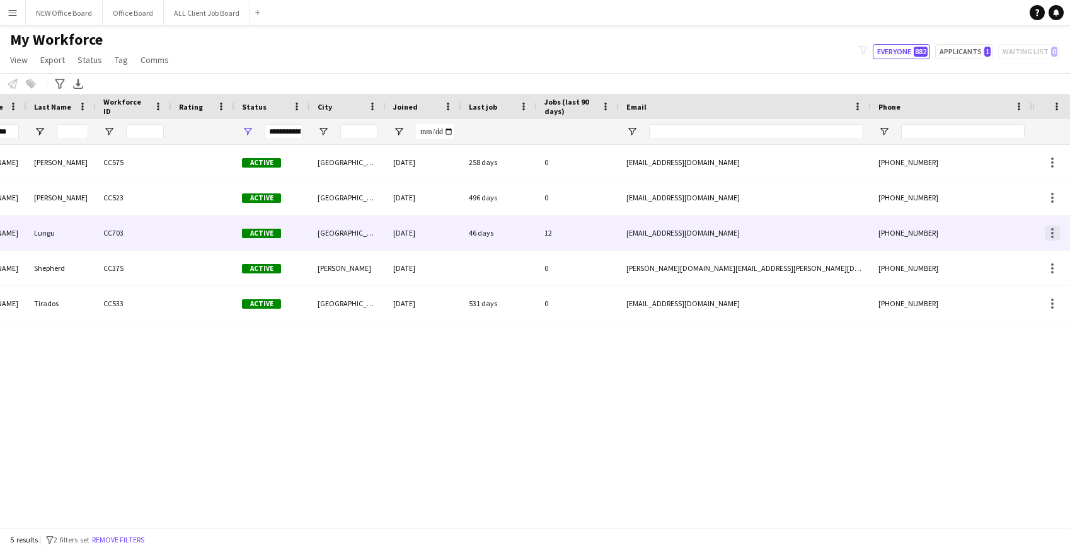
click at [1054, 229] on div at bounding box center [1052, 233] width 15 height 15
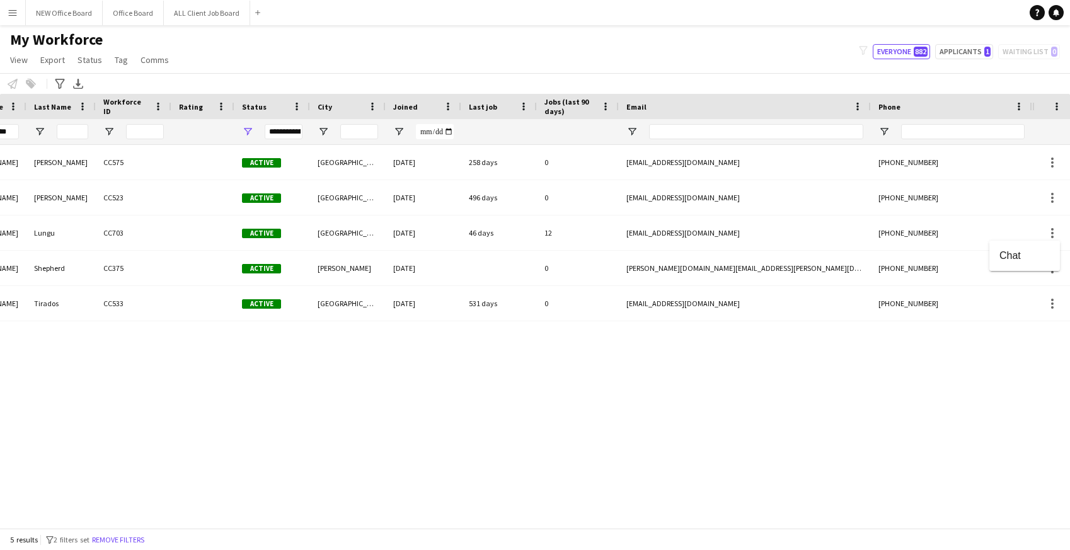
click at [892, 348] on div at bounding box center [535, 275] width 1070 height 550
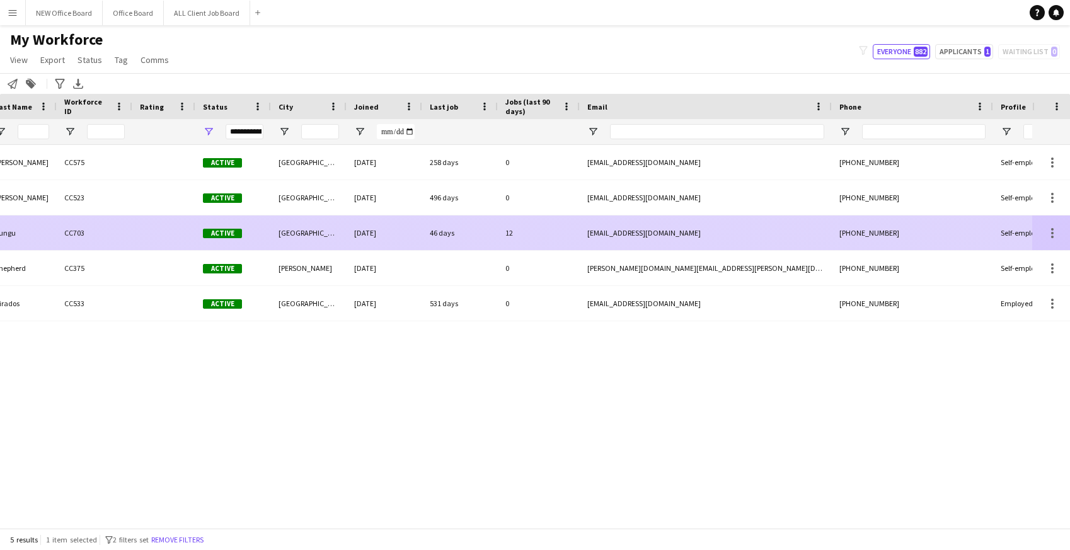
scroll to position [0, 0]
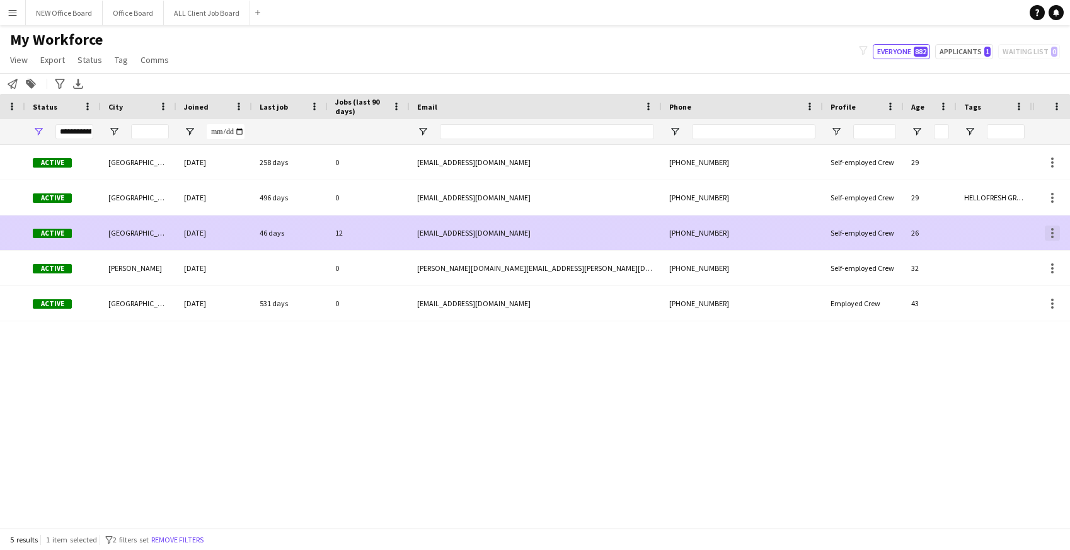
click at [1056, 232] on div at bounding box center [1052, 233] width 15 height 15
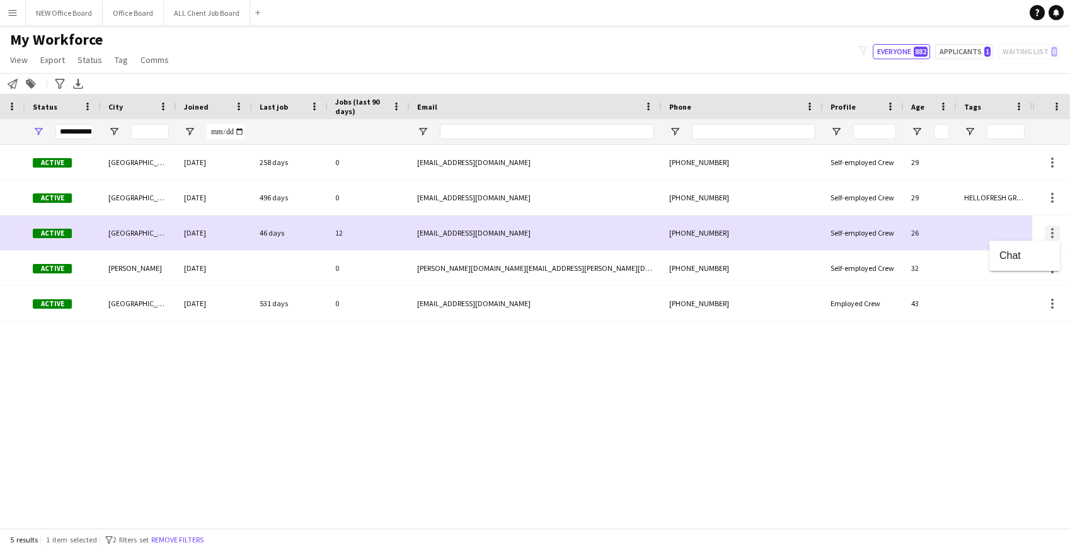
click at [1056, 232] on div at bounding box center [535, 275] width 1070 height 550
click at [888, 399] on div "[PERSON_NAME] CC575 Active [GEOGRAPHIC_DATA] [DATE] 258 days 0 [EMAIL_ADDRESS][…" at bounding box center [516, 336] width 1032 height 383
click at [193, 16] on button "ALL Client Job Board Close" at bounding box center [207, 13] width 86 height 25
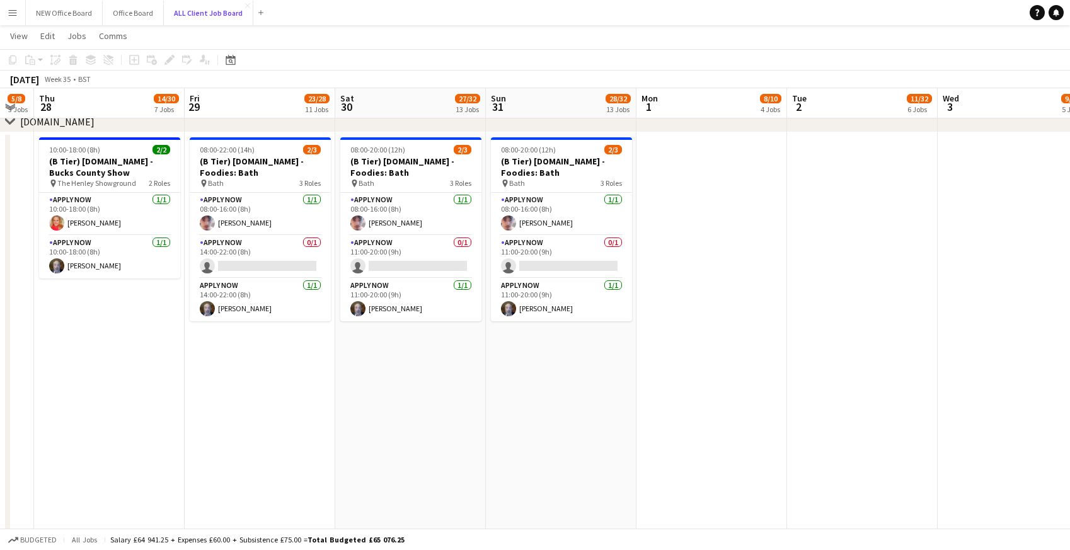
scroll to position [0, 260]
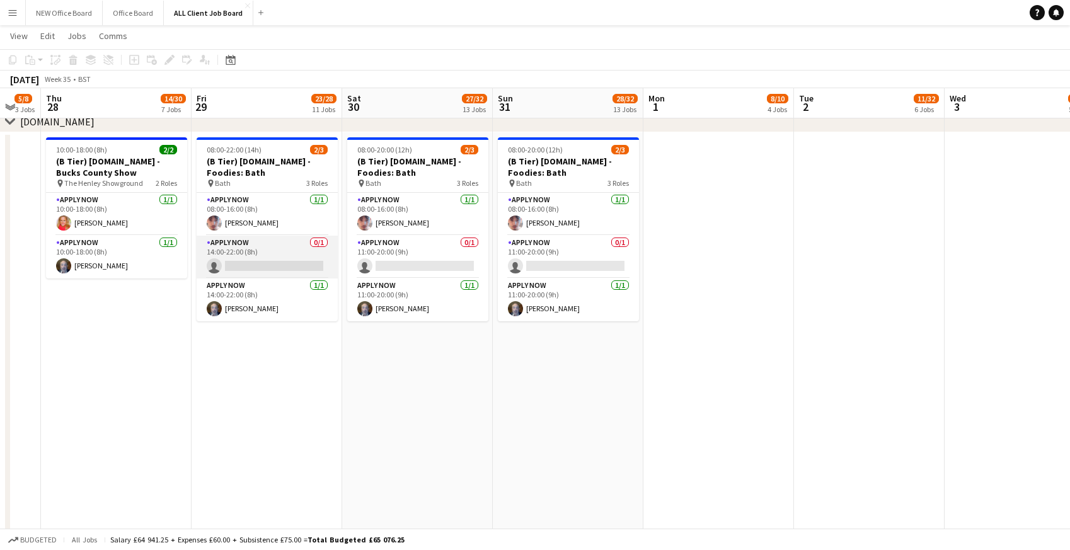
click at [237, 255] on app-card-role "APPLY NOW 0/1 14:00-22:00 (8h) single-neutral-actions" at bounding box center [267, 257] width 141 height 43
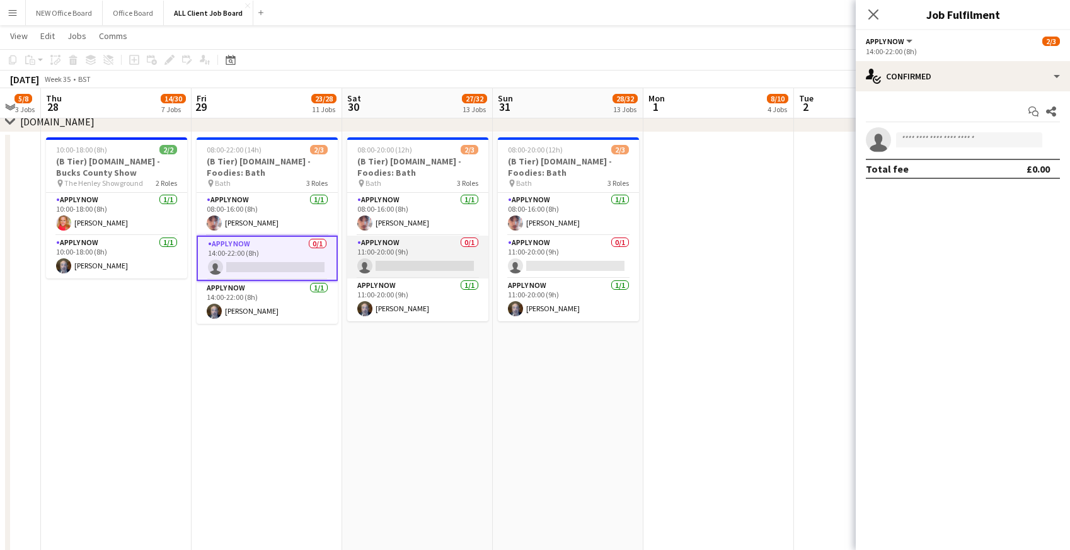
click at [397, 268] on app-card-role "APPLY NOW 0/1 11:00-20:00 (9h) single-neutral-actions" at bounding box center [417, 257] width 141 height 43
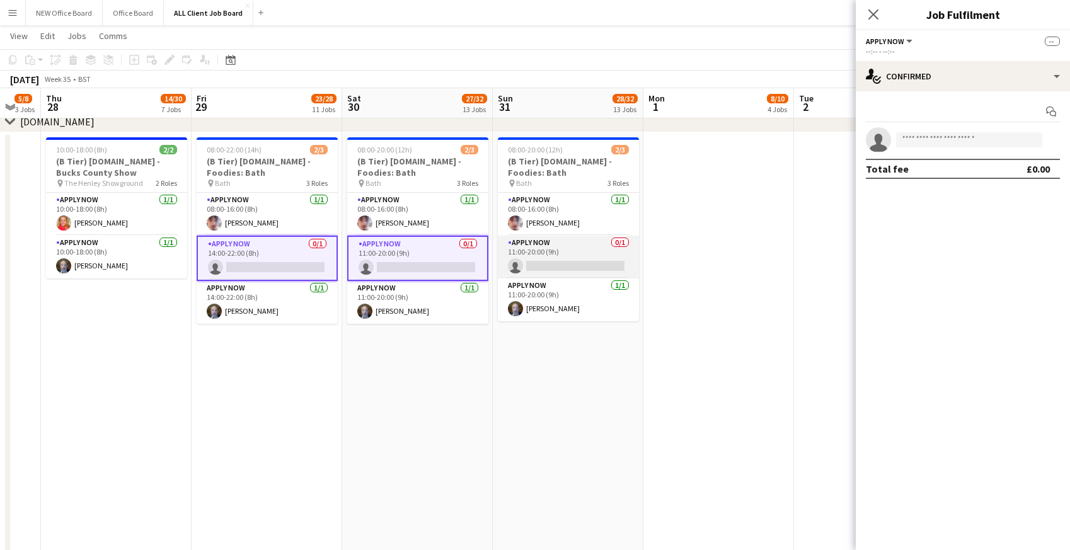
click at [546, 262] on app-card-role "APPLY NOW 0/1 11:00-20:00 (9h) single-neutral-actions" at bounding box center [568, 257] width 141 height 43
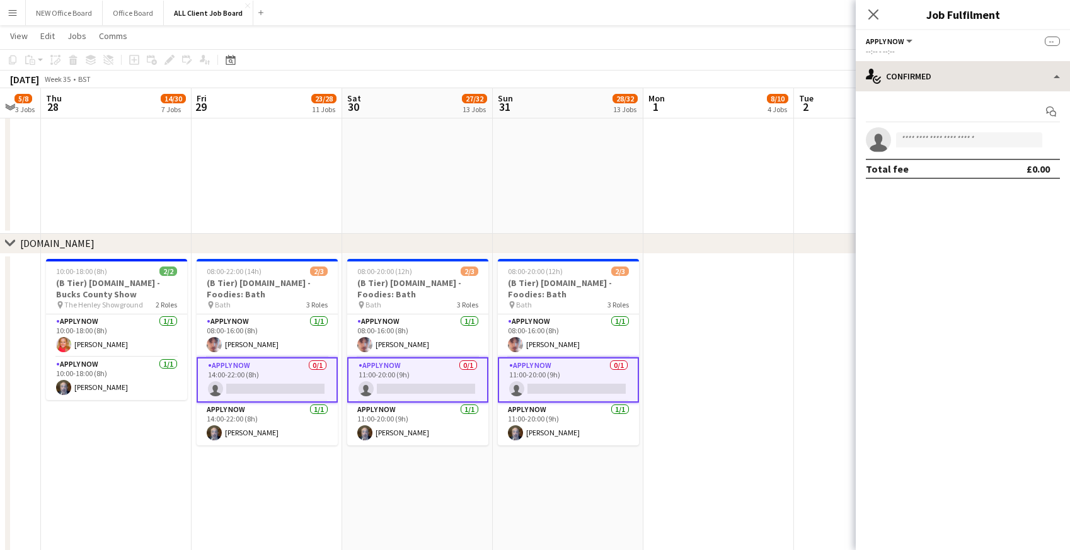
scroll to position [4540, 0]
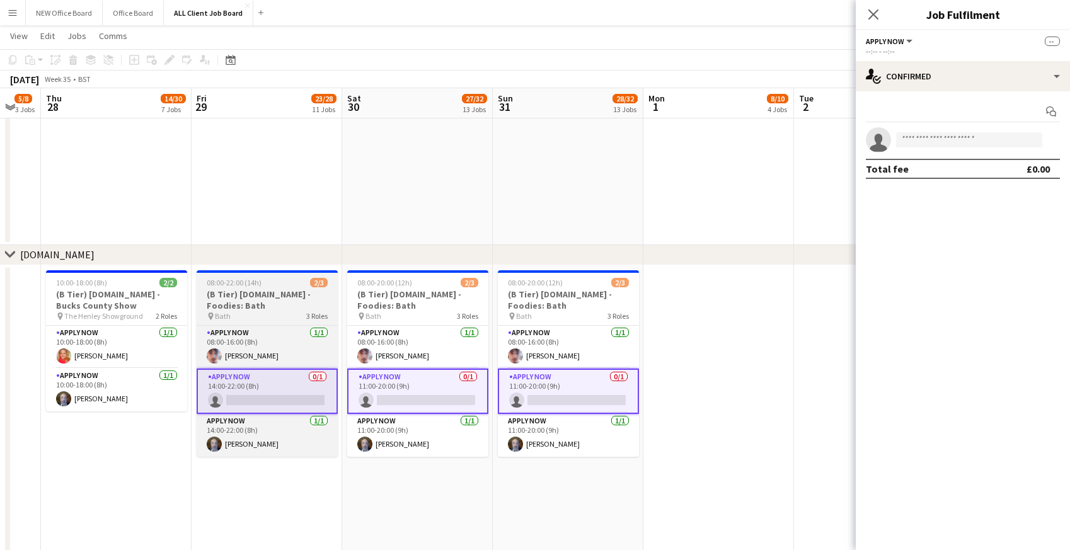
click at [257, 280] on span "08:00-22:00 (14h)" at bounding box center [234, 282] width 55 height 9
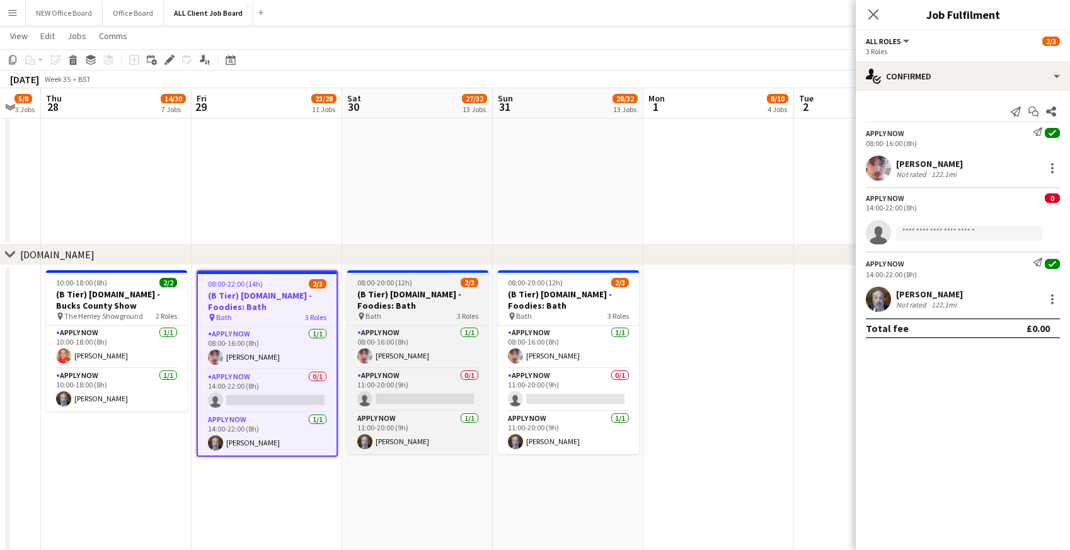
click at [401, 284] on span "08:00-20:00 (12h)" at bounding box center [384, 282] width 55 height 9
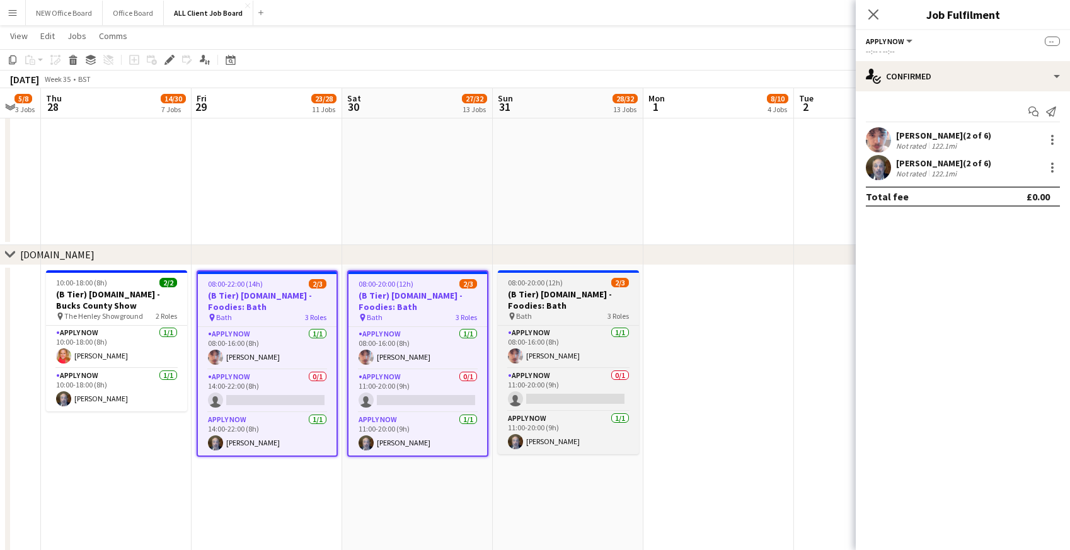
click at [536, 296] on h3 "(B Tier) [DOMAIN_NAME] - Foodies: Bath" at bounding box center [568, 300] width 141 height 23
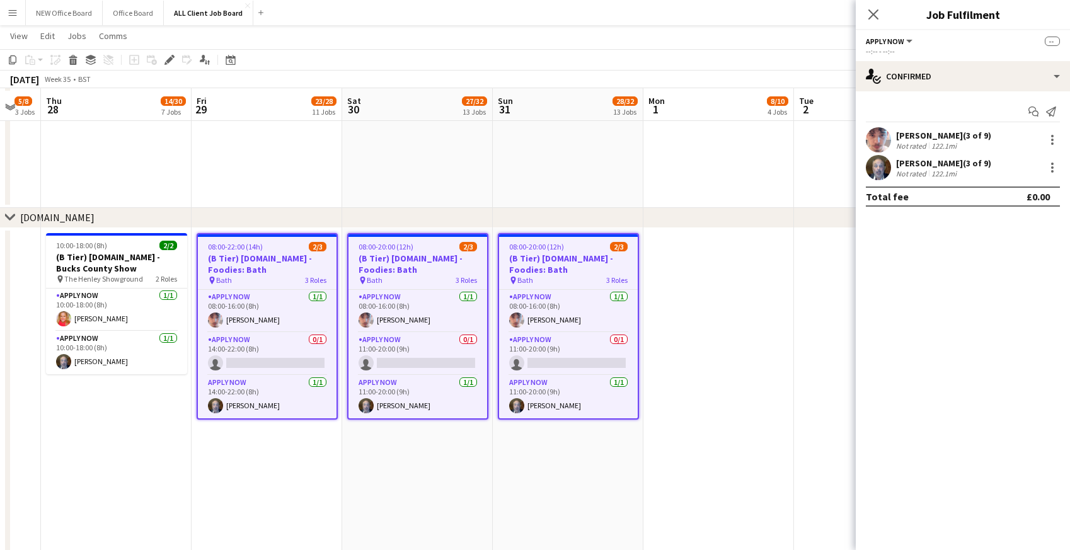
scroll to position [4580, 0]
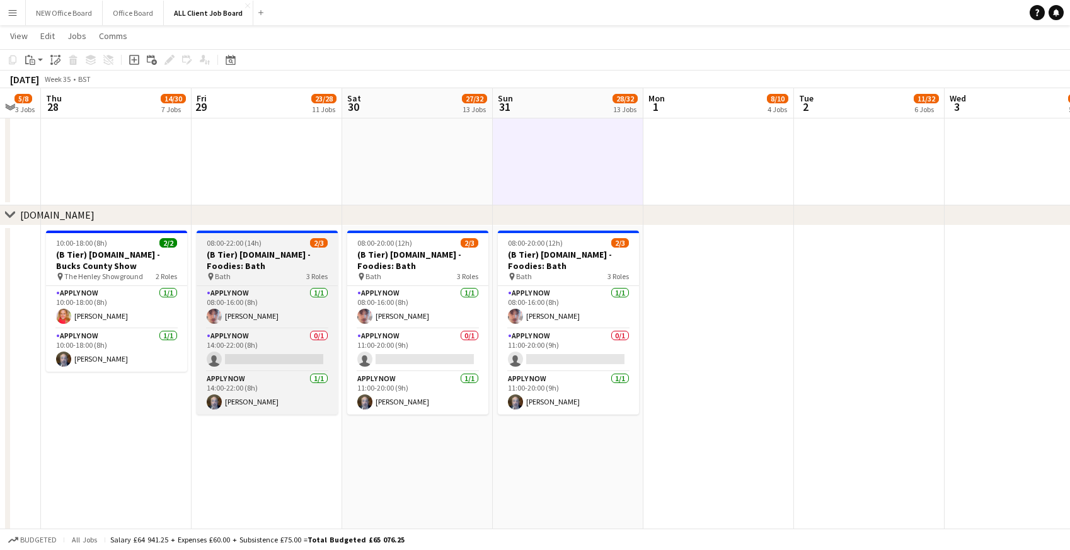
click at [233, 260] on h3 "(B Tier) [DOMAIN_NAME] - Foodies: Bath" at bounding box center [267, 260] width 141 height 23
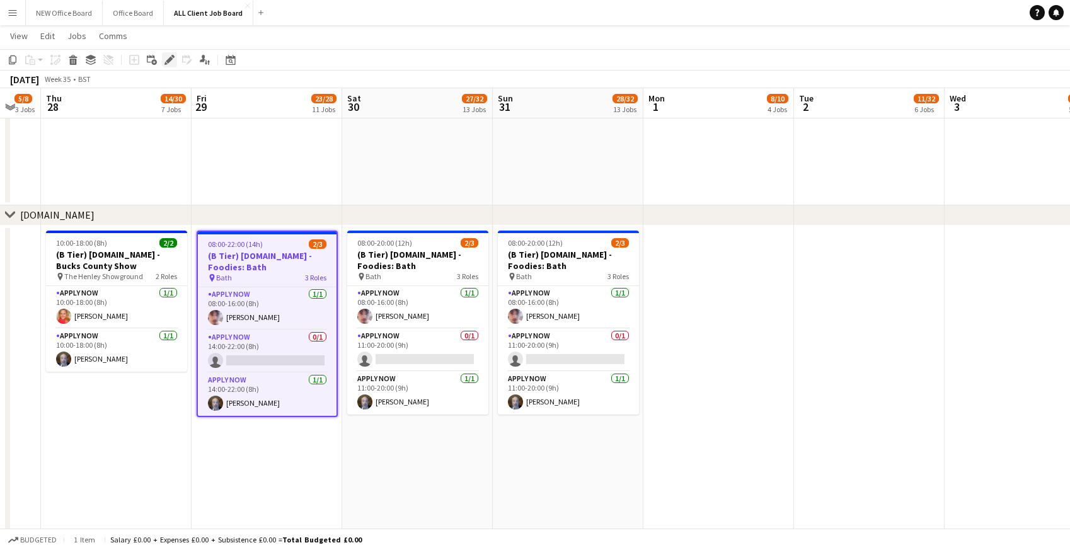
click at [168, 60] on icon at bounding box center [169, 60] width 7 height 7
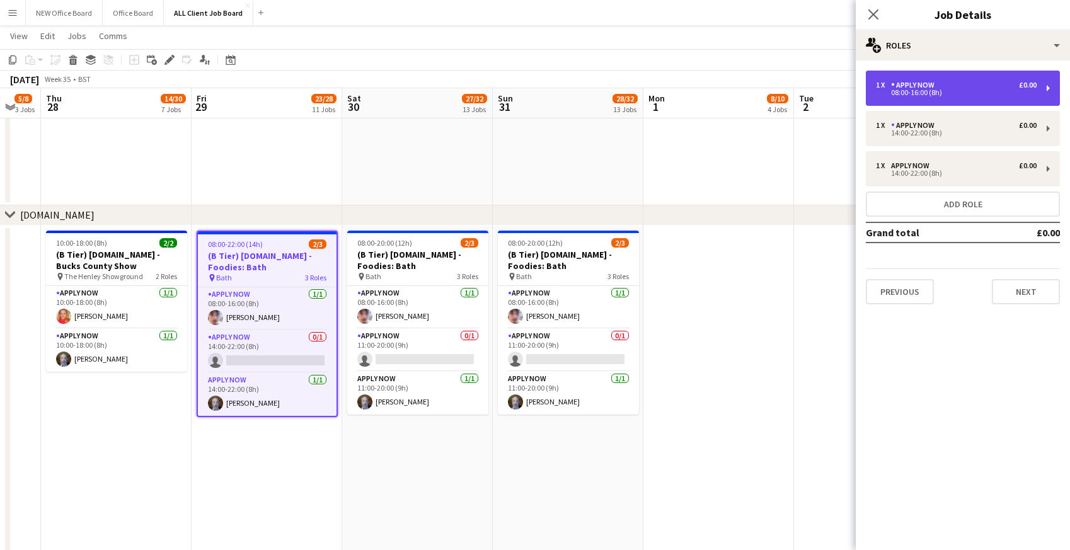
click at [907, 89] on div "08:00-16:00 (8h)" at bounding box center [956, 92] width 161 height 6
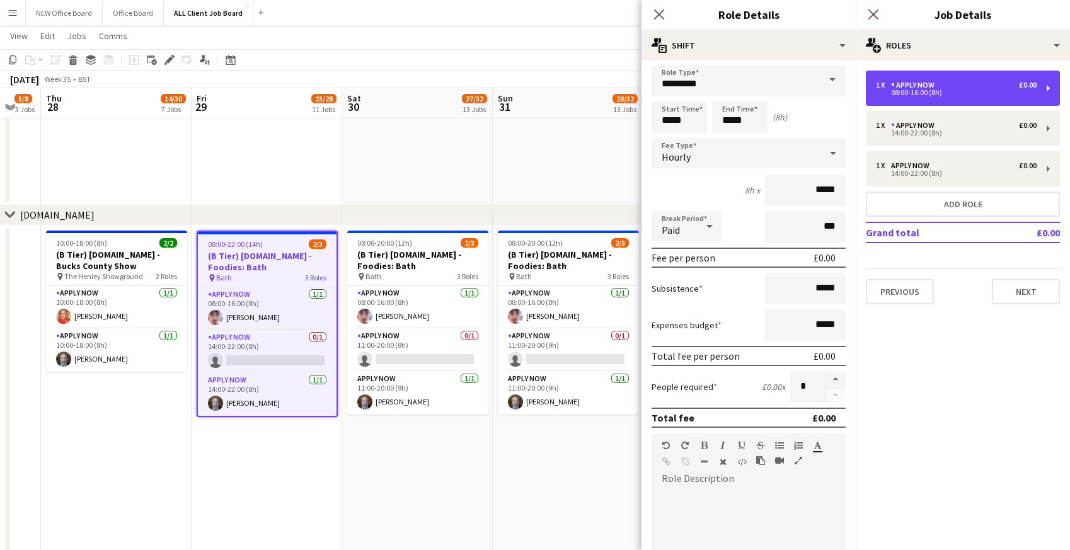
scroll to position [0, 0]
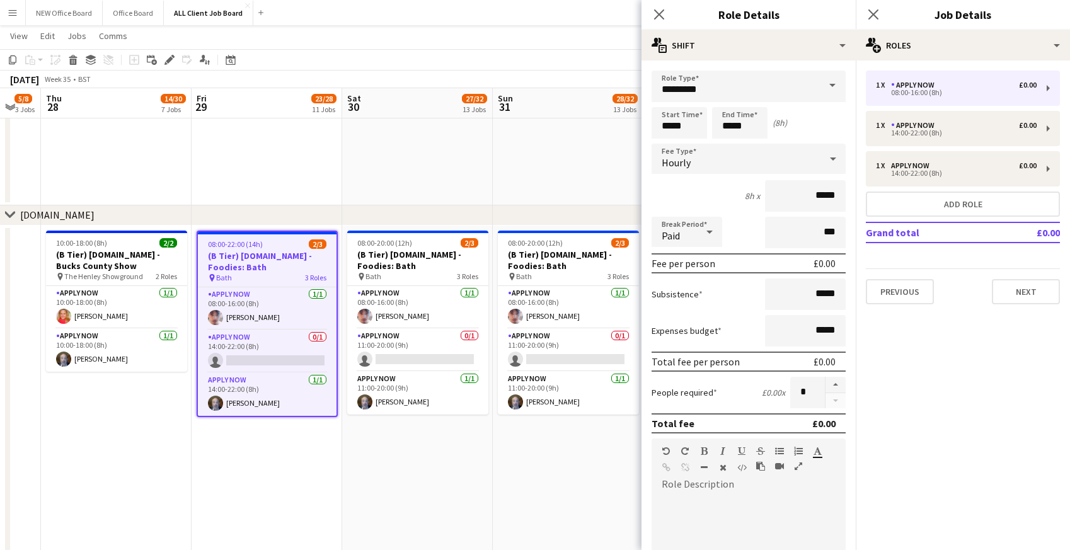
click at [829, 85] on span at bounding box center [832, 86] width 26 height 30
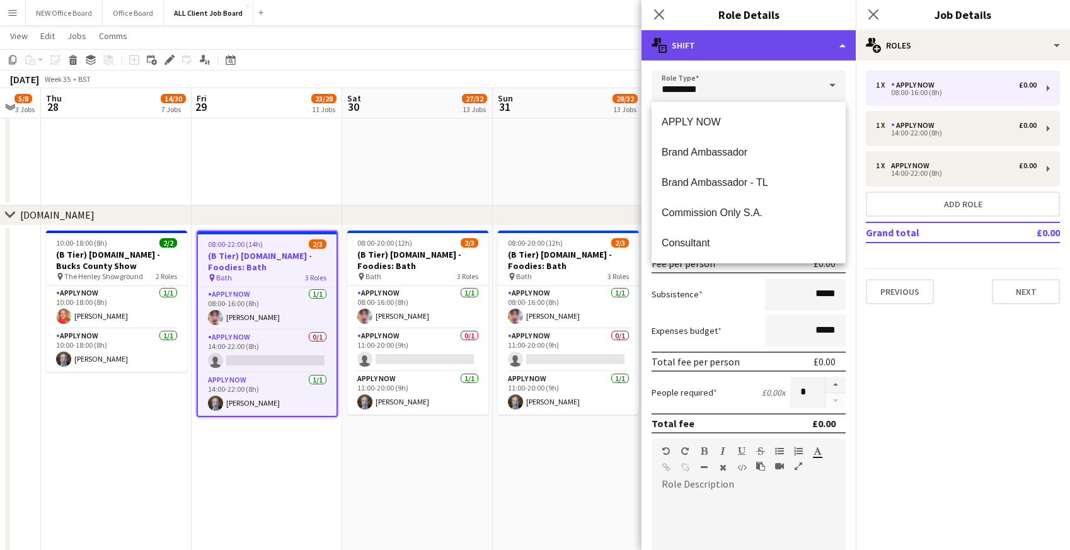
click at [813, 54] on div "multiple-actions-text Shift" at bounding box center [749, 45] width 214 height 30
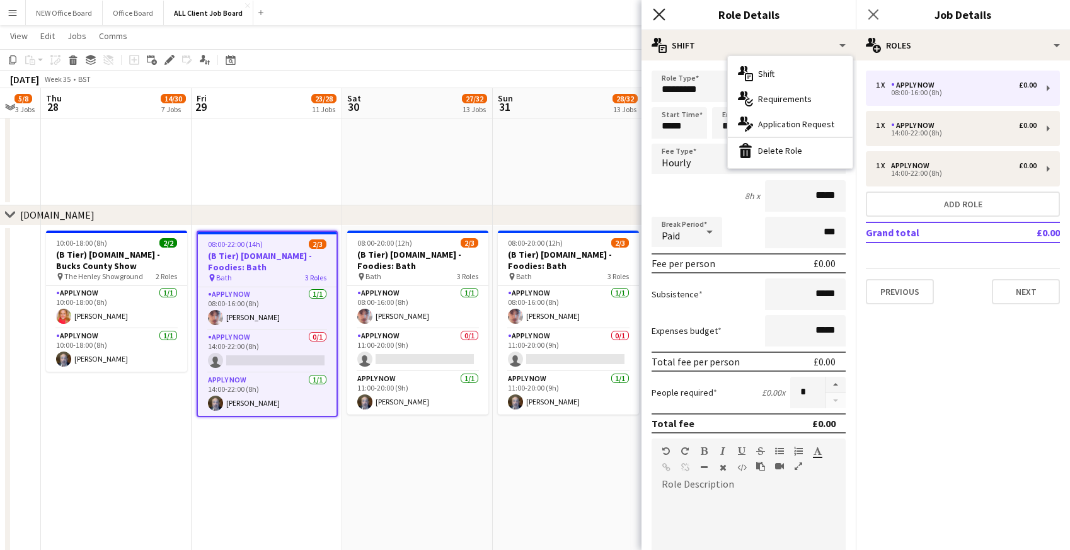
click at [660, 14] on icon at bounding box center [659, 14] width 12 height 12
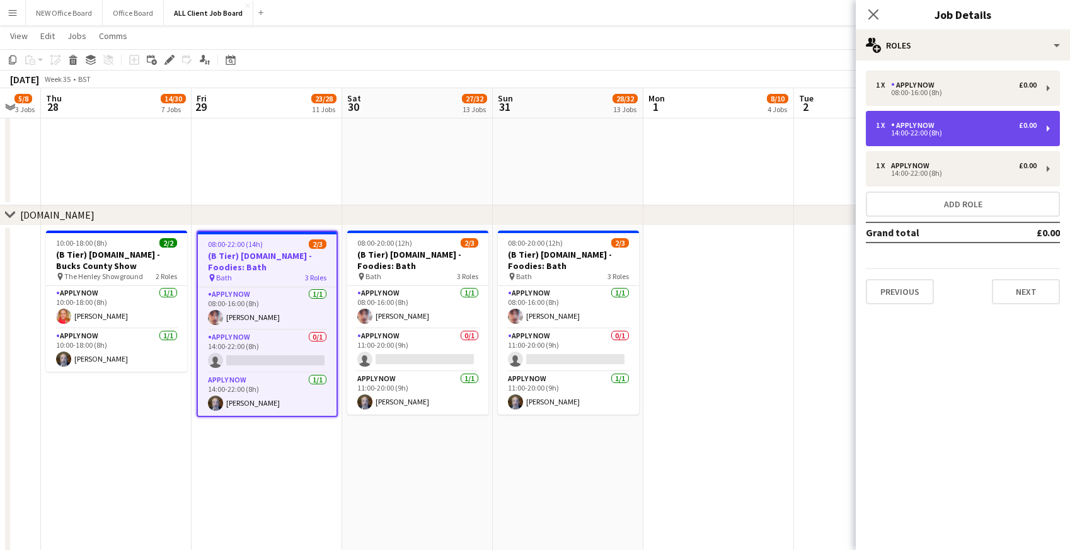
click at [904, 130] on div "14:00-22:00 (8h)" at bounding box center [956, 133] width 161 height 6
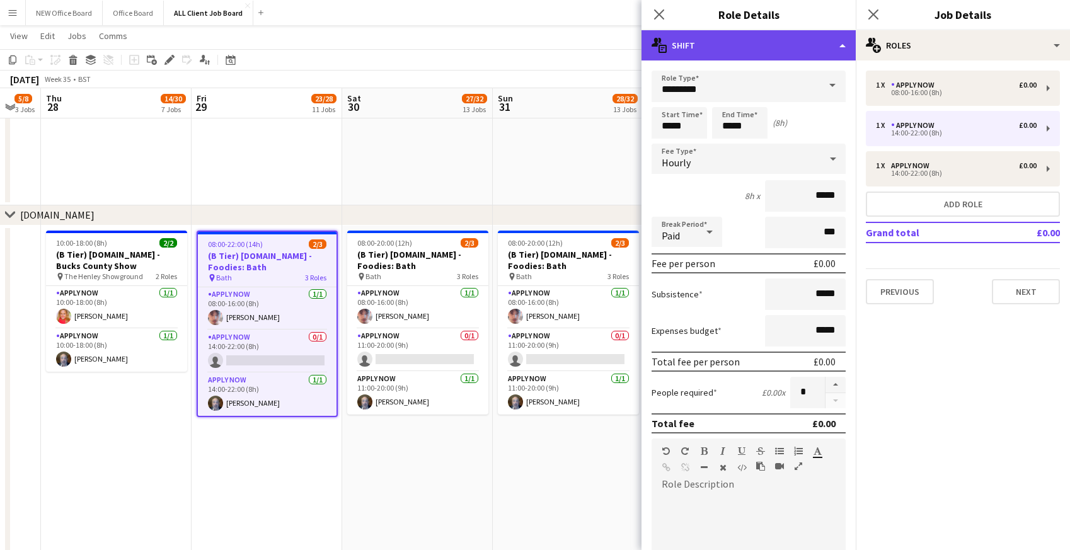
click at [779, 49] on div "multiple-actions-text Shift" at bounding box center [749, 45] width 214 height 30
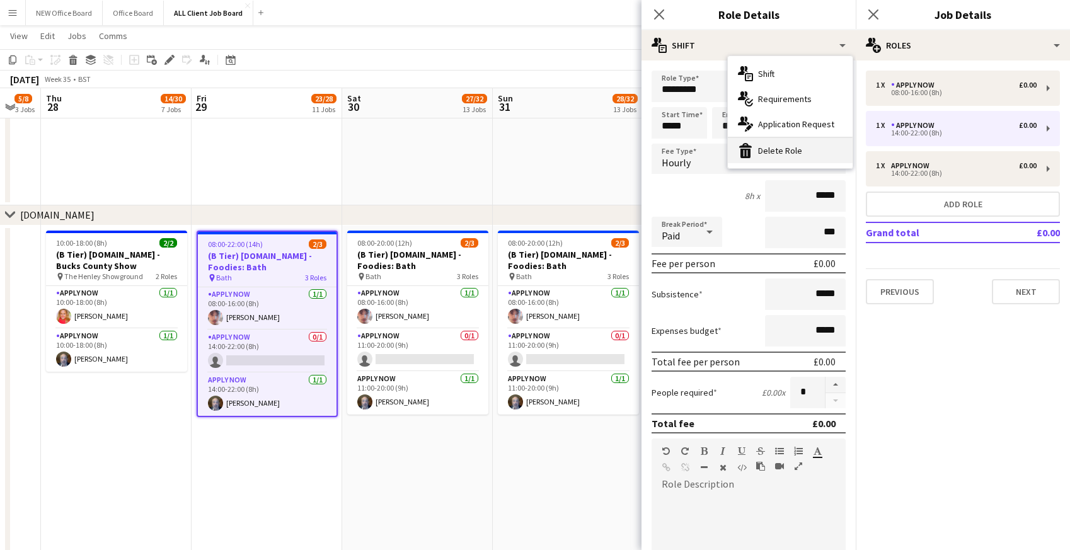
click at [788, 153] on div "bin-2 Delete Role" at bounding box center [790, 150] width 125 height 25
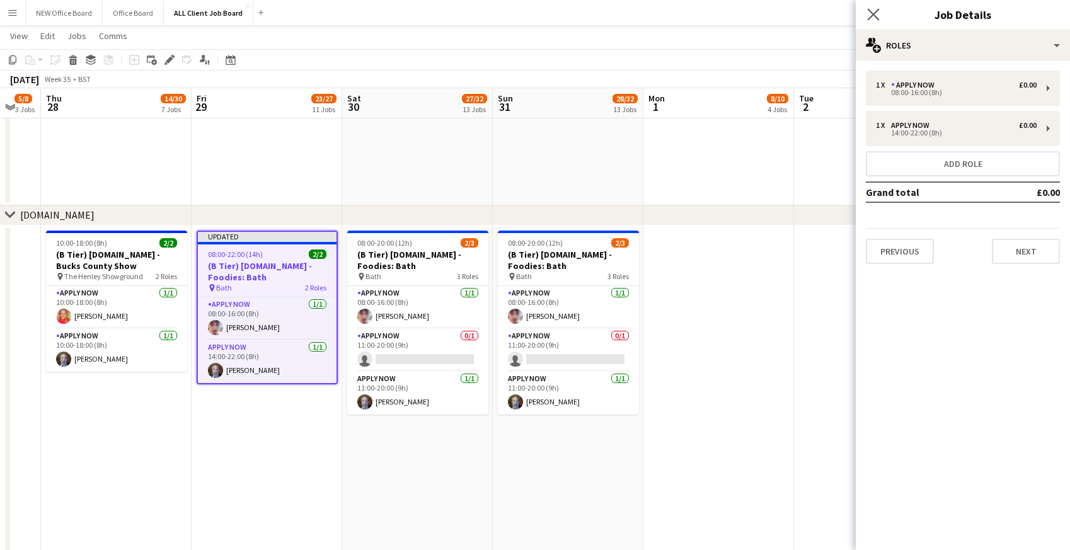
click at [873, 7] on app-icon "Close pop-in" at bounding box center [874, 15] width 18 height 18
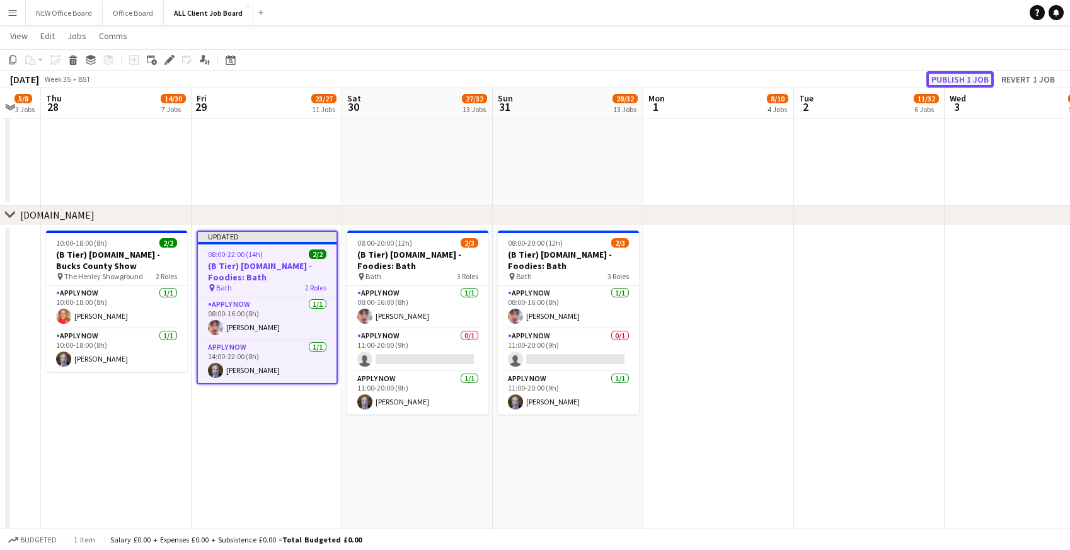
click at [947, 76] on button "Publish 1 job" at bounding box center [959, 79] width 67 height 16
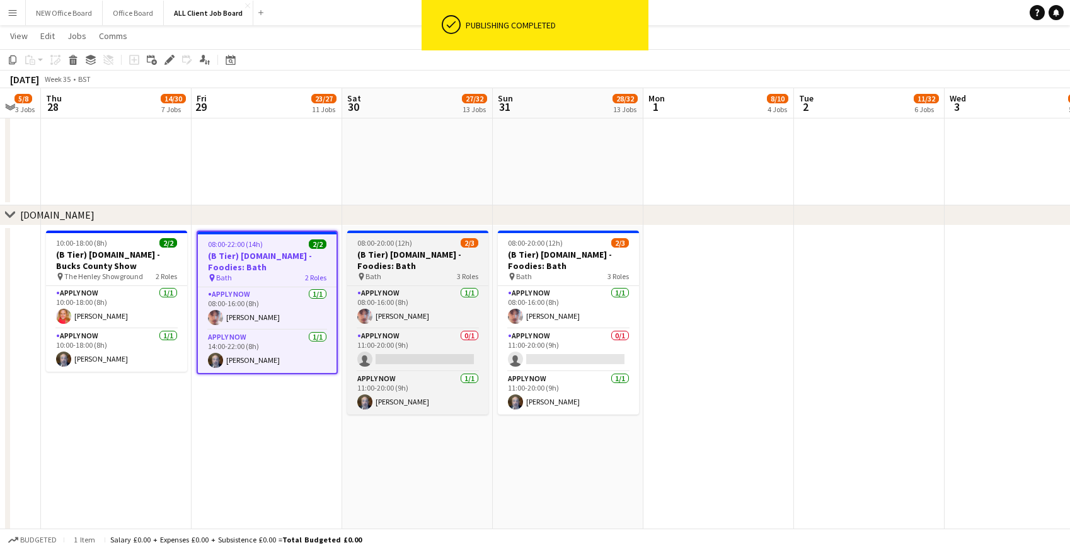
click at [380, 253] on h3 "(B Tier) [DOMAIN_NAME] - Foodies: Bath" at bounding box center [417, 260] width 141 height 23
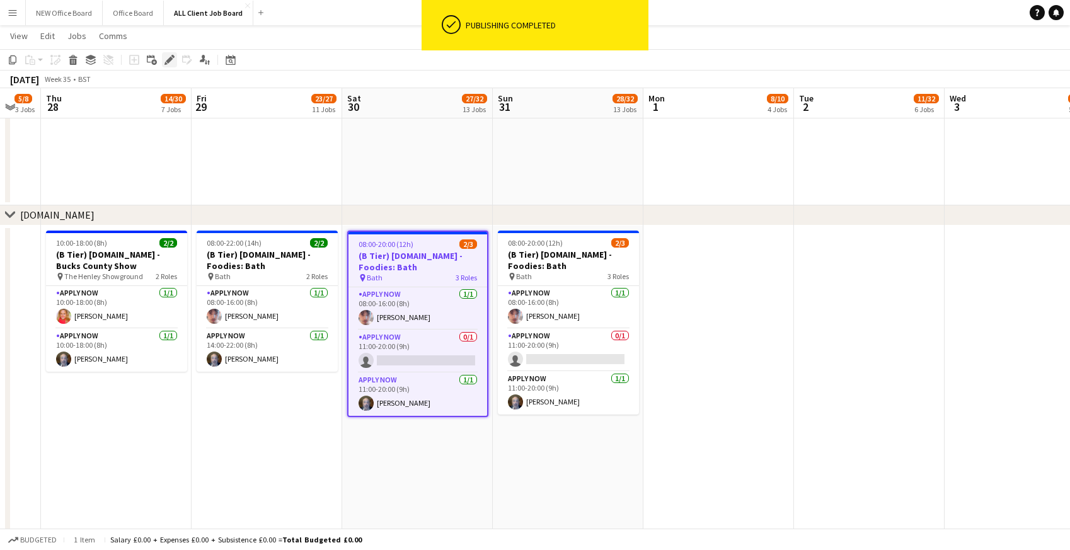
click at [170, 59] on icon at bounding box center [169, 60] width 7 height 7
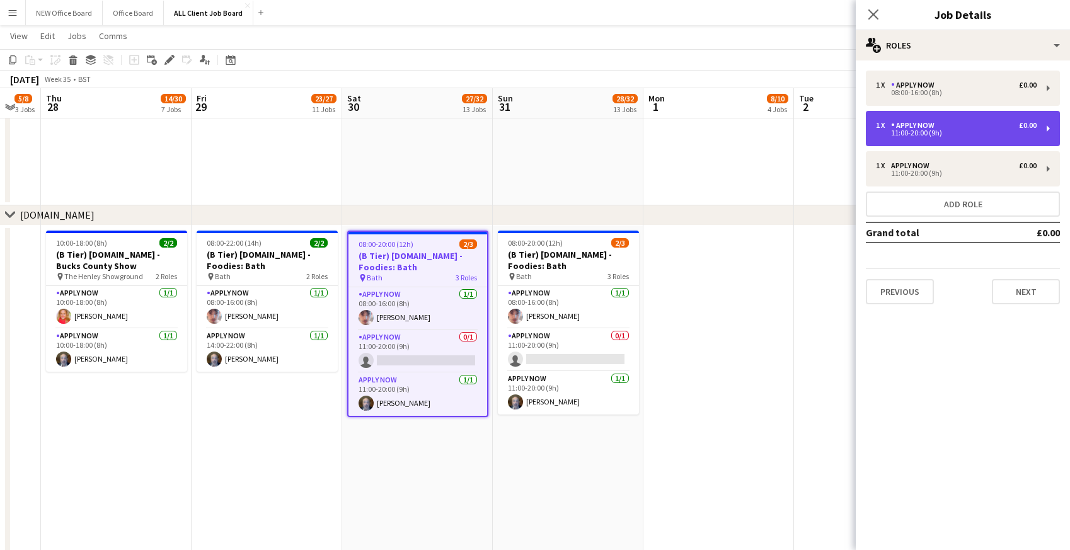
click at [930, 124] on div "APPLY NOW" at bounding box center [915, 125] width 49 height 9
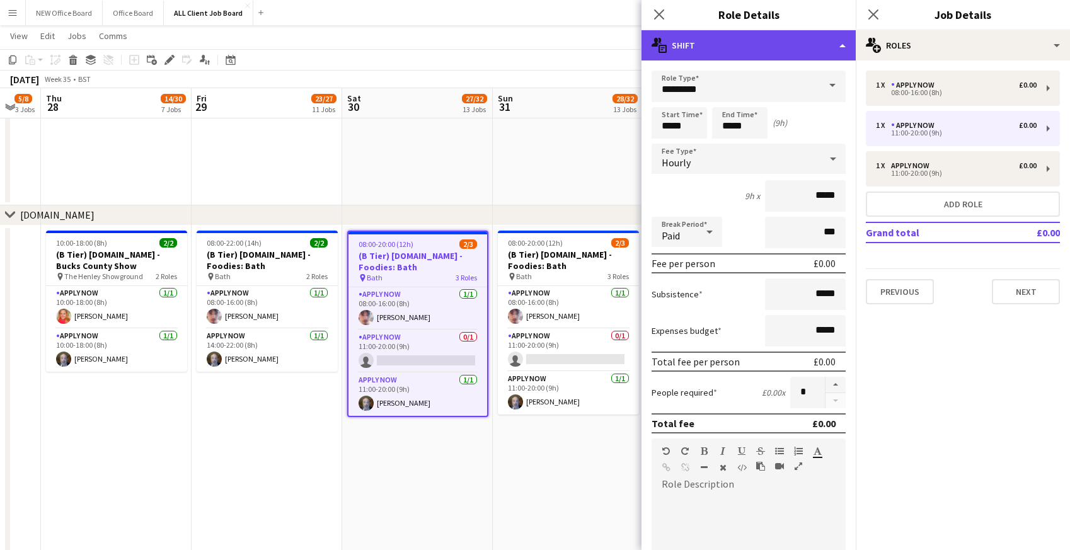
click at [780, 45] on div "multiple-actions-text Shift" at bounding box center [749, 45] width 214 height 30
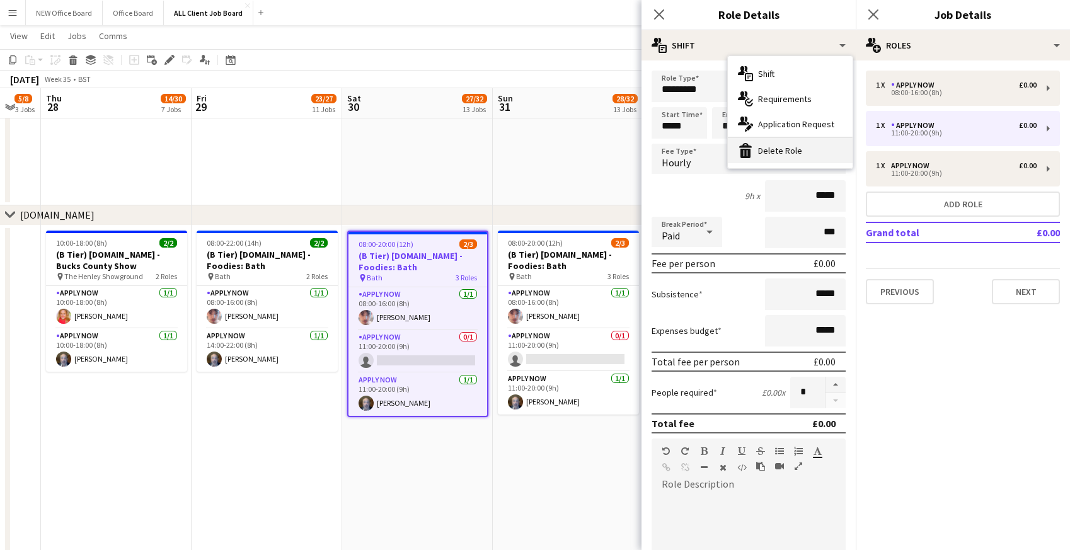
click at [803, 159] on div "bin-2 Delete Role" at bounding box center [790, 150] width 125 height 25
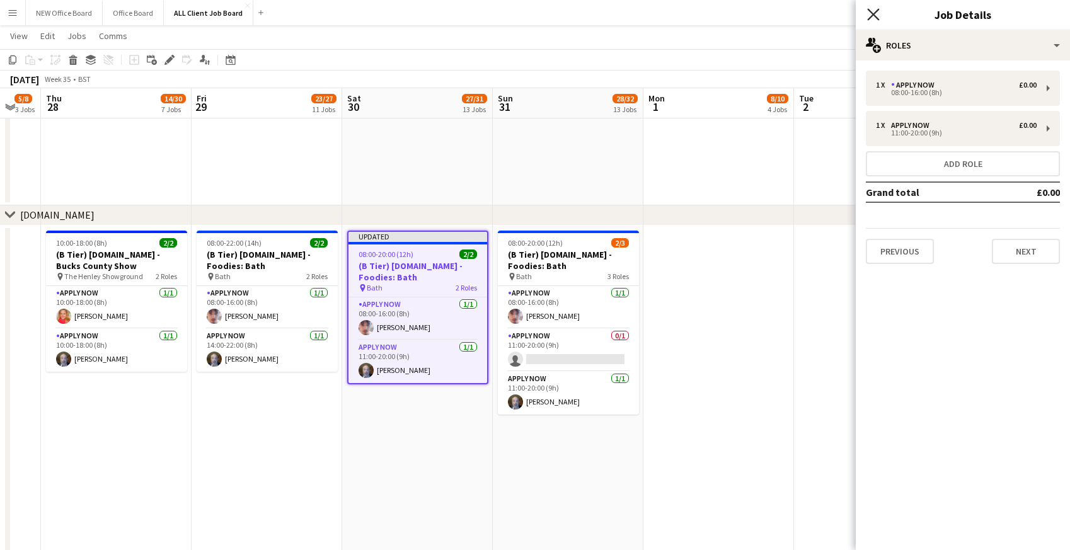
click at [875, 13] on icon "Close pop-in" at bounding box center [873, 14] width 12 height 12
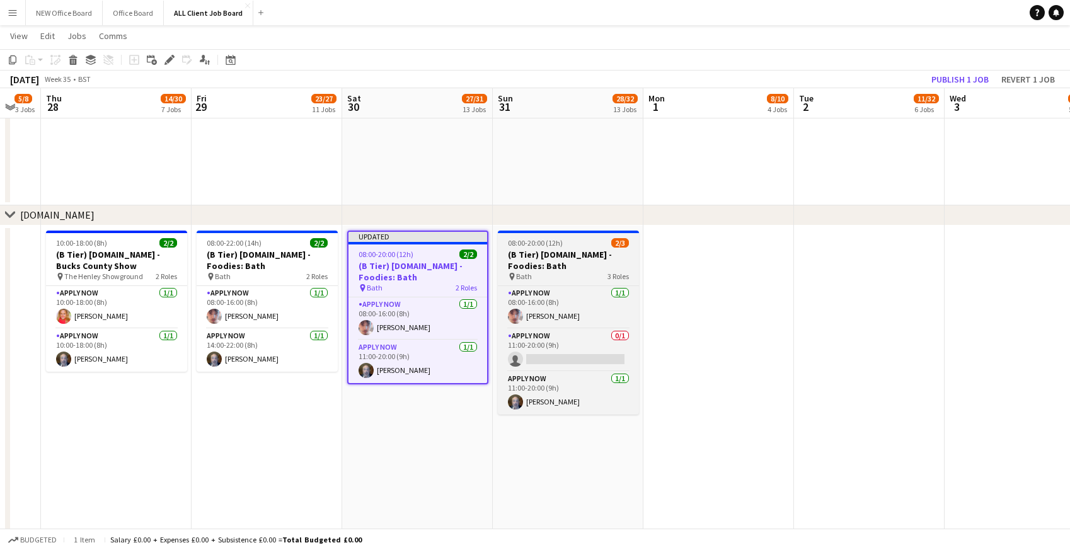
click at [530, 249] on h3 "(B Tier) [DOMAIN_NAME] - Foodies: Bath" at bounding box center [568, 260] width 141 height 23
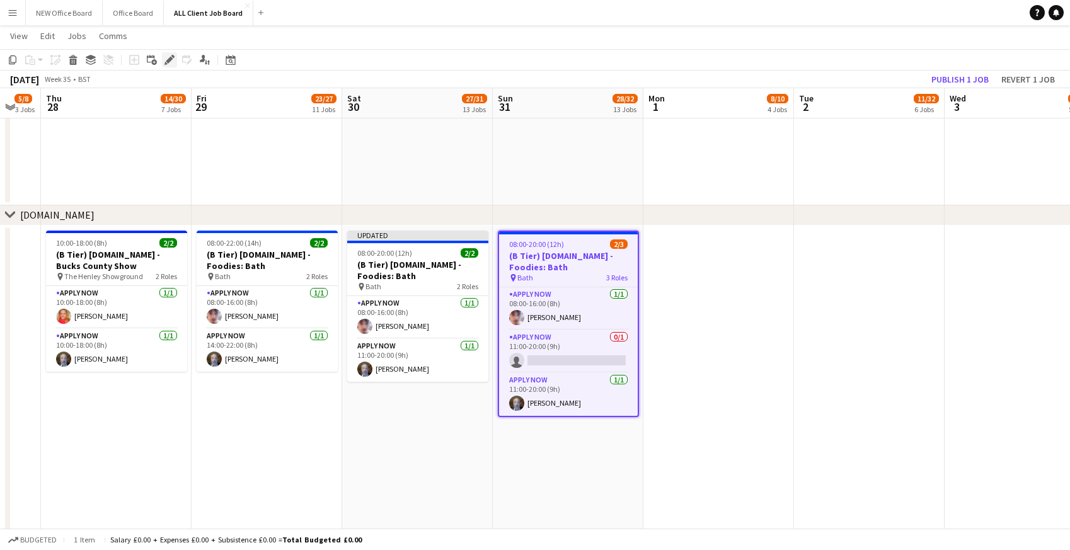
click at [170, 64] on icon "Edit" at bounding box center [169, 60] width 10 height 10
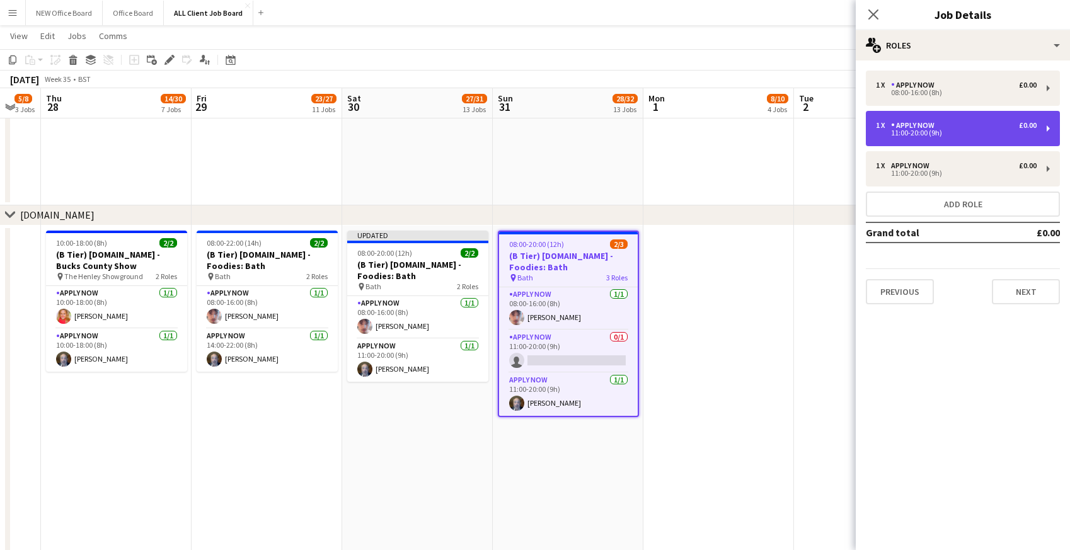
click at [918, 129] on div "APPLY NOW" at bounding box center [915, 125] width 49 height 9
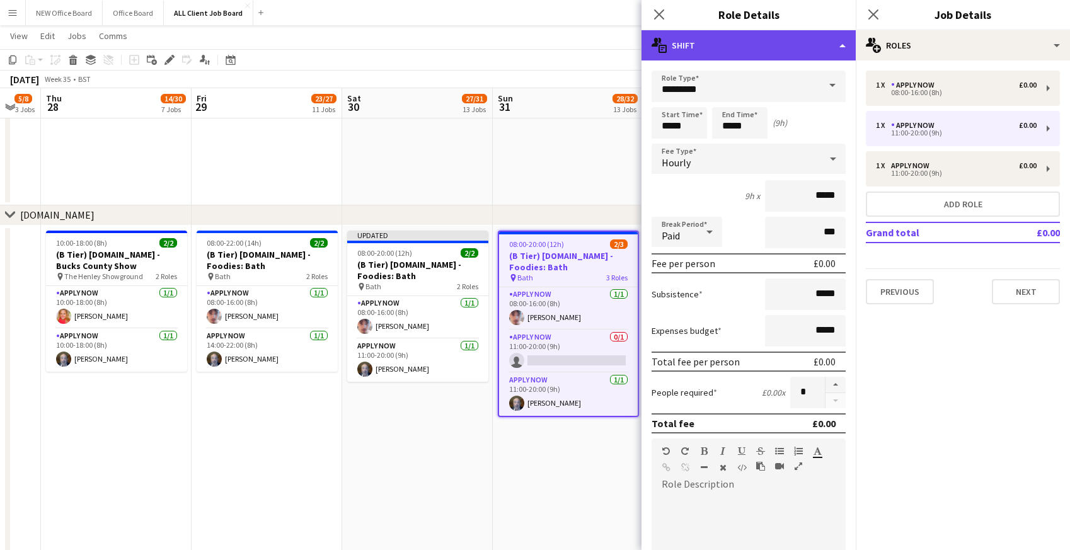
click at [778, 49] on div "multiple-actions-text Shift" at bounding box center [749, 45] width 214 height 30
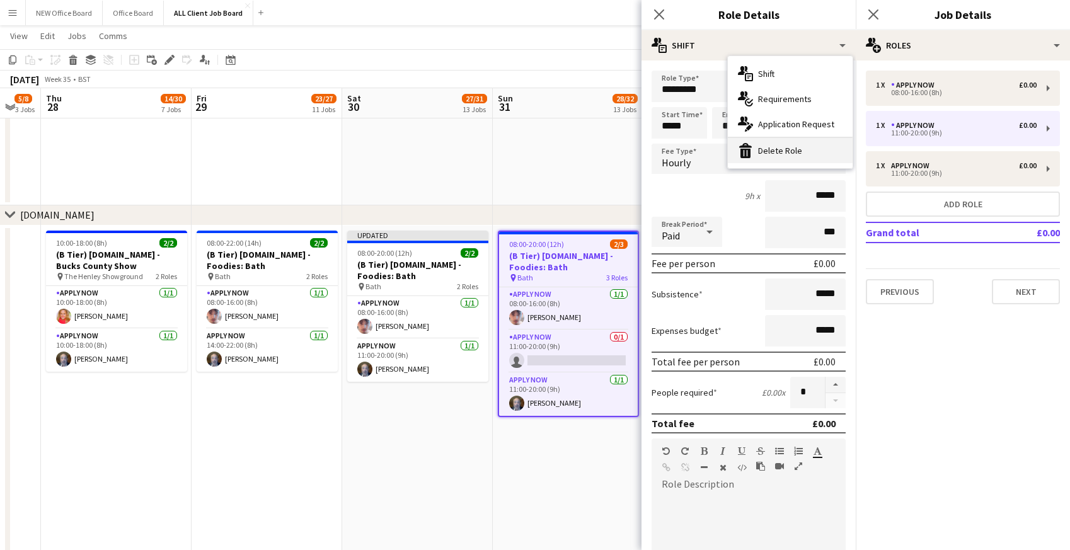
click at [787, 147] on div "bin-2 Delete Role" at bounding box center [790, 150] width 125 height 25
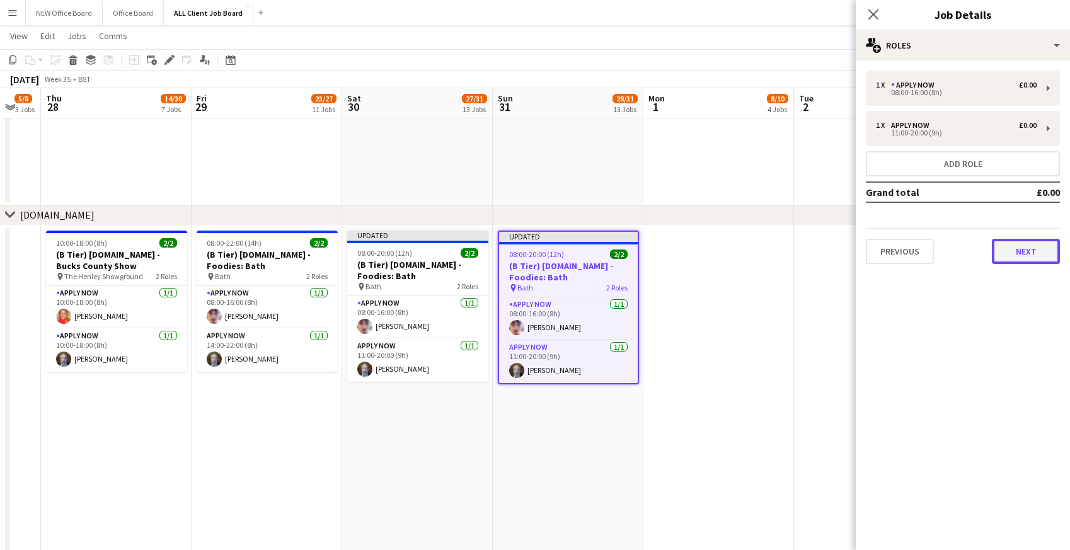
click at [1013, 246] on button "Next" at bounding box center [1026, 251] width 68 height 25
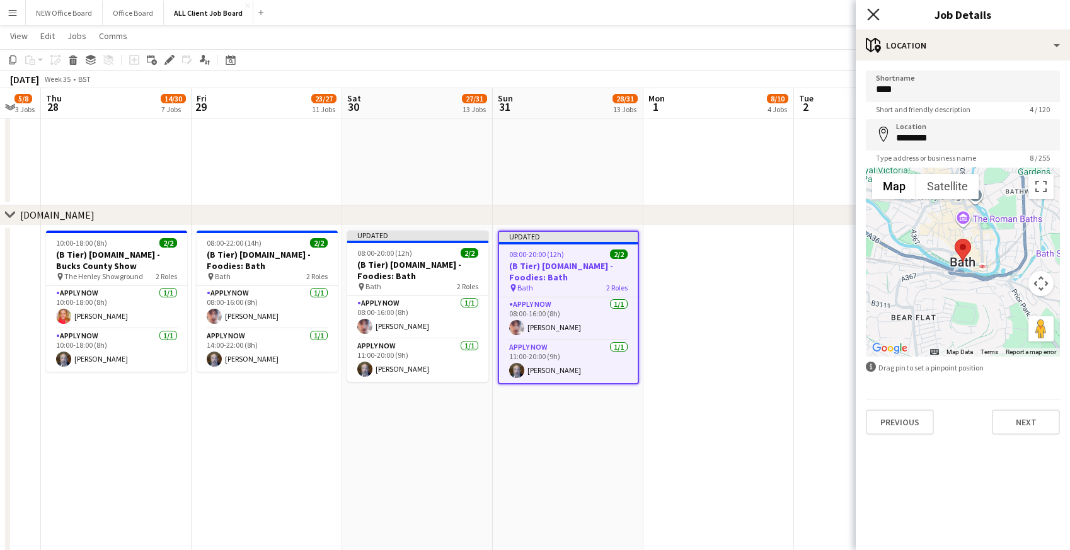
click at [873, 13] on icon "Close pop-in" at bounding box center [873, 14] width 12 height 12
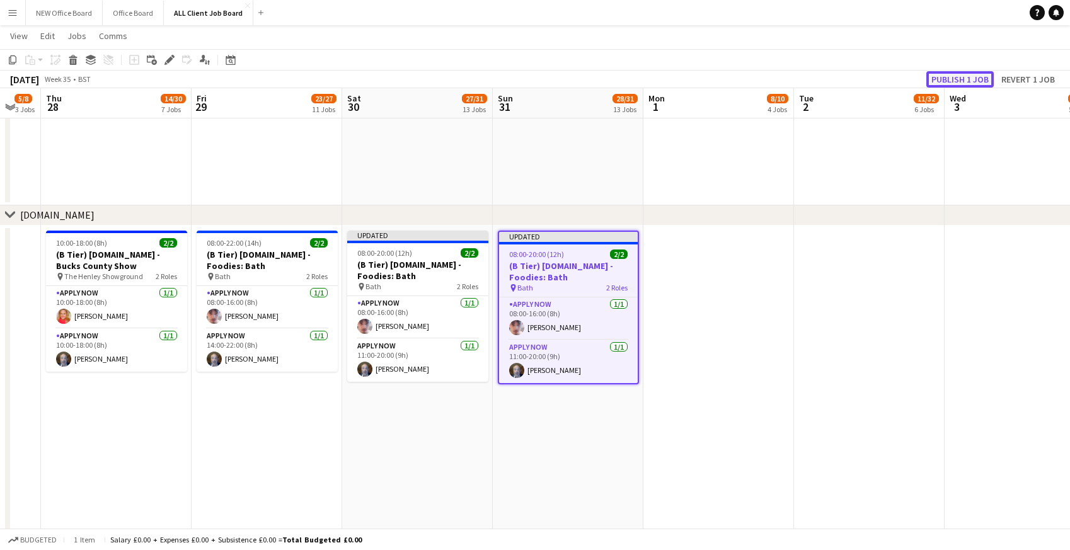
click at [947, 83] on button "Publish 1 job" at bounding box center [959, 79] width 67 height 16
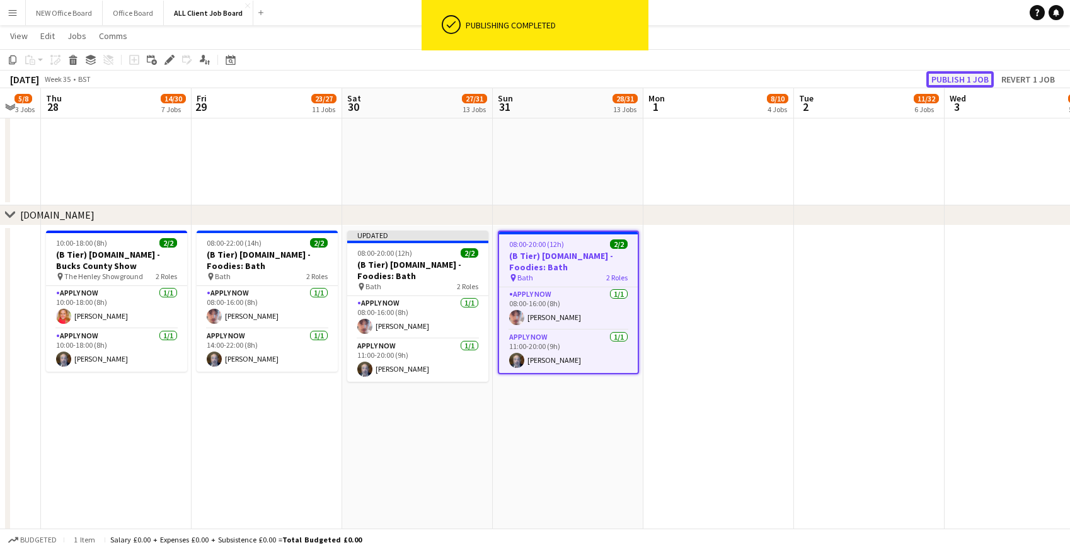
click at [947, 83] on button "Publish 1 job" at bounding box center [959, 79] width 67 height 16
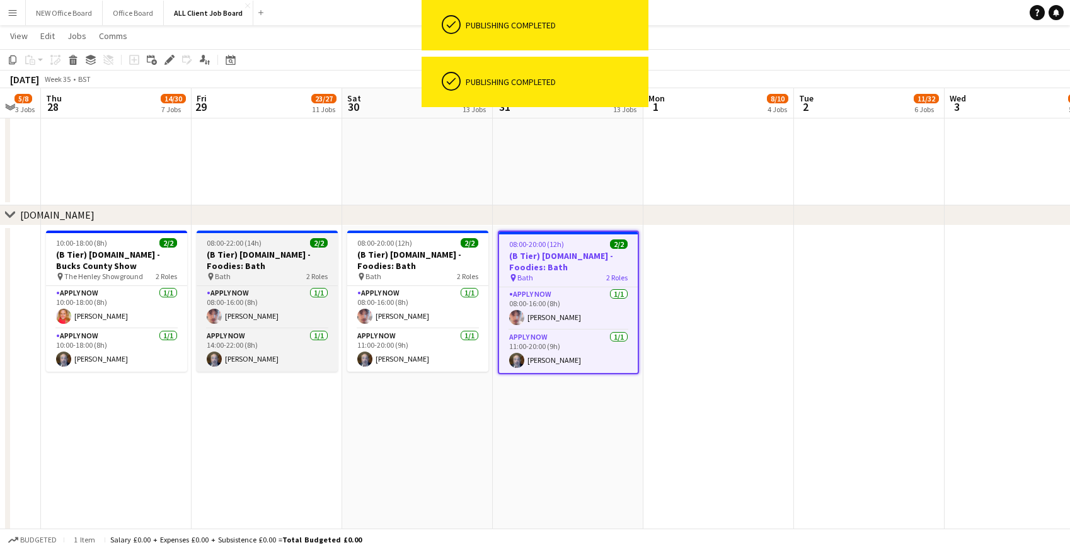
click at [215, 253] on h3 "(B Tier) [DOMAIN_NAME] - Foodies: Bath" at bounding box center [267, 260] width 141 height 23
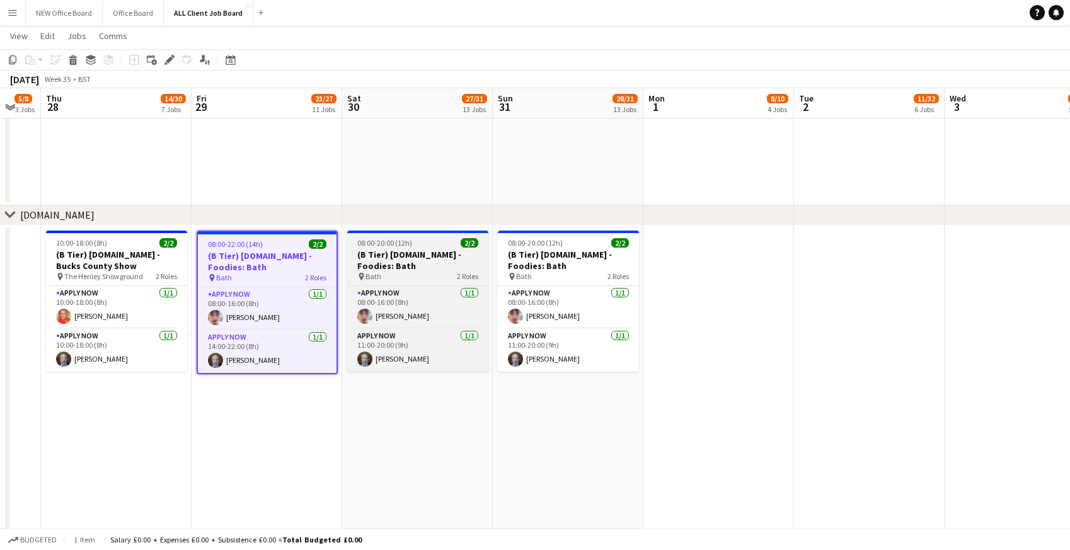
click at [381, 251] on h3 "(B Tier) [DOMAIN_NAME] - Foodies: Bath" at bounding box center [417, 260] width 141 height 23
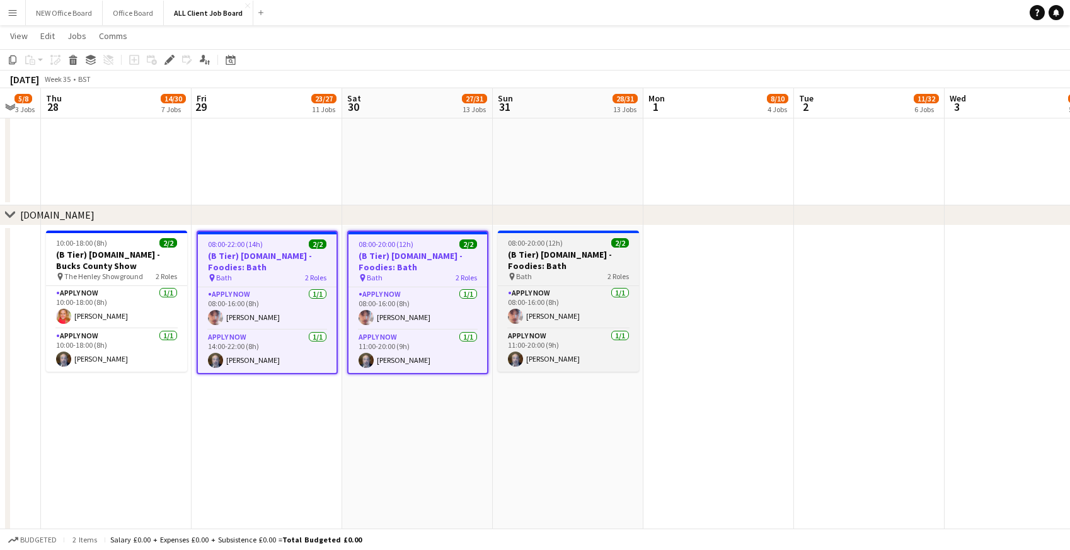
click at [557, 251] on h3 "(B Tier) [DOMAIN_NAME] - Foodies: Bath" at bounding box center [568, 260] width 141 height 23
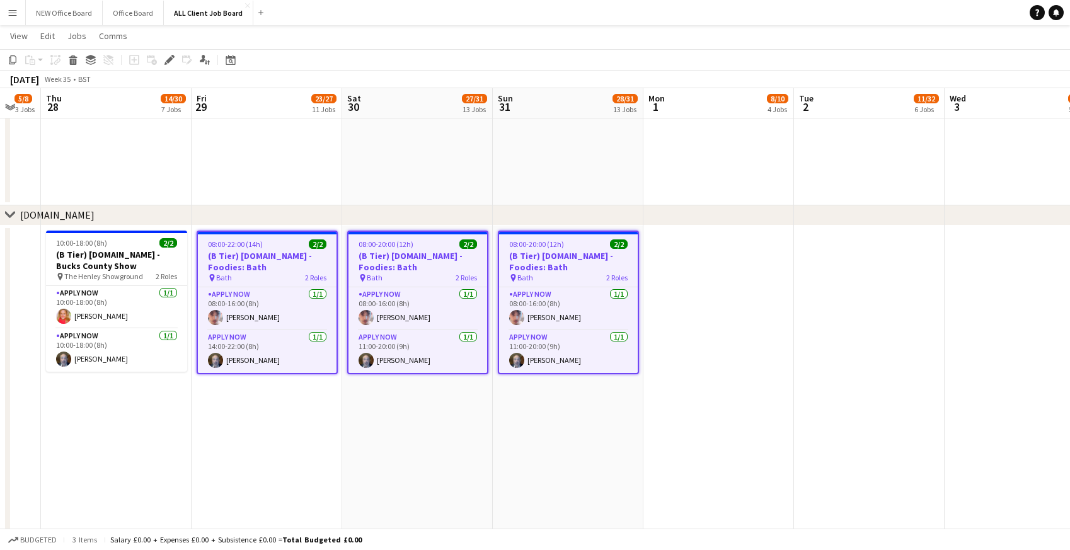
click at [243, 253] on h3 "(B Tier) [DOMAIN_NAME] - Foodies: Bath" at bounding box center [267, 261] width 139 height 23
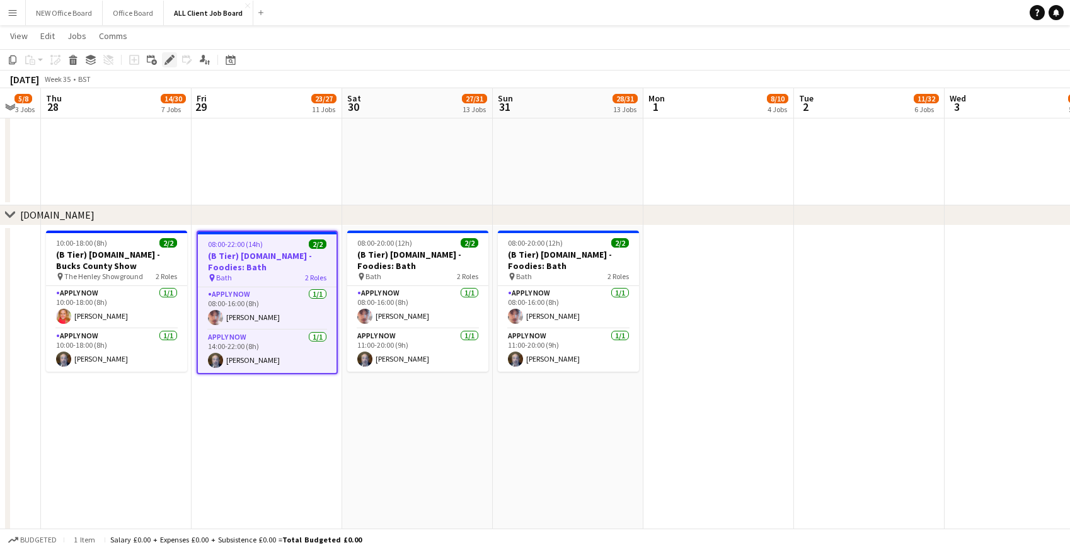
click at [168, 56] on icon "Edit" at bounding box center [169, 60] width 10 height 10
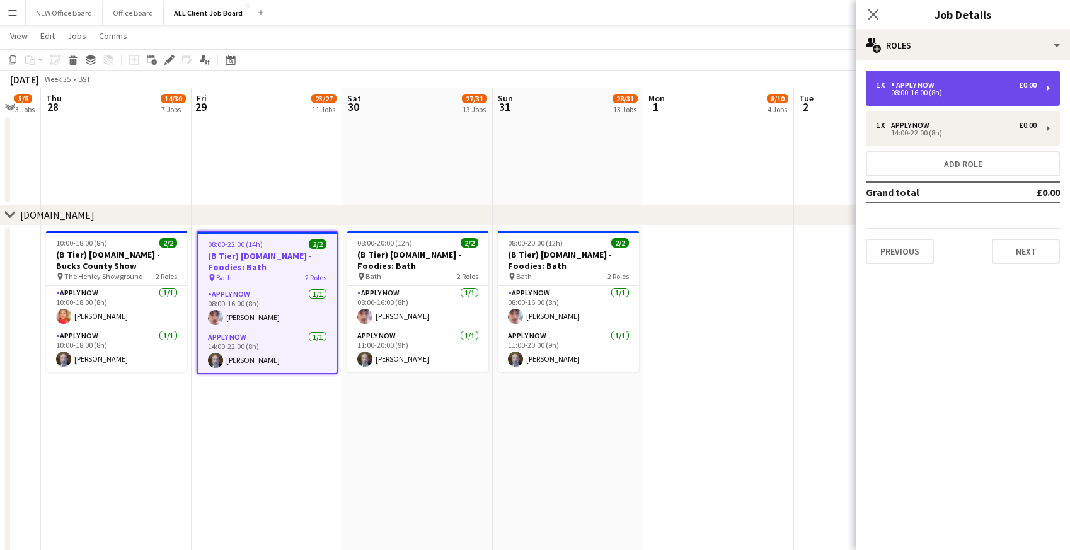
click at [910, 94] on div "08:00-16:00 (8h)" at bounding box center [956, 92] width 161 height 6
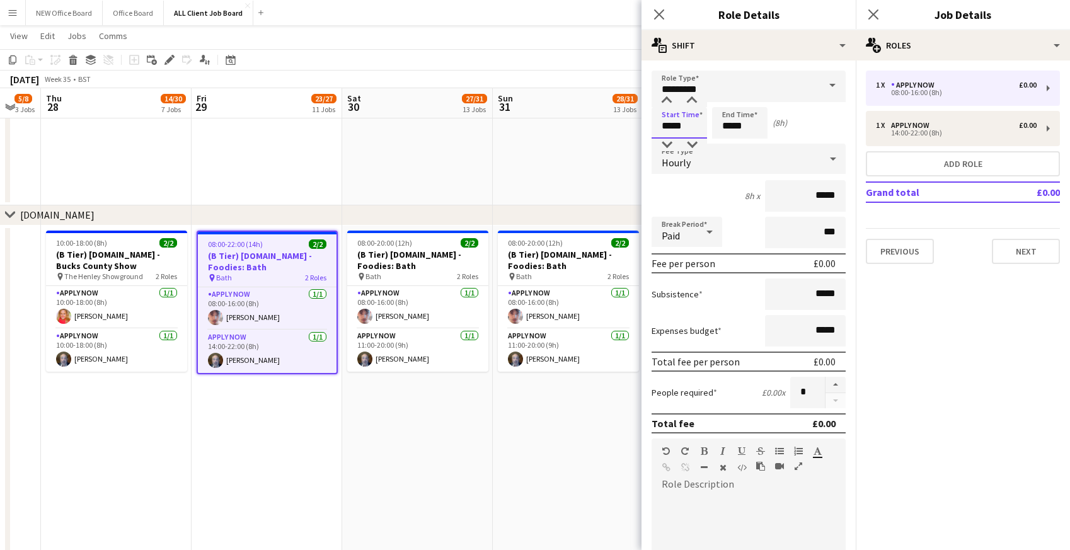
drag, startPoint x: 662, startPoint y: 127, endPoint x: 691, endPoint y: 127, distance: 29.0
click at [691, 127] on input "*****" at bounding box center [679, 123] width 55 height 32
type input "*****"
click at [660, 11] on icon "Close pop-in" at bounding box center [659, 14] width 12 height 12
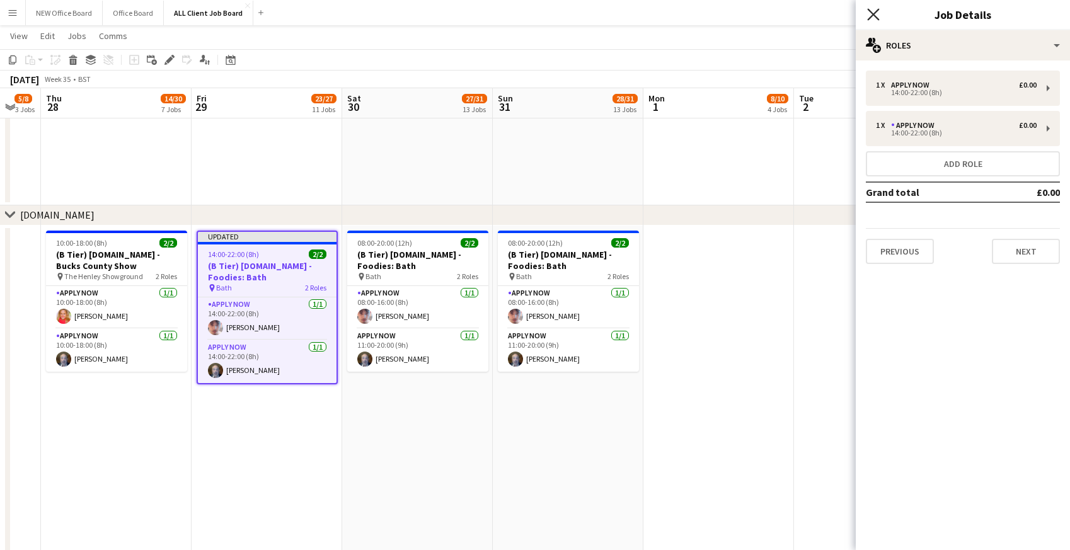
click at [877, 14] on icon "Close pop-in" at bounding box center [873, 14] width 12 height 12
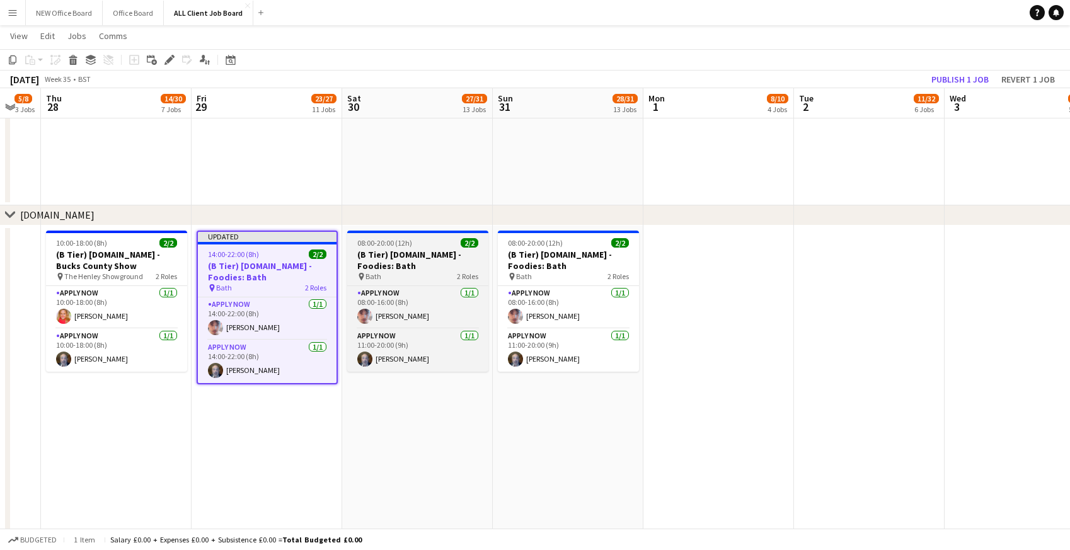
click at [375, 258] on h3 "(B Tier) [DOMAIN_NAME] - Foodies: Bath" at bounding box center [417, 260] width 141 height 23
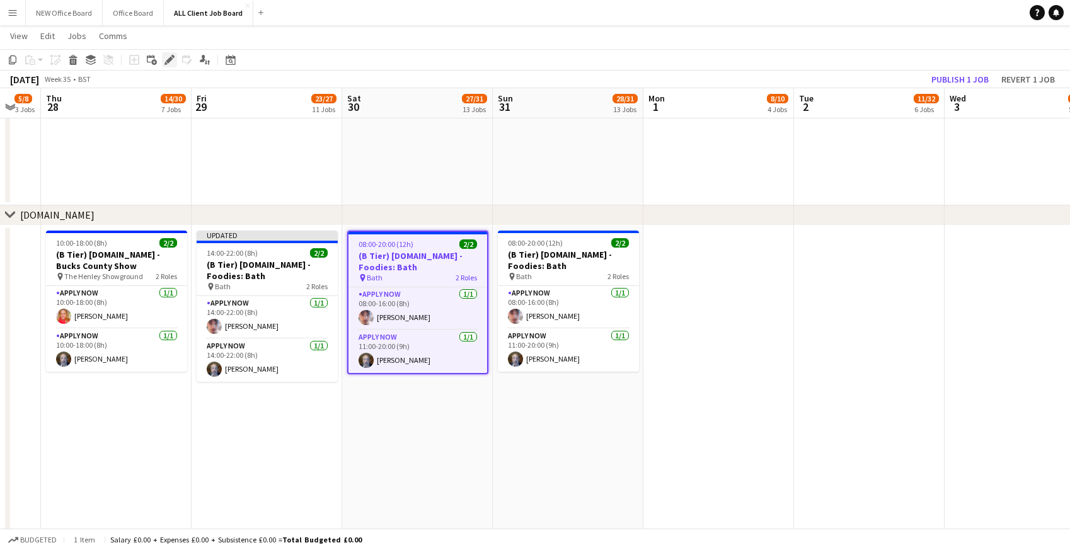
click at [170, 59] on icon at bounding box center [169, 60] width 7 height 7
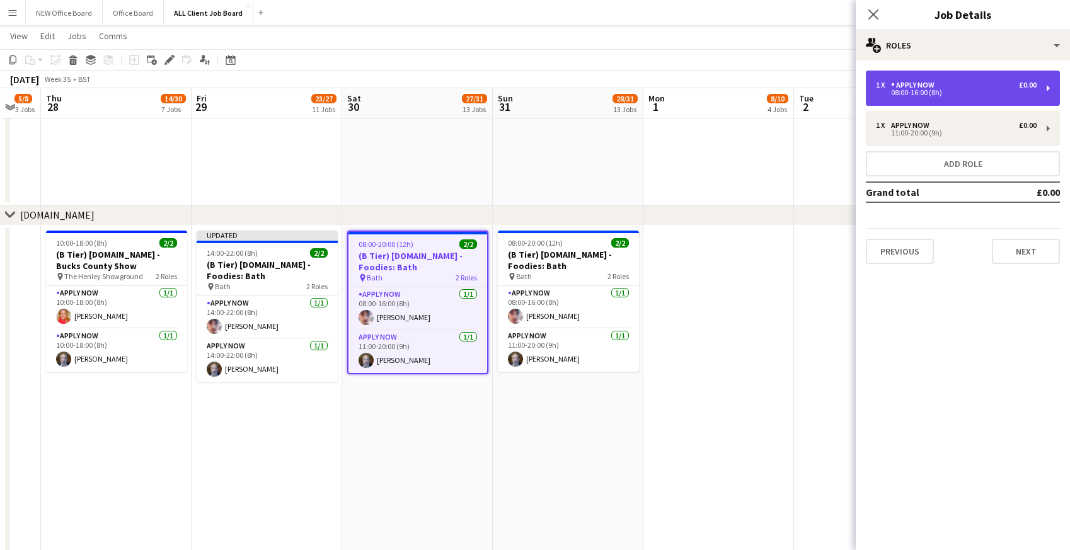
click at [916, 92] on div "08:00-16:00 (8h)" at bounding box center [956, 92] width 161 height 6
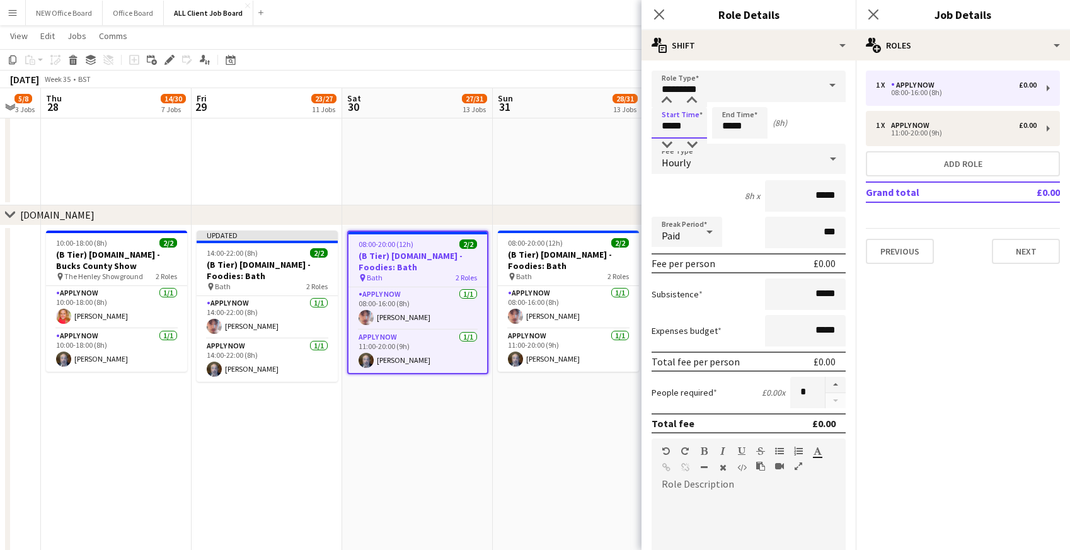
drag, startPoint x: 660, startPoint y: 127, endPoint x: 696, endPoint y: 127, distance: 35.9
click at [696, 127] on input "*****" at bounding box center [679, 123] width 55 height 32
type input "*****"
click at [662, 16] on icon "Close pop-in" at bounding box center [659, 14] width 12 height 12
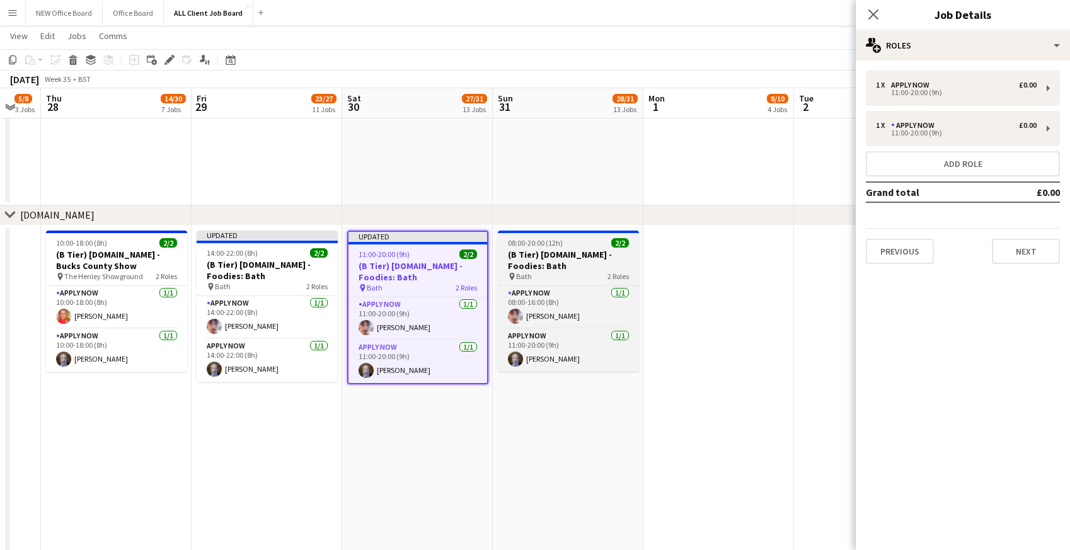
click at [541, 263] on h3 "(B Tier) [DOMAIN_NAME] - Foodies: Bath" at bounding box center [568, 260] width 141 height 23
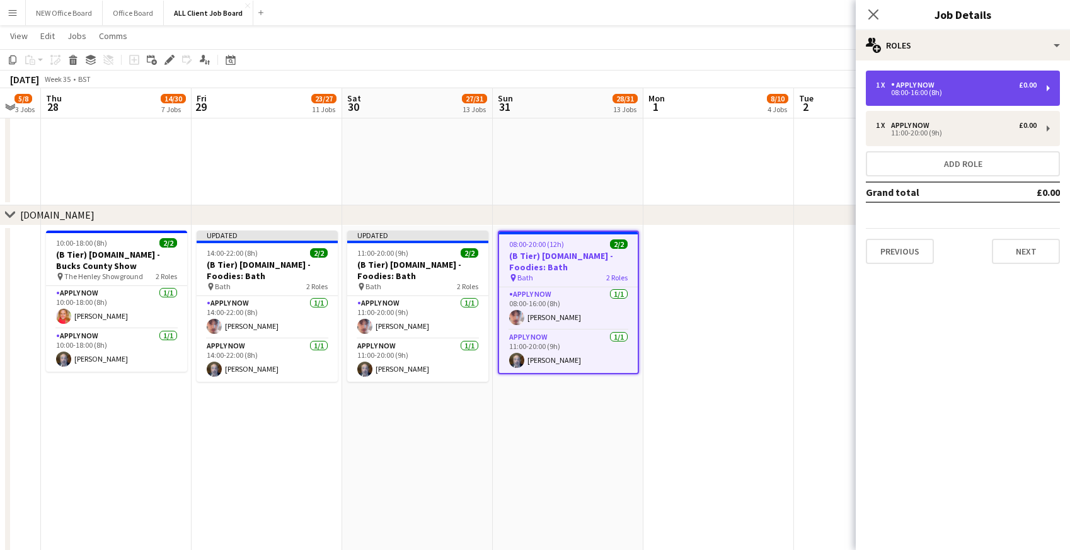
click at [930, 87] on div "APPLY NOW" at bounding box center [915, 85] width 49 height 9
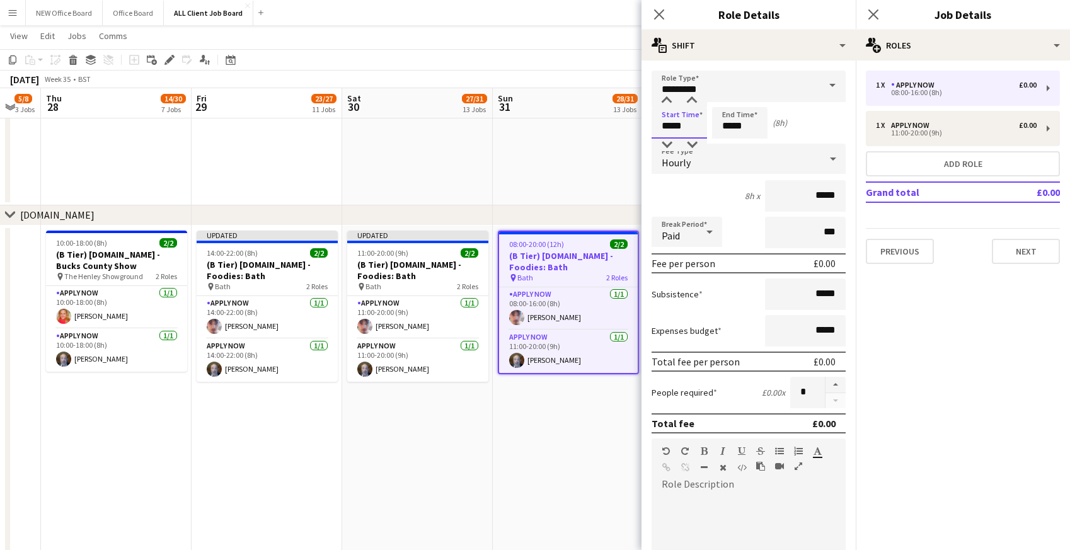
drag, startPoint x: 663, startPoint y: 125, endPoint x: 698, endPoint y: 126, distance: 34.7
click at [698, 126] on input "*****" at bounding box center [679, 123] width 55 height 32
type input "*****"
click at [658, 11] on icon "Close pop-in" at bounding box center [659, 14] width 12 height 12
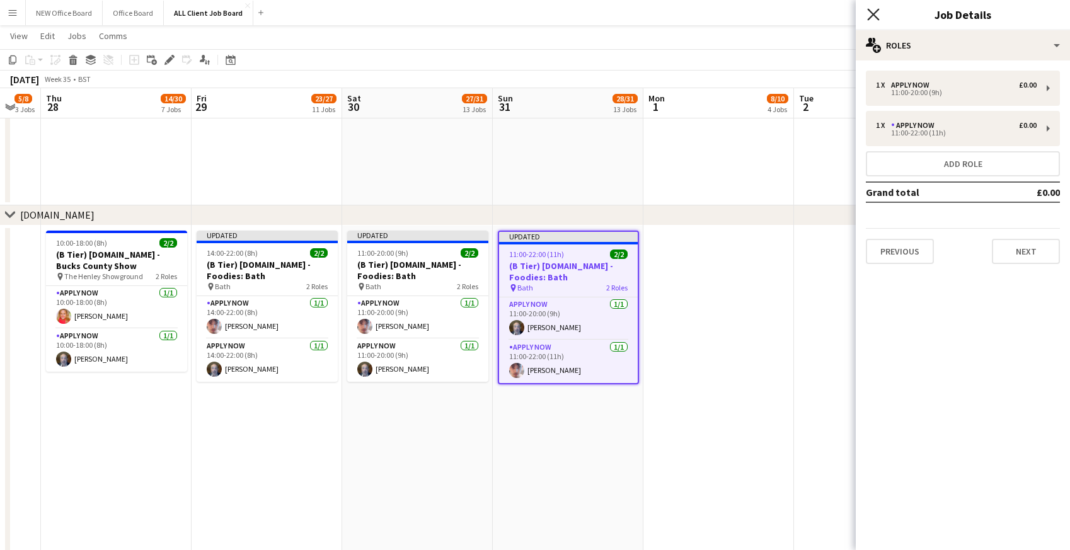
click at [877, 11] on icon at bounding box center [873, 14] width 12 height 12
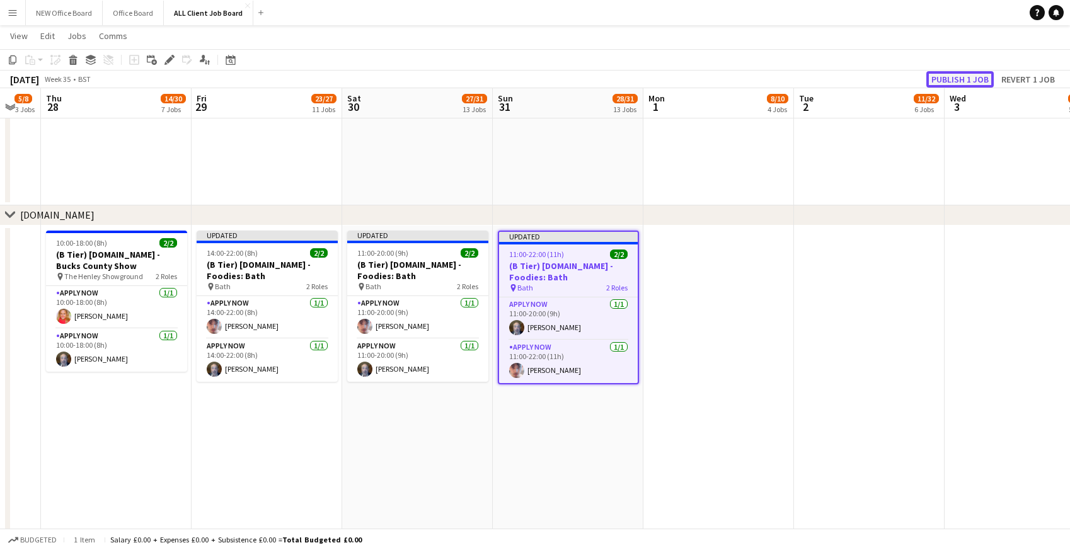
click at [958, 79] on button "Publish 1 job" at bounding box center [959, 79] width 67 height 16
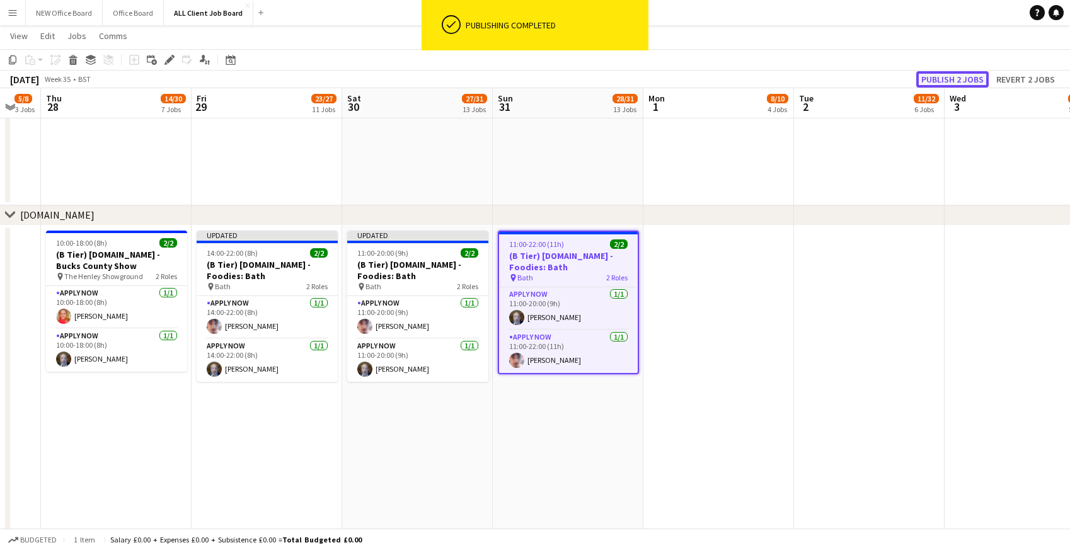
click at [958, 79] on button "Publish 2 jobs" at bounding box center [952, 79] width 72 height 16
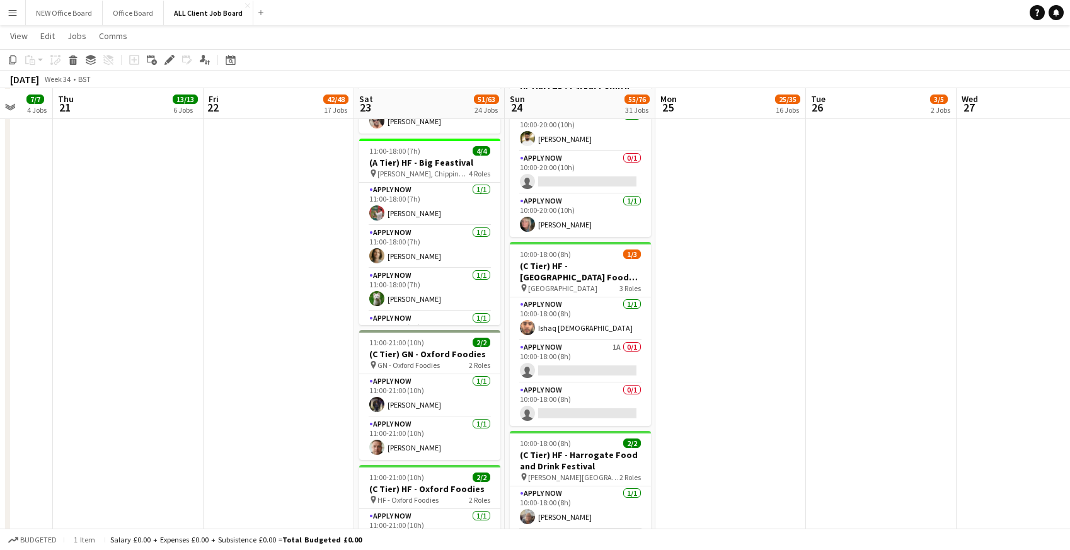
scroll to position [2623, 0]
click at [553, 350] on app-card-role "APPLY NOW 1A 0/1 10:00-18:00 (8h) single-neutral-actions" at bounding box center [580, 363] width 141 height 43
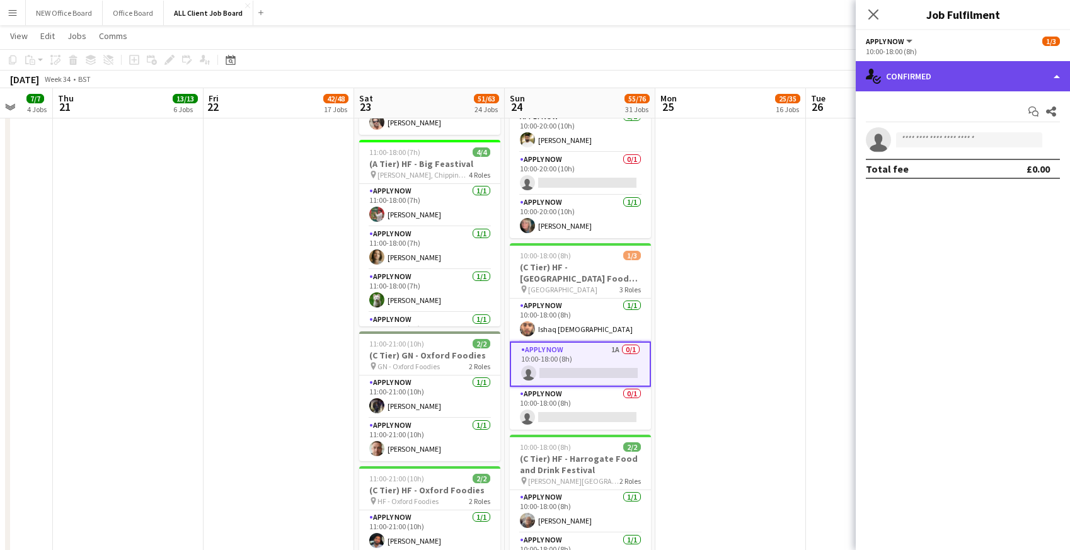
click at [938, 71] on div "single-neutral-actions-check-2 Confirmed" at bounding box center [963, 76] width 214 height 30
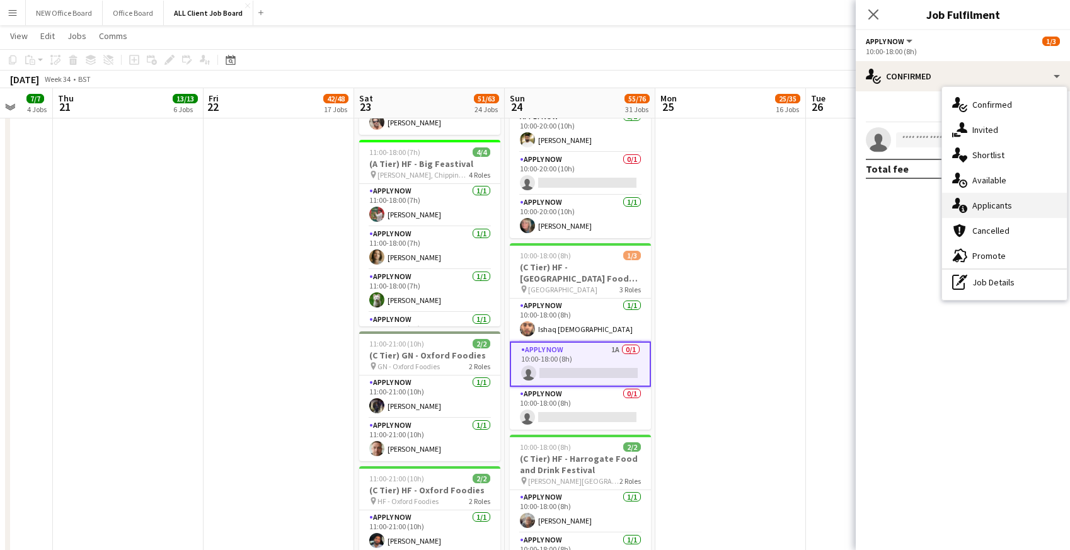
click at [999, 205] on div "single-neutral-actions-information Applicants" at bounding box center [1004, 205] width 125 height 25
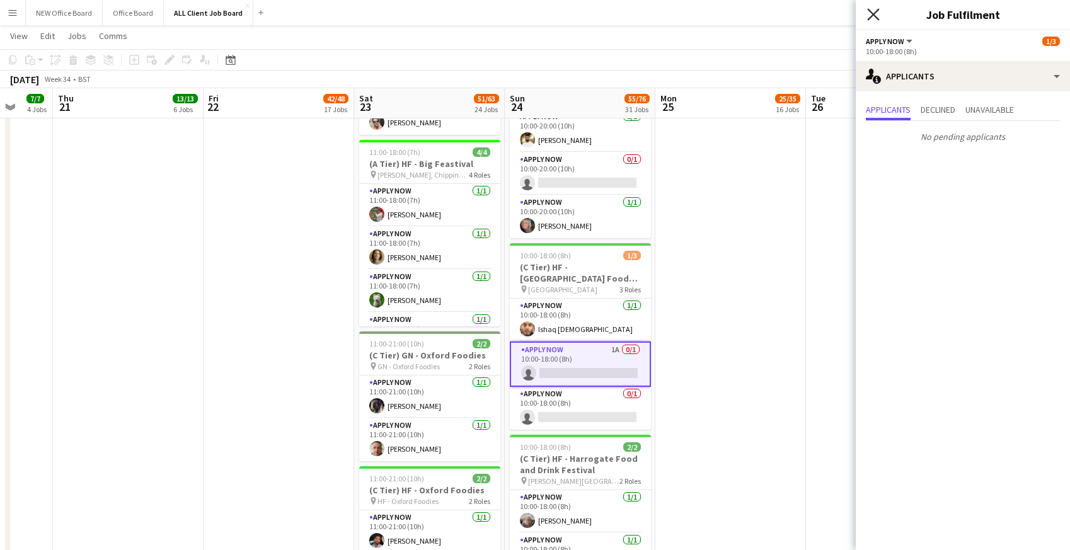
click at [877, 14] on icon "Close pop-in" at bounding box center [873, 14] width 12 height 12
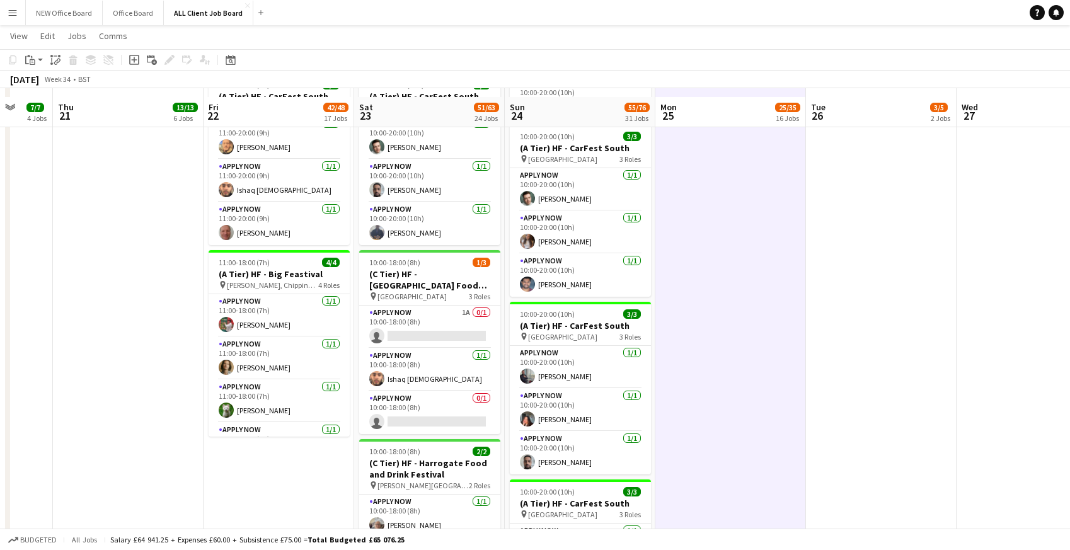
scroll to position [2028, 0]
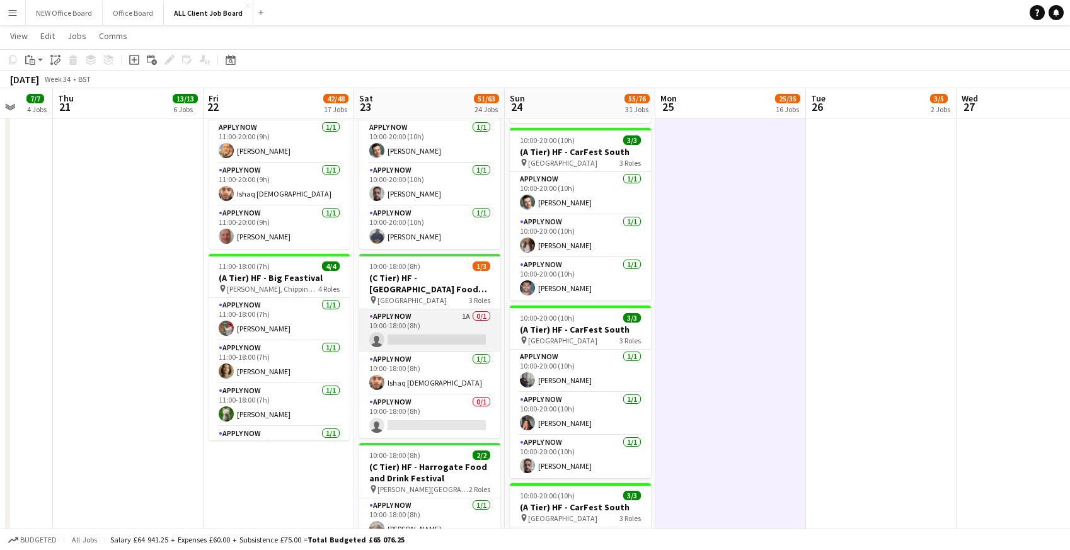
click at [391, 321] on app-card-role "APPLY NOW 1A 0/1 10:00-18:00 (8h) single-neutral-actions" at bounding box center [429, 330] width 141 height 43
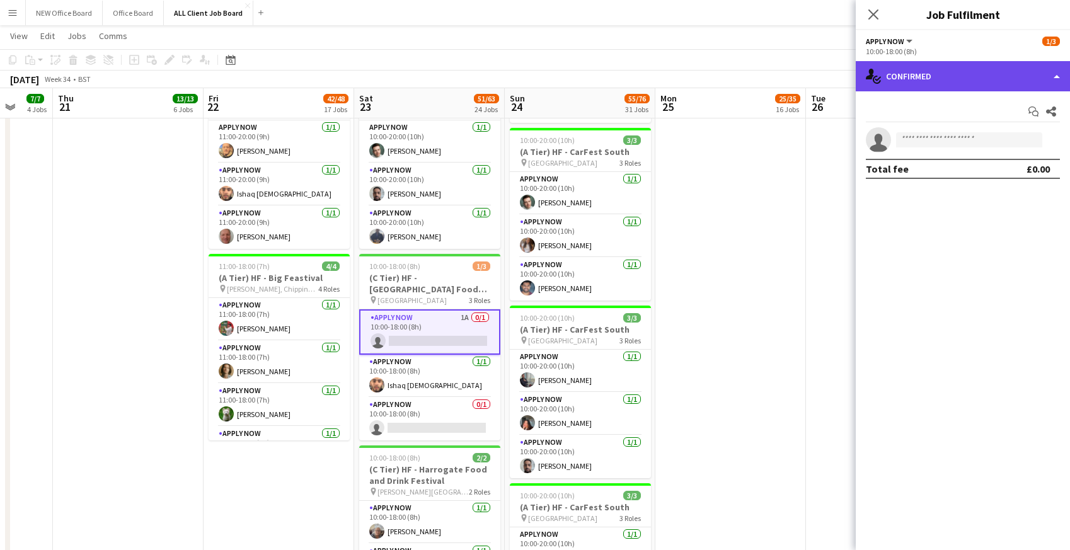
click at [1008, 81] on div "single-neutral-actions-check-2 Confirmed" at bounding box center [963, 76] width 214 height 30
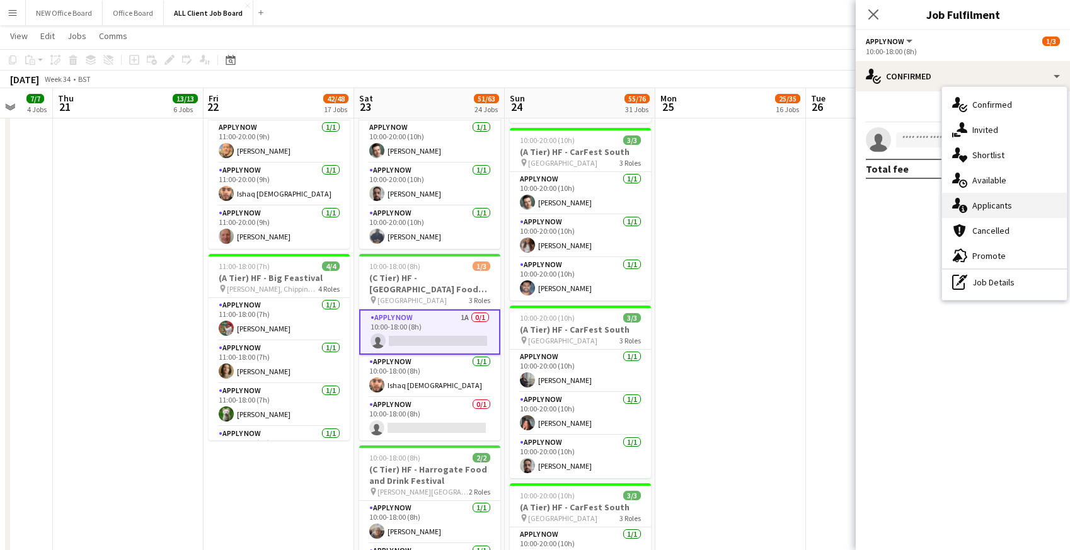
click at [996, 210] on div "single-neutral-actions-information Applicants" at bounding box center [1004, 205] width 125 height 25
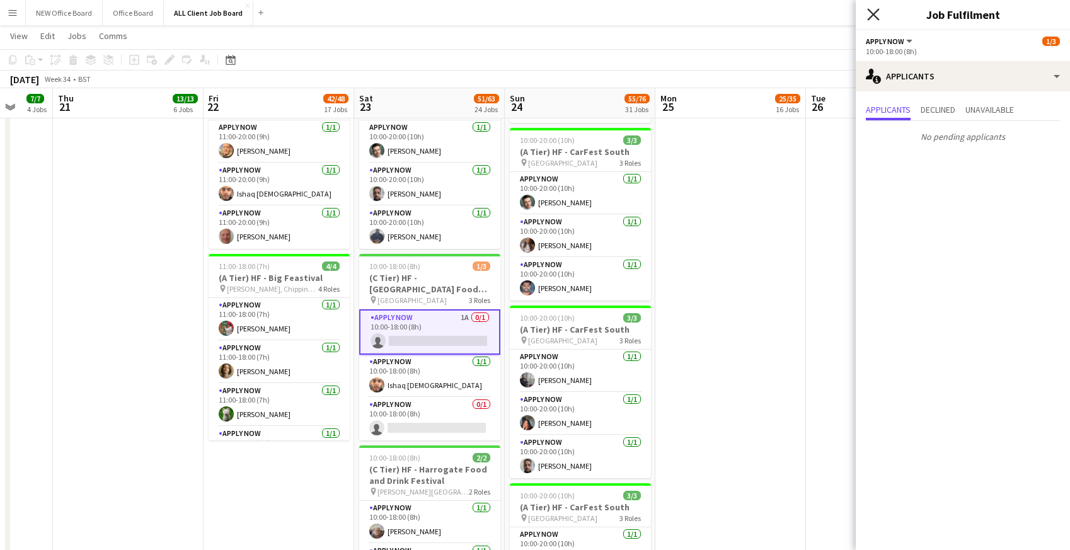
click at [875, 15] on icon "Close pop-in" at bounding box center [873, 14] width 12 height 12
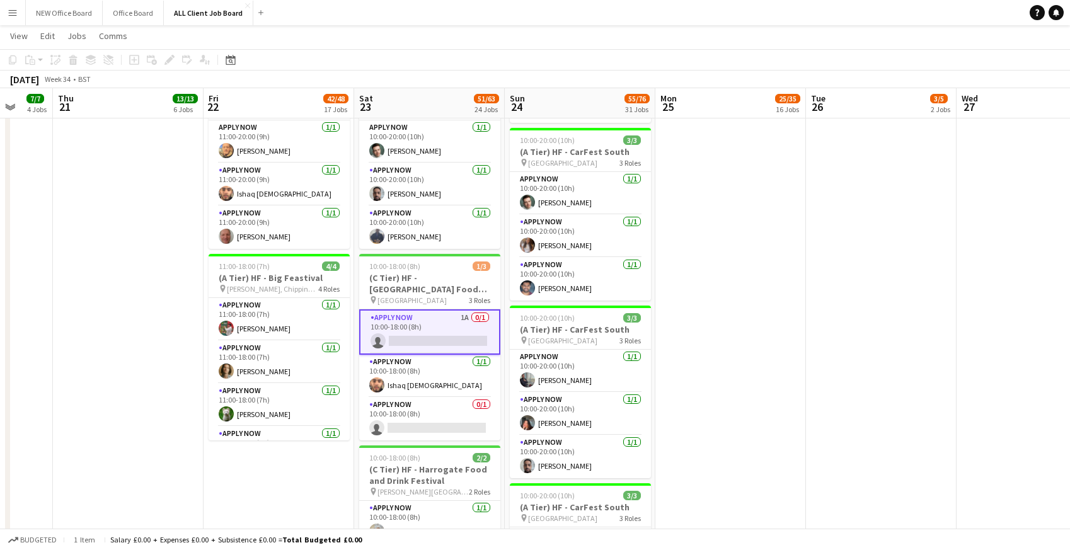
click at [744, 231] on app-date-cell "09:30-17:00 (7h30m) 2/2 (B Tier) HF - Cheshire Game and County Fair pin Cheshir…" at bounding box center [730, 195] width 151 height 3399
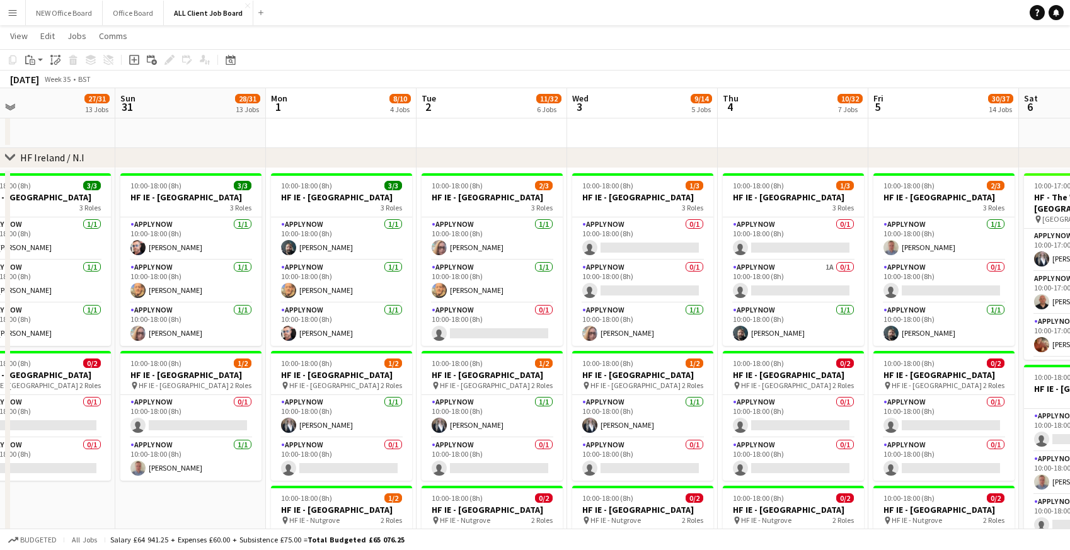
scroll to position [0, 496]
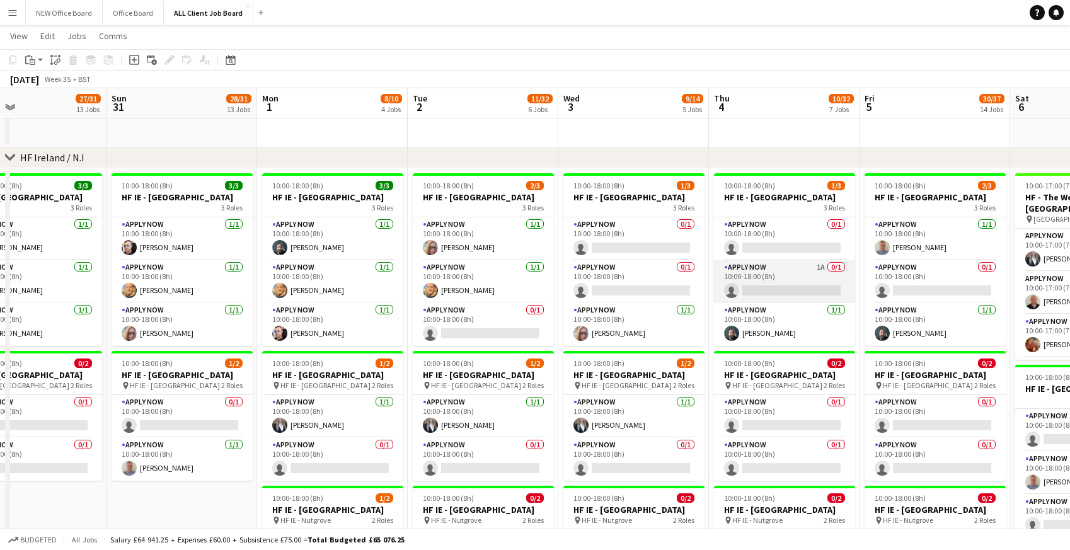
click at [801, 280] on app-card-role "APPLY NOW 1A 0/1 10:00-18:00 (8h) single-neutral-actions" at bounding box center [784, 281] width 141 height 43
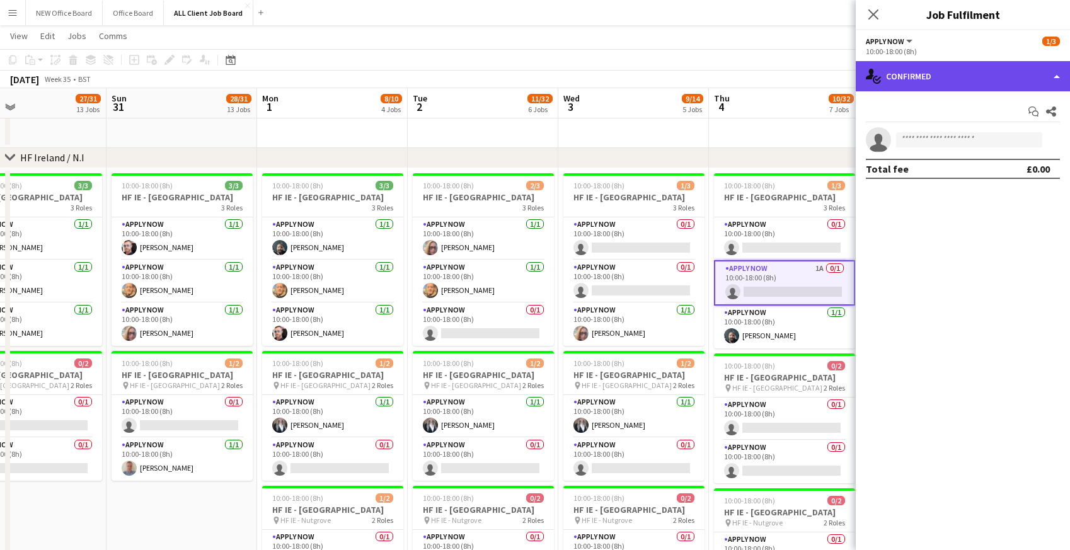
click at [952, 76] on div "single-neutral-actions-check-2 Confirmed" at bounding box center [963, 76] width 214 height 30
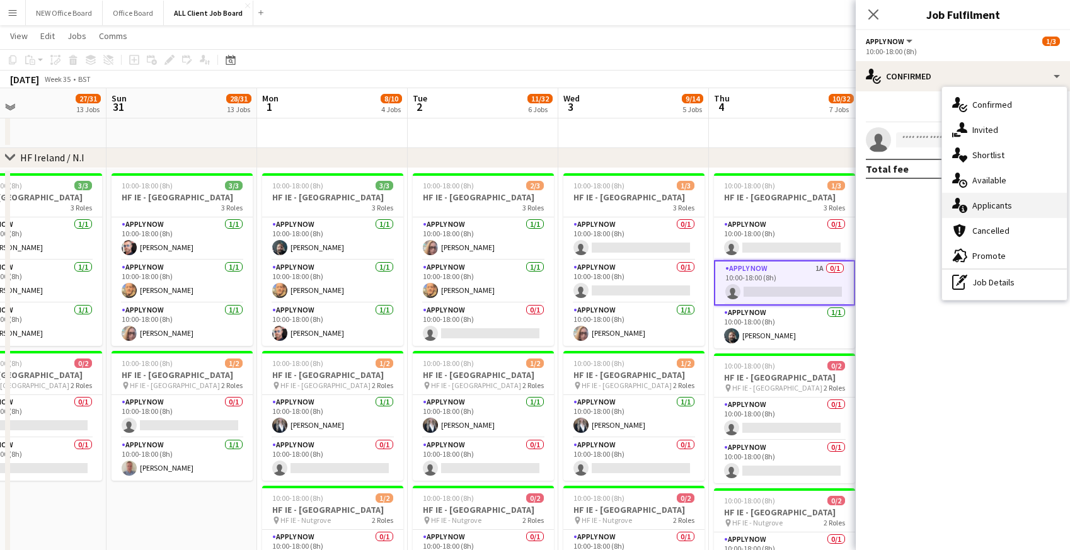
click at [975, 210] on div "single-neutral-actions-information Applicants" at bounding box center [1004, 205] width 125 height 25
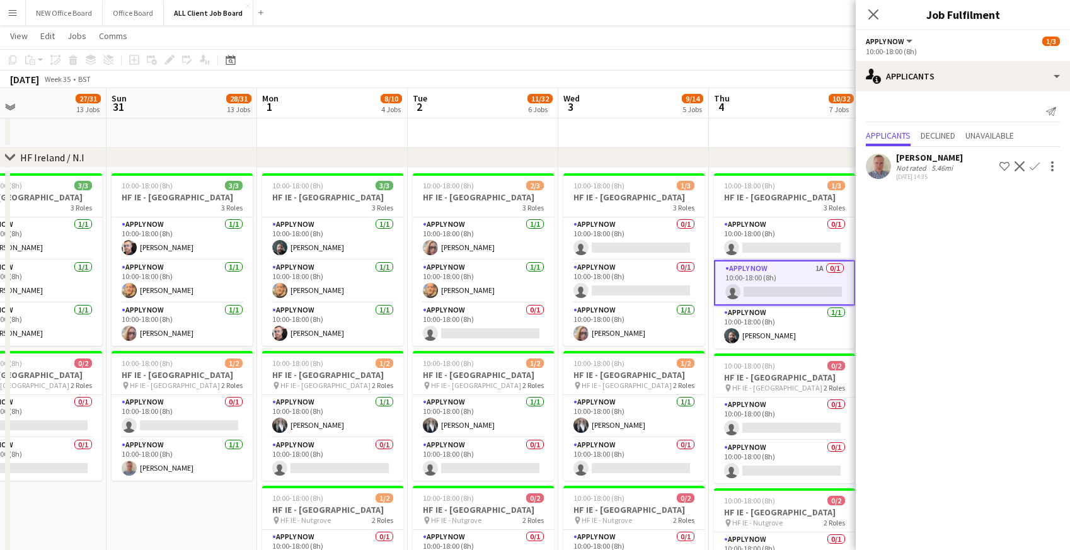
click at [1038, 163] on app-icon "Confirm" at bounding box center [1035, 166] width 10 height 10
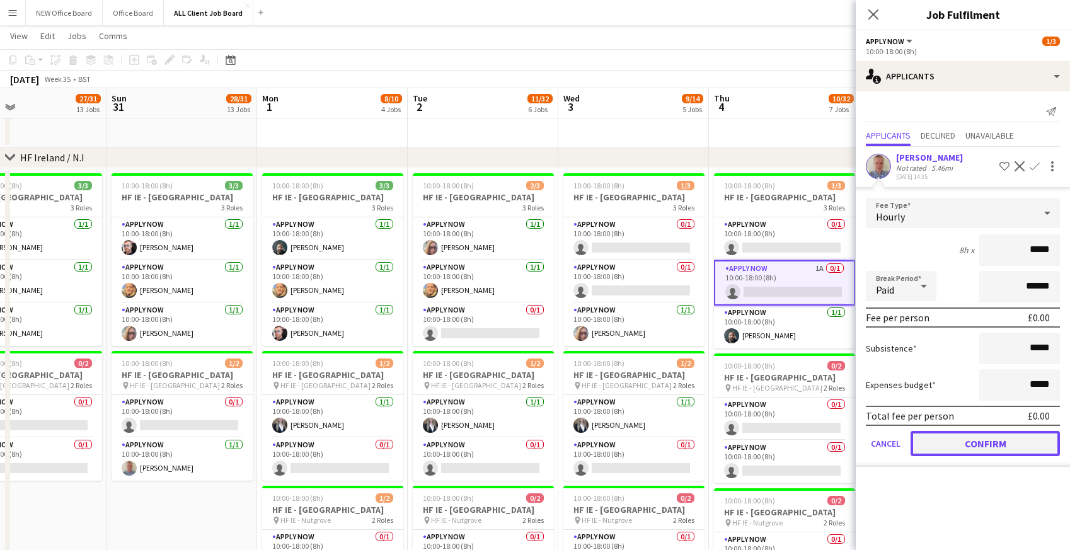
click at [960, 437] on button "Confirm" at bounding box center [985, 443] width 149 height 25
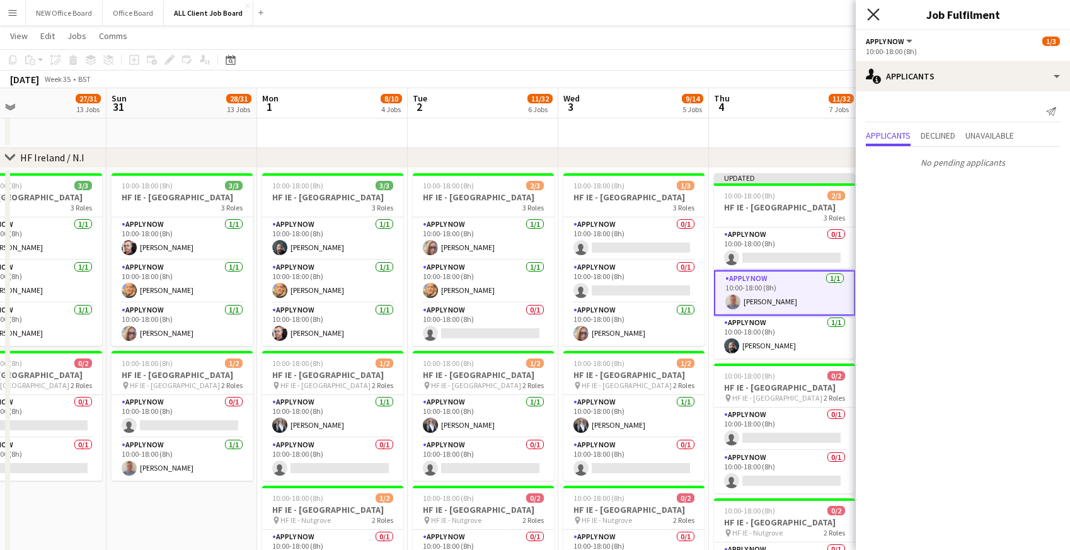
click at [873, 9] on icon "Close pop-in" at bounding box center [873, 14] width 12 height 12
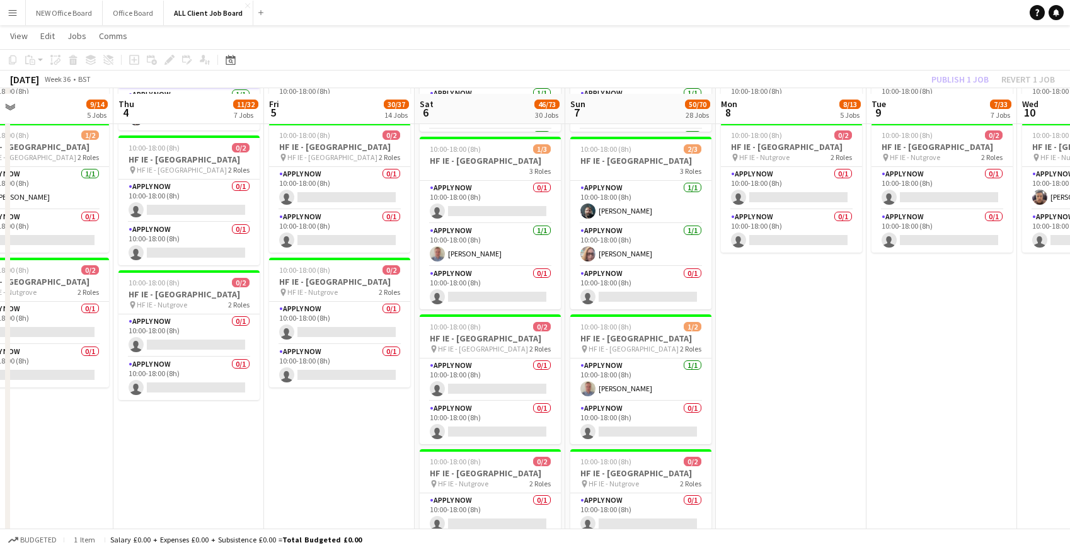
scroll to position [4056, 0]
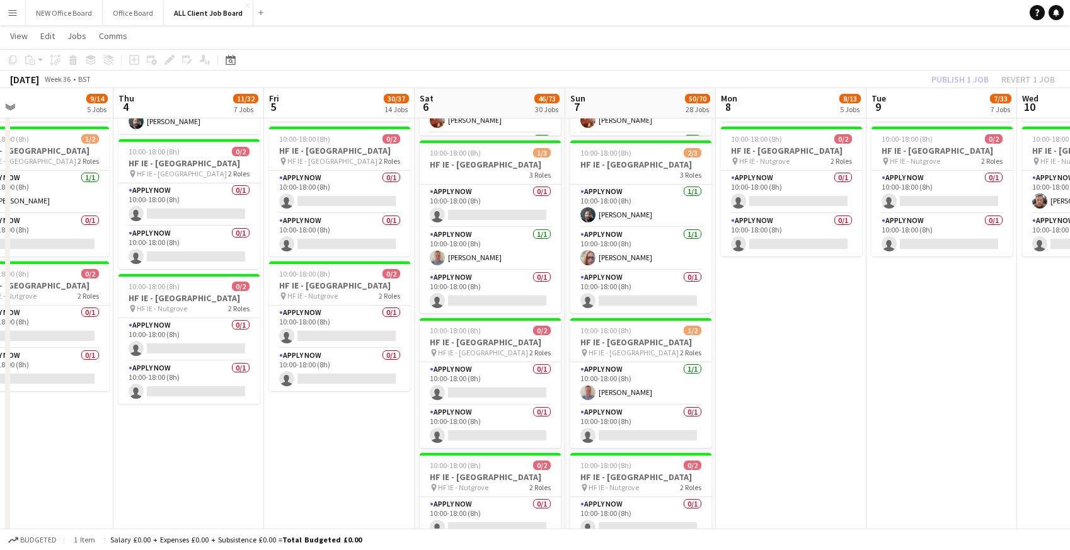
click at [908, 80] on div "[DATE] Week 36 • BST Publish 1 job Revert 1 job" at bounding box center [535, 80] width 1070 height 18
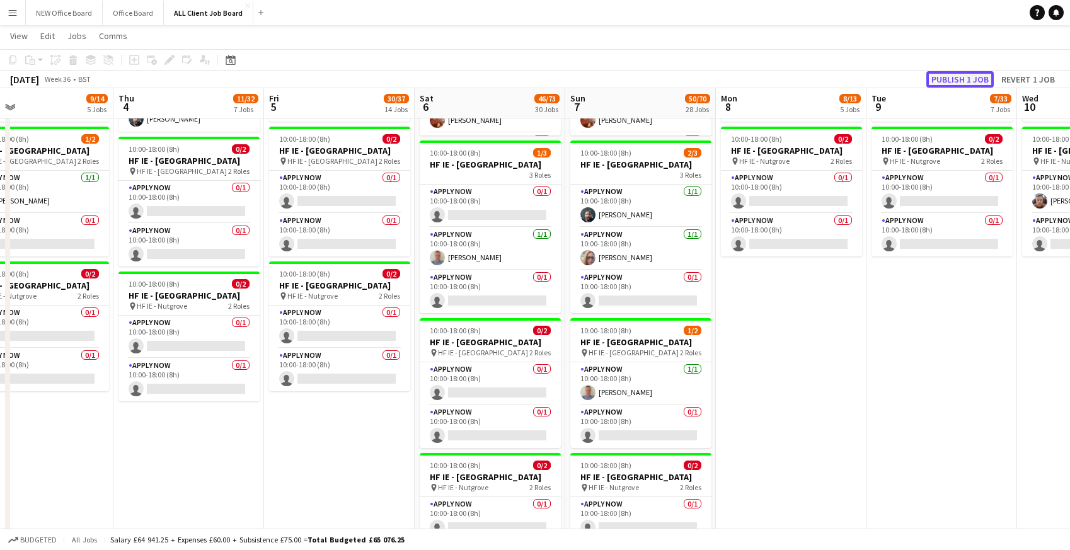
click at [948, 79] on button "Publish 1 job" at bounding box center [959, 79] width 67 height 16
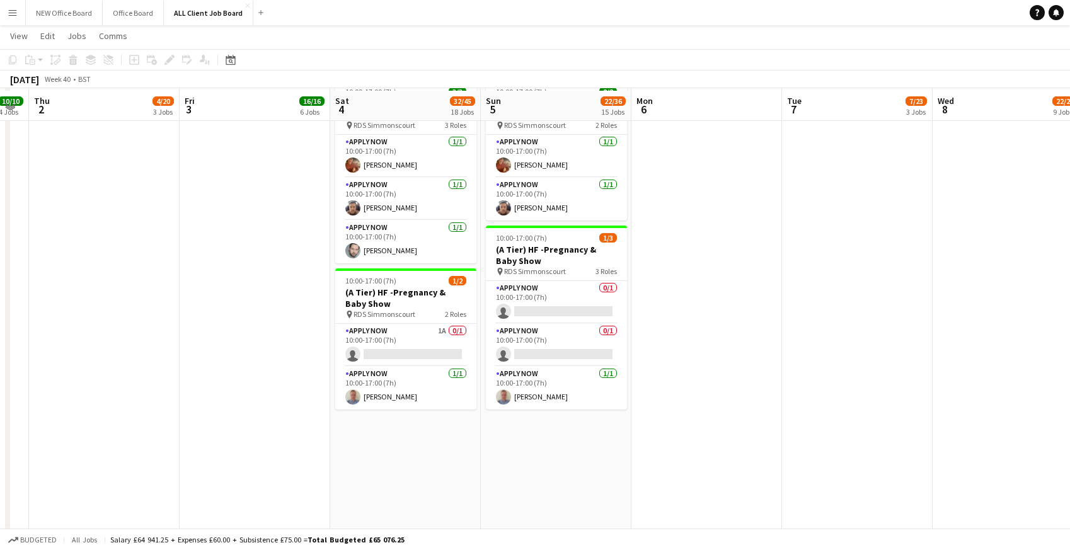
scroll to position [3930, 0]
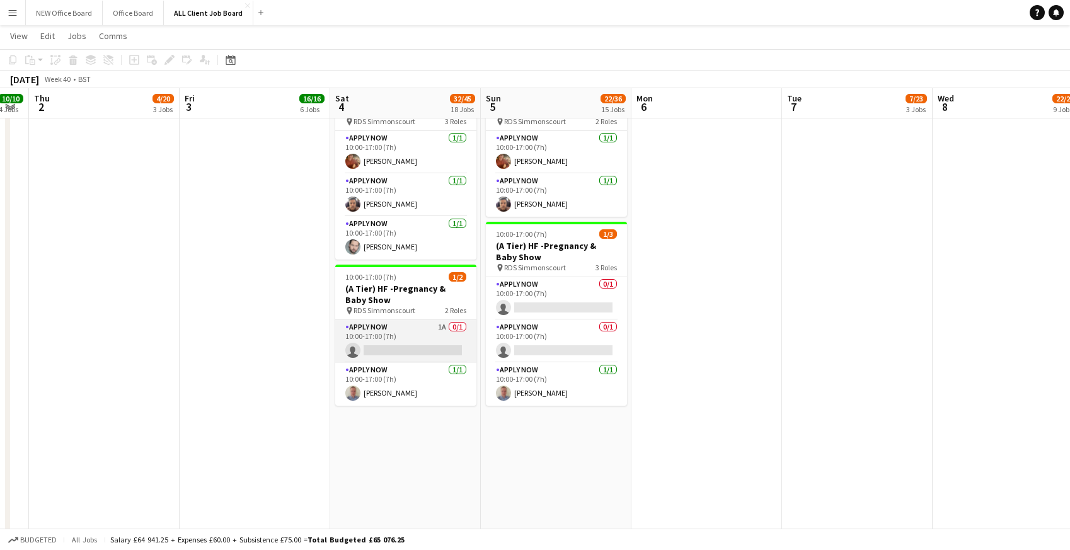
click at [385, 340] on app-card-role "APPLY NOW 1A 0/1 10:00-17:00 (7h) single-neutral-actions" at bounding box center [405, 341] width 141 height 43
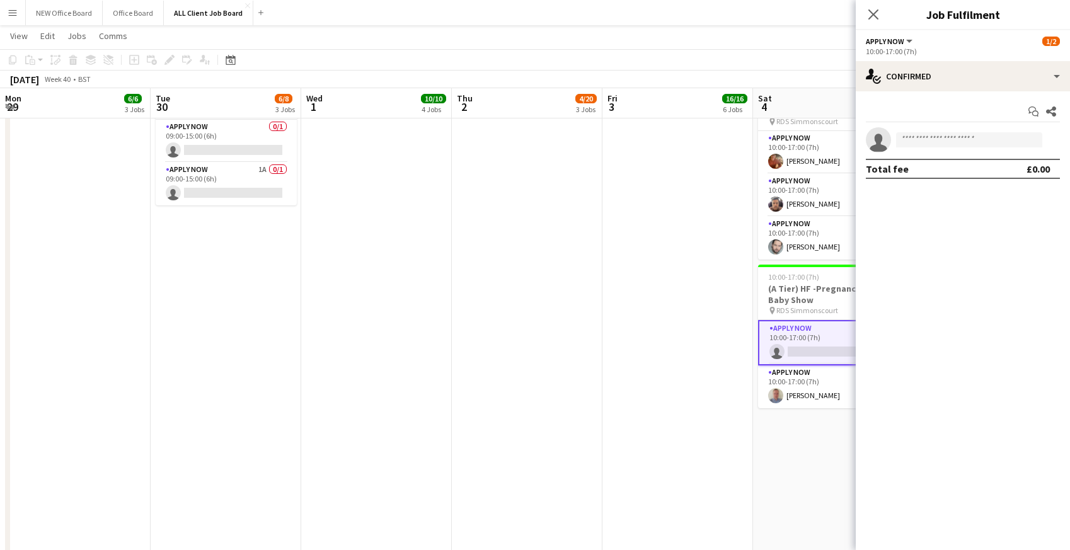
scroll to position [0, 423]
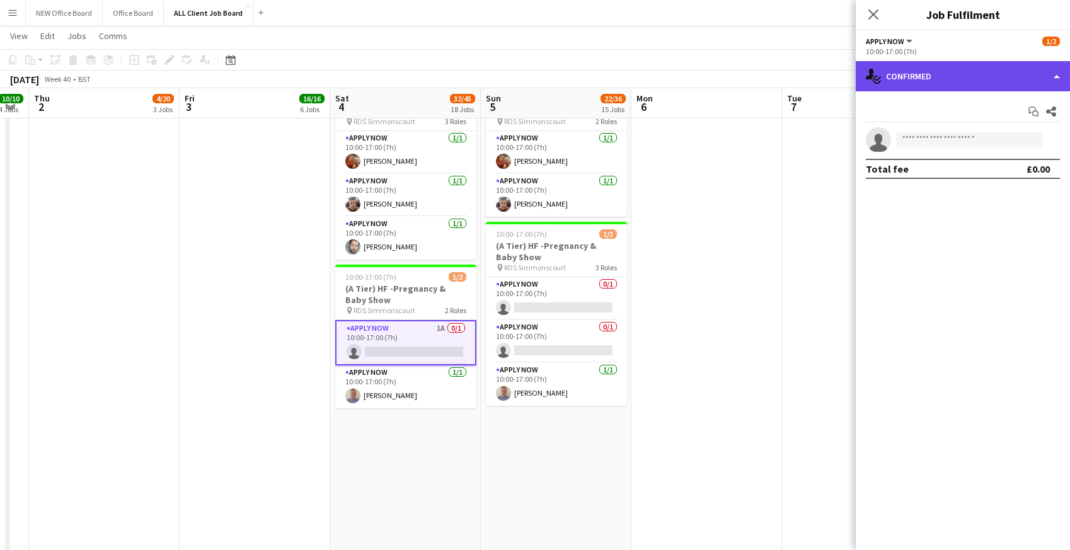
click at [962, 81] on div "single-neutral-actions-check-2 Confirmed" at bounding box center [963, 76] width 214 height 30
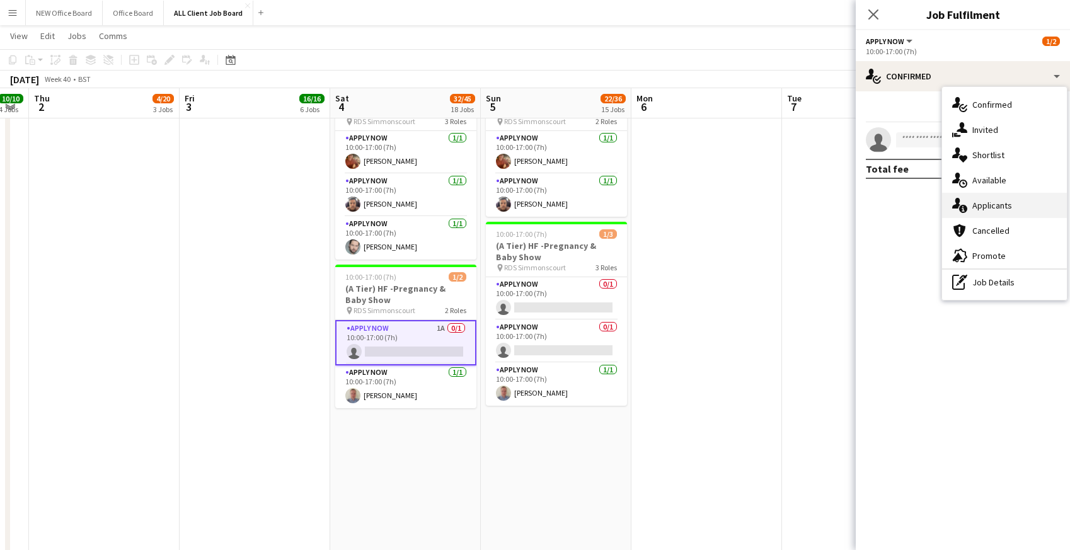
click at [999, 200] on div "single-neutral-actions-information Applicants" at bounding box center [1004, 205] width 125 height 25
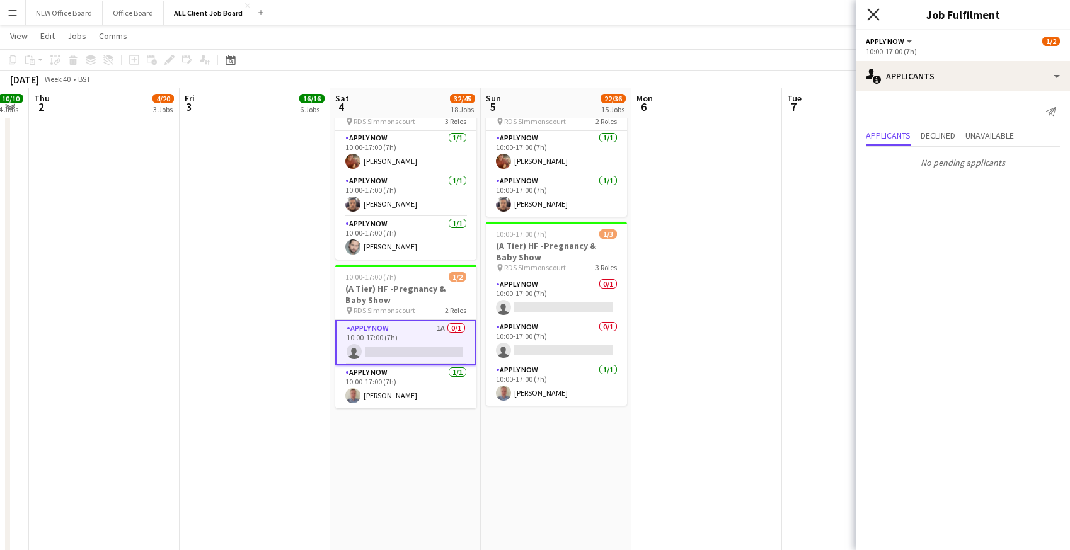
click at [872, 20] on icon "Close pop-in" at bounding box center [873, 14] width 12 height 12
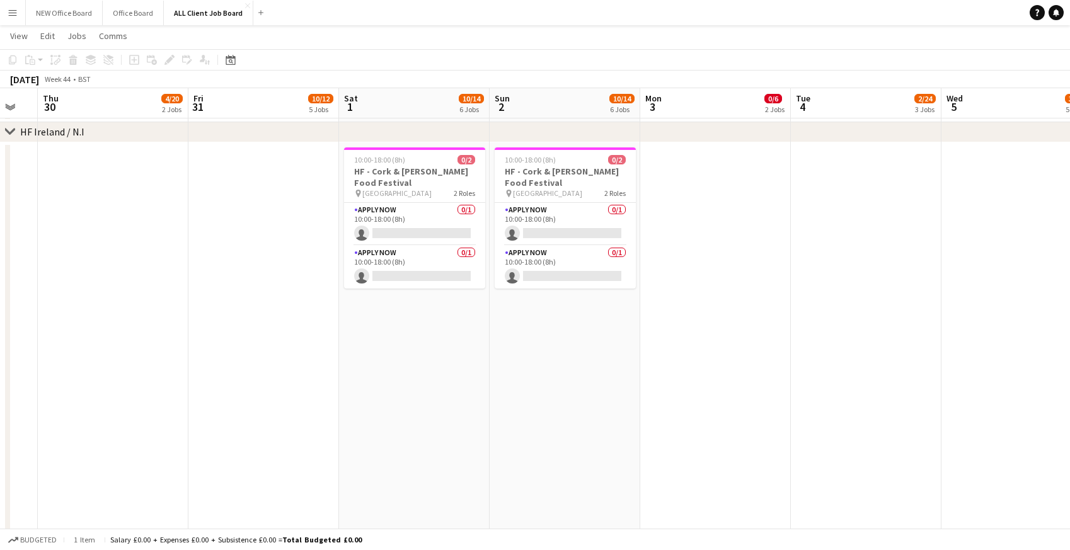
scroll to position [0, 543]
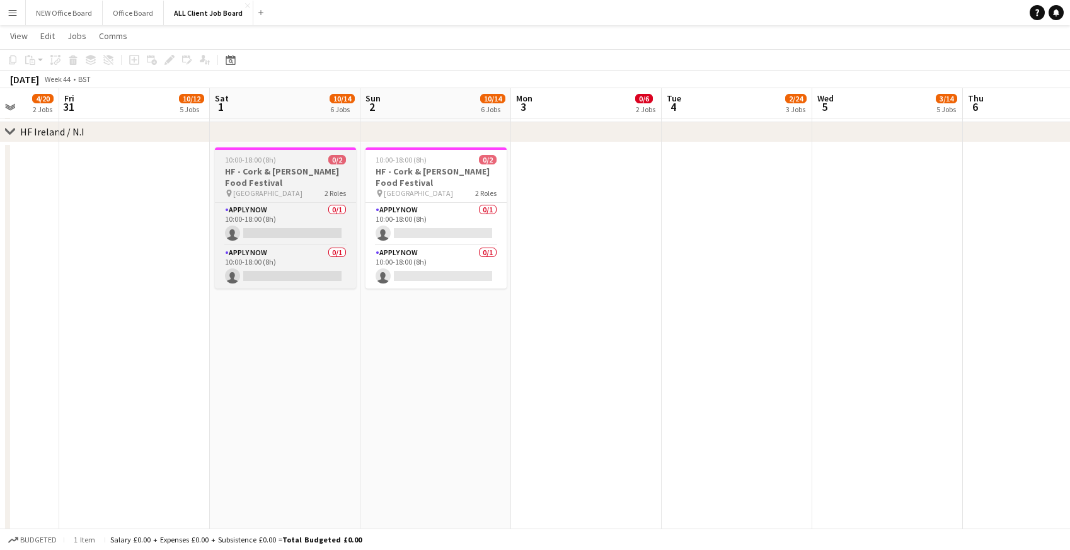
click at [273, 162] on span "10:00-18:00 (8h)" at bounding box center [250, 159] width 51 height 9
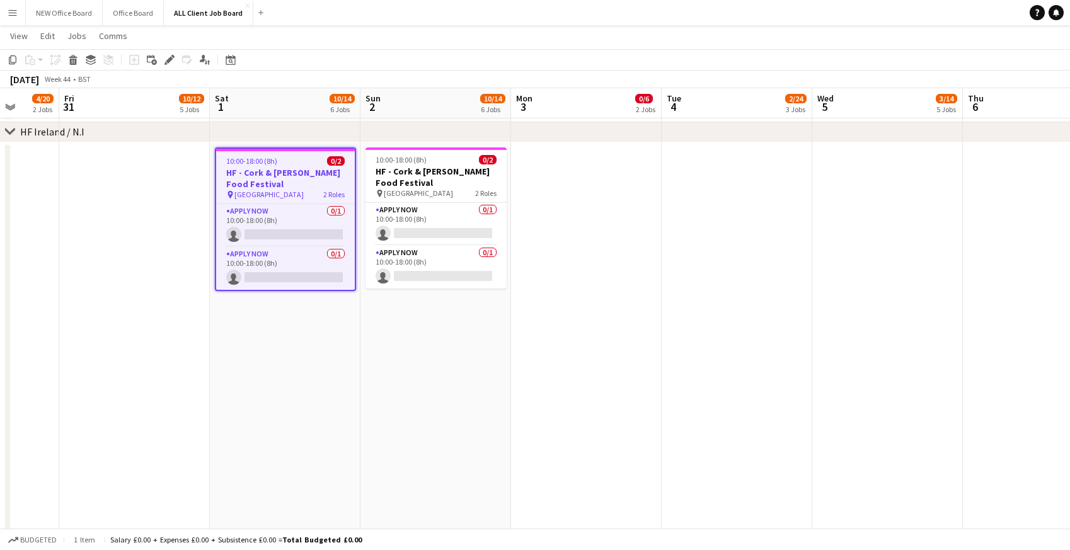
click at [410, 309] on app-date-cell "10:00-18:00 (8h) 0/2 HF - Cork & Kerry Food Festival pin Cork City Hall 2 Roles…" at bounding box center [435, 535] width 151 height 787
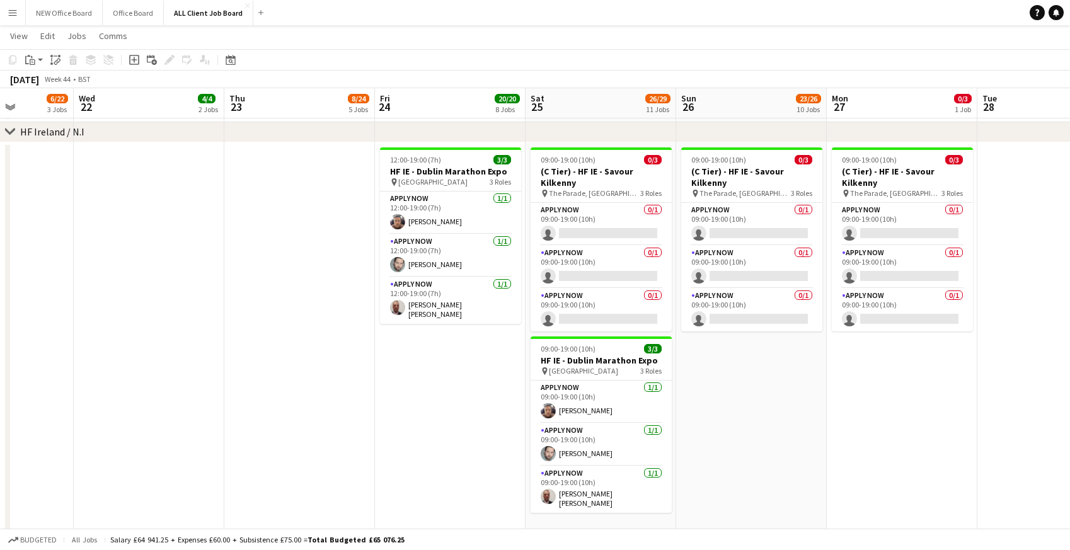
scroll to position [0, 367]
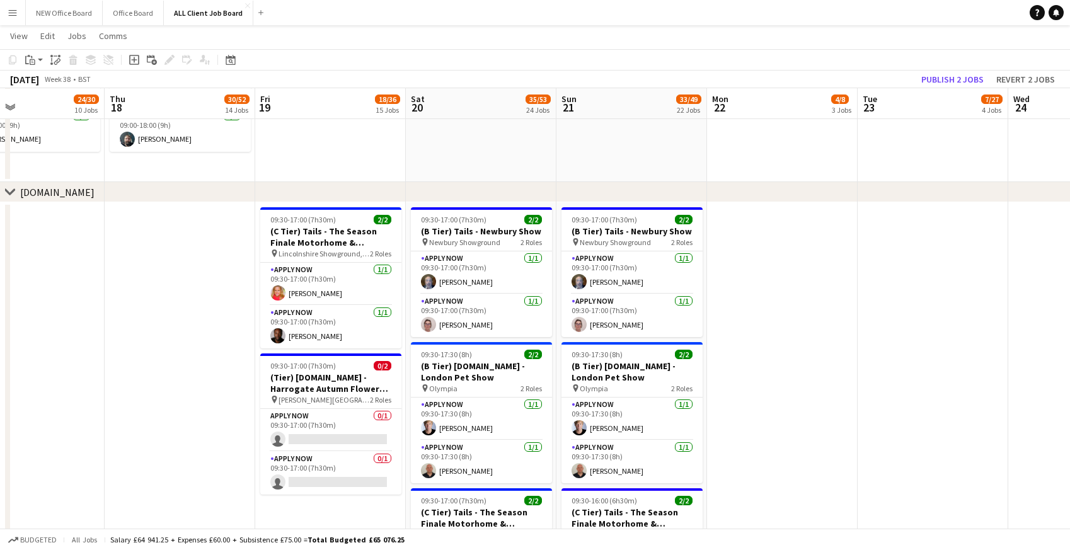
scroll to position [4605, 0]
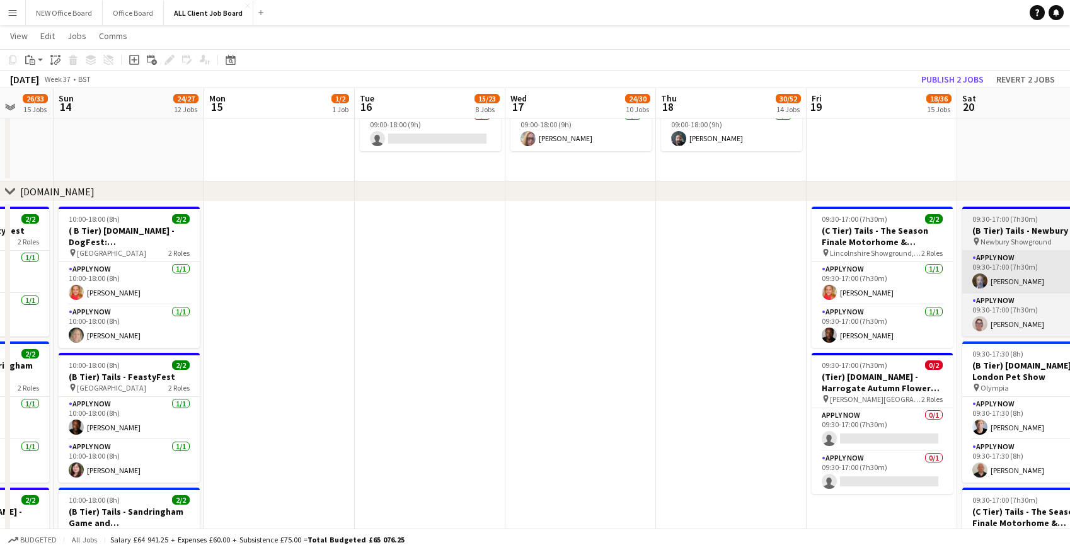
scroll to position [0, 384]
